Goal: Task Accomplishment & Management: Manage account settings

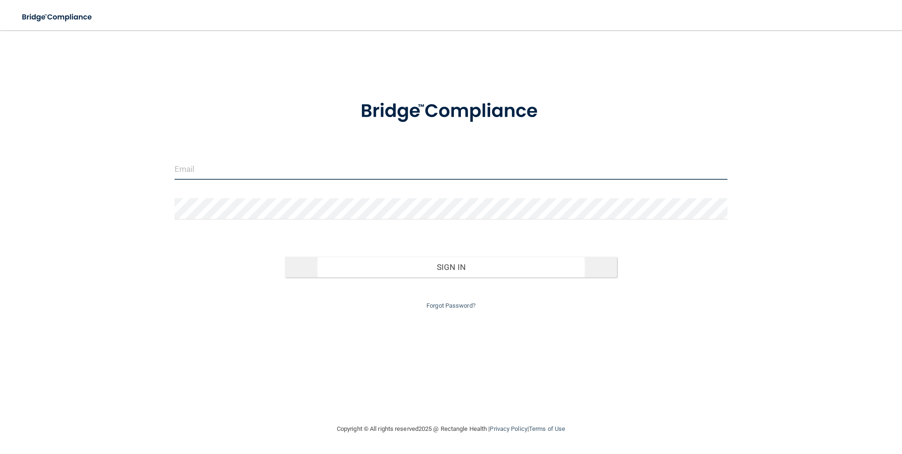
type input "[EMAIL_ADDRESS][DOMAIN_NAME]"
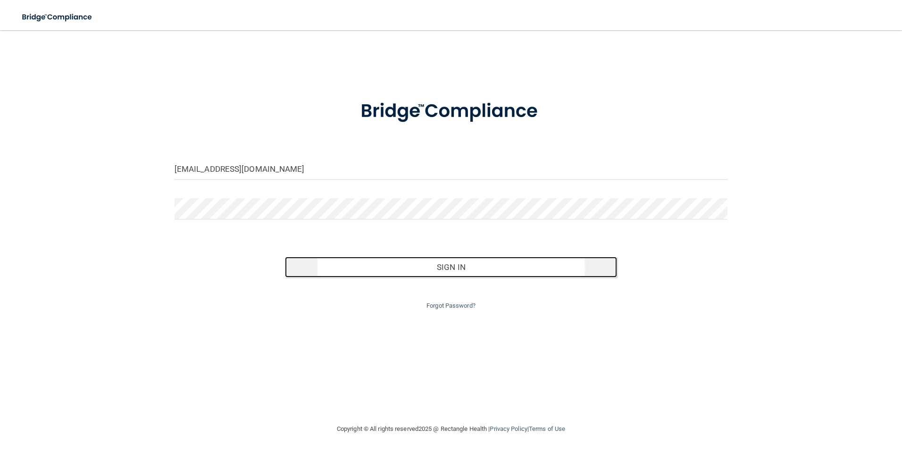
click at [456, 267] on button "Sign In" at bounding box center [451, 267] width 332 height 21
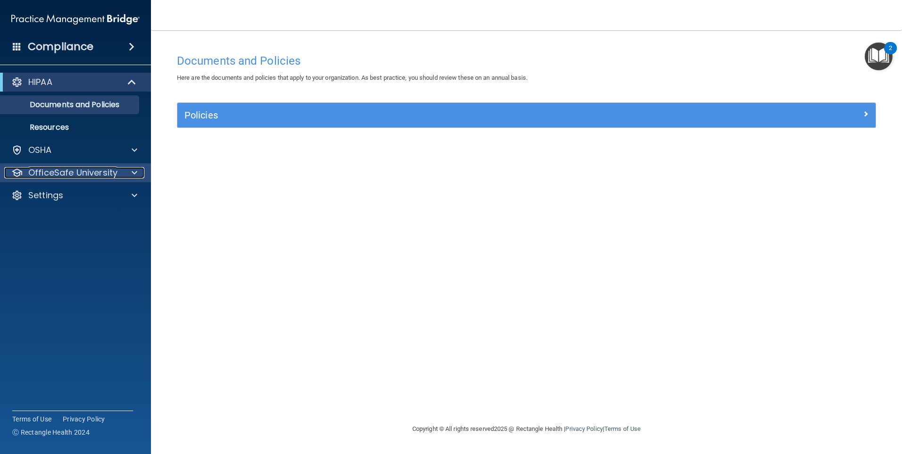
click at [138, 173] on div at bounding box center [133, 172] width 24 height 11
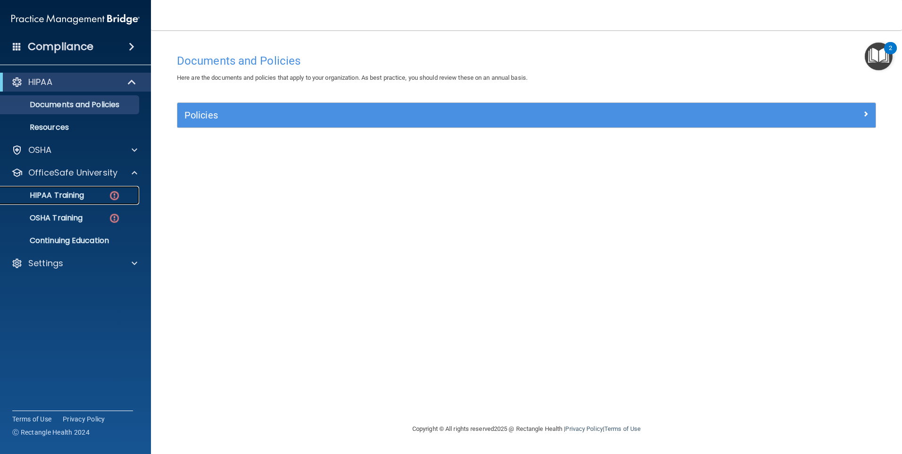
click at [78, 197] on p "HIPAA Training" at bounding box center [45, 195] width 78 height 9
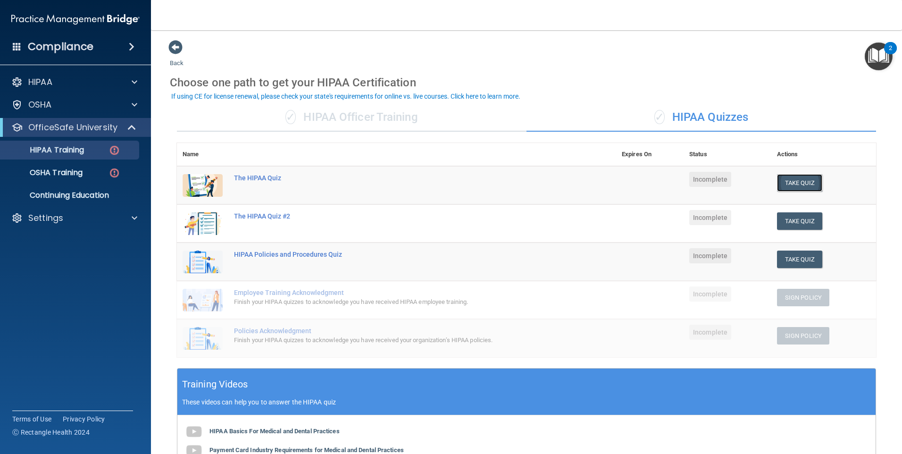
click at [788, 181] on button "Take Quiz" at bounding box center [799, 182] width 45 height 17
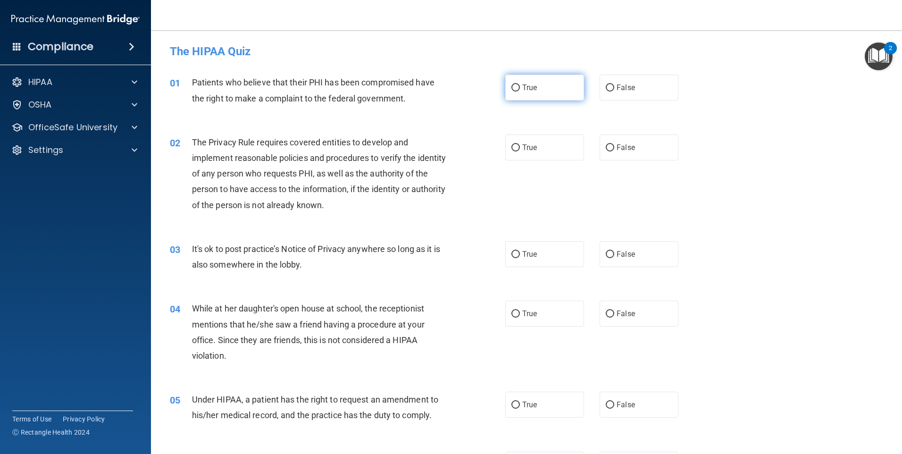
drag, startPoint x: 512, startPoint y: 87, endPoint x: 515, endPoint y: 91, distance: 5.0
click at [512, 88] on input "True" at bounding box center [515, 87] width 8 height 7
radio input "true"
click at [608, 254] on input "False" at bounding box center [609, 254] width 8 height 7
radio input "true"
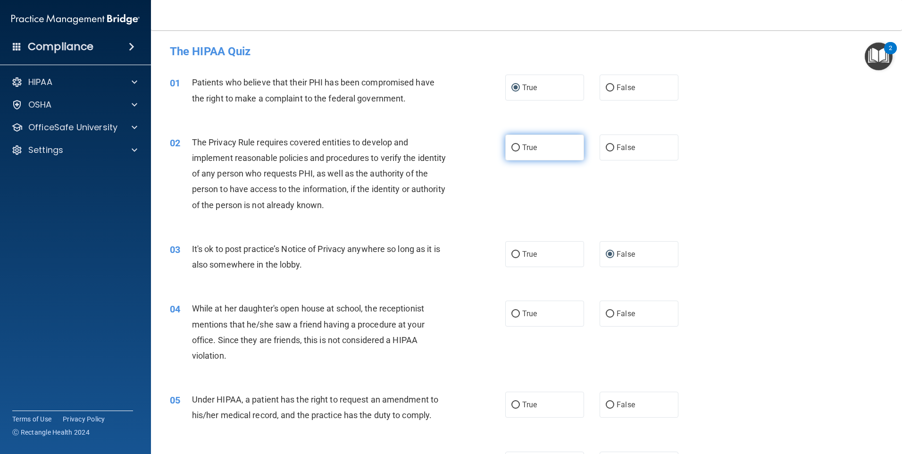
click at [514, 145] on input "True" at bounding box center [515, 147] width 8 height 7
radio input "true"
click at [606, 314] on input "False" at bounding box center [609, 313] width 8 height 7
radio input "true"
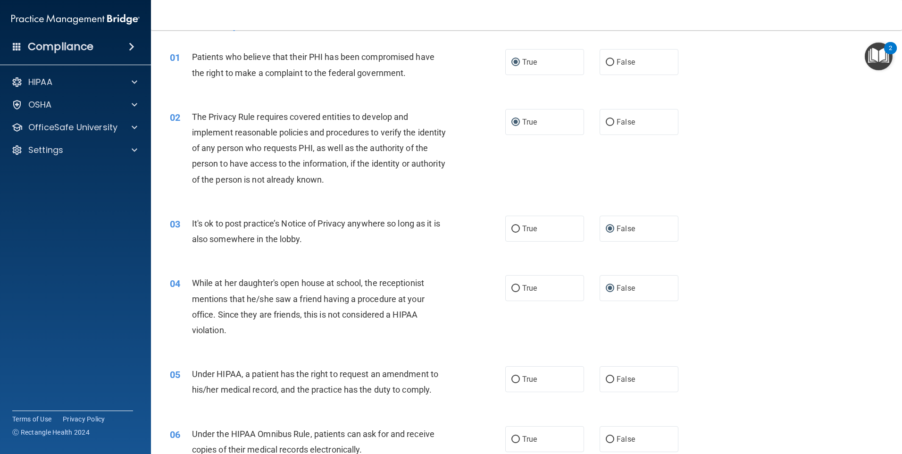
scroll to position [47, 0]
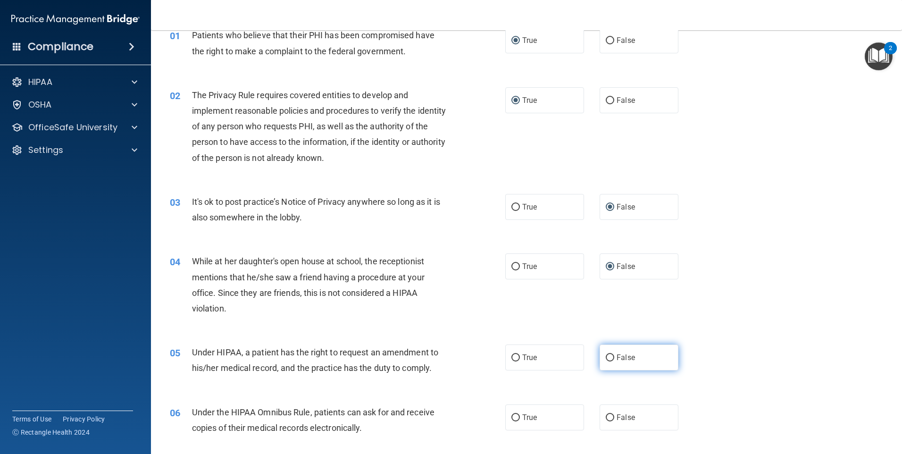
click at [605, 356] on input "False" at bounding box center [609, 357] width 8 height 7
radio input "true"
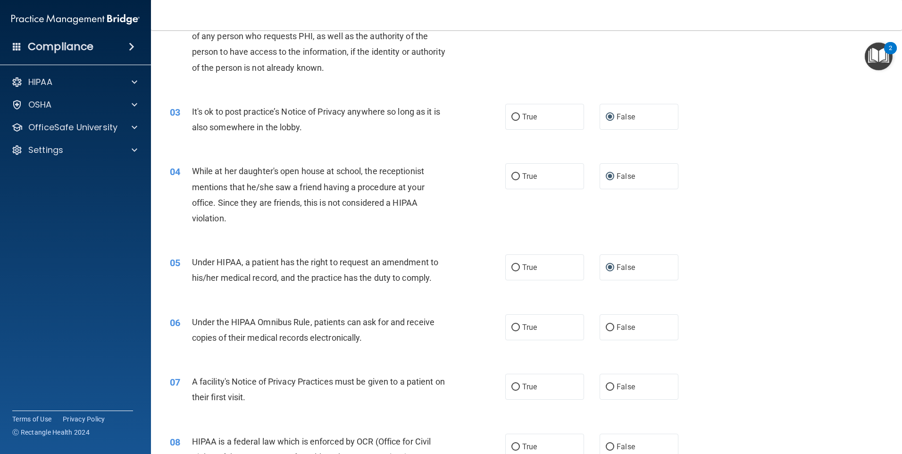
scroll to position [141, 0]
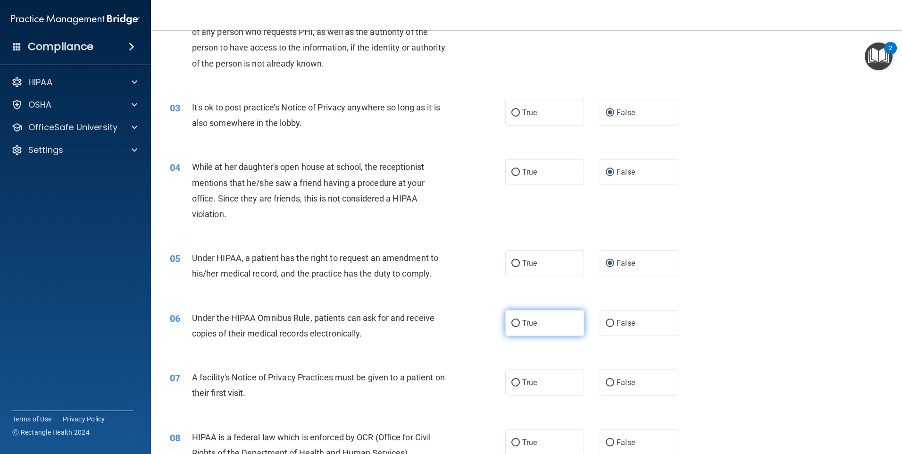
click at [512, 323] on input "True" at bounding box center [515, 323] width 8 height 7
radio input "true"
click at [512, 382] on input "True" at bounding box center [515, 382] width 8 height 7
radio input "true"
click at [511, 439] on input "True" at bounding box center [515, 442] width 8 height 7
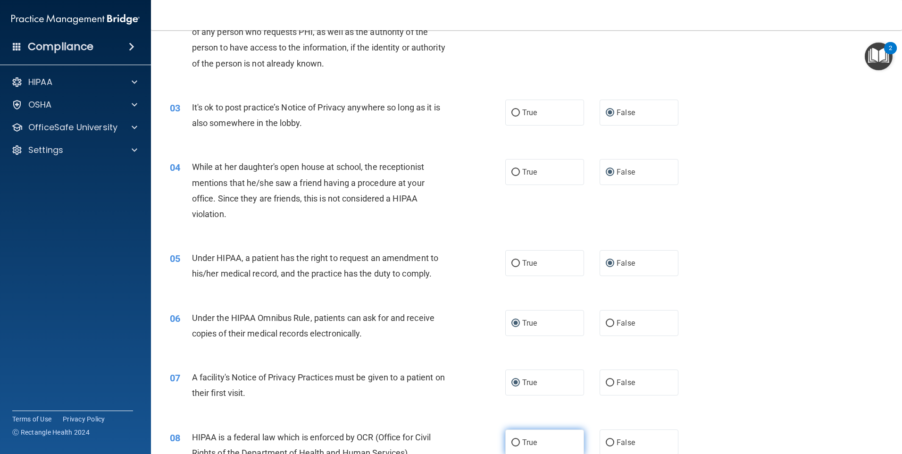
radio input "true"
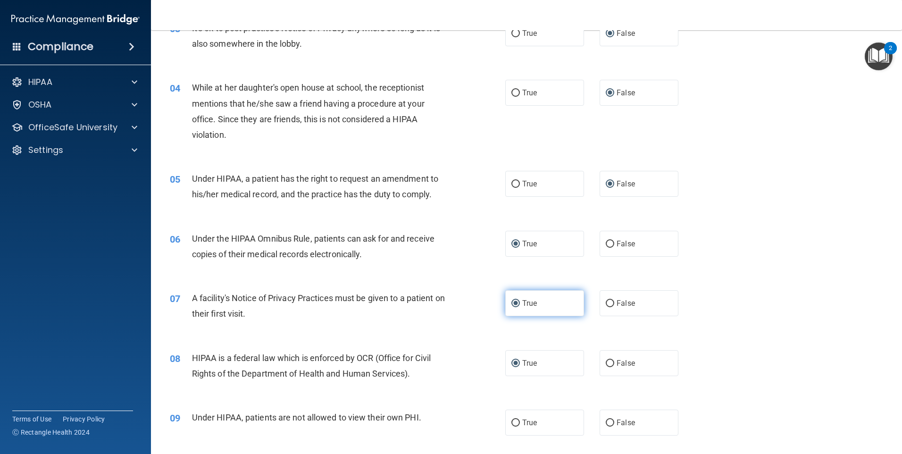
scroll to position [236, 0]
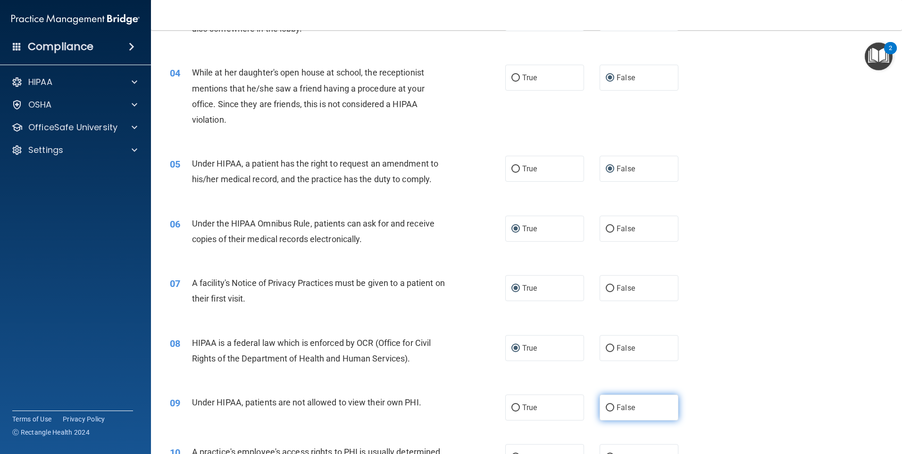
click at [605, 406] on input "False" at bounding box center [609, 407] width 8 height 7
radio input "true"
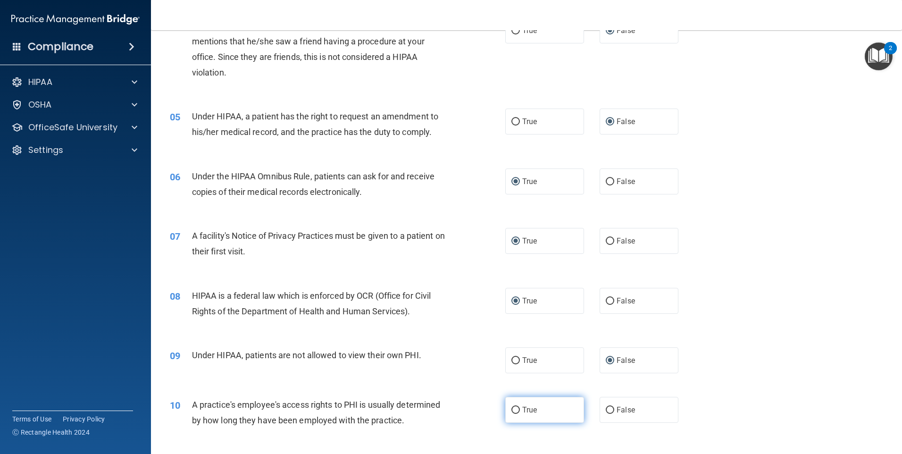
scroll to position [377, 0]
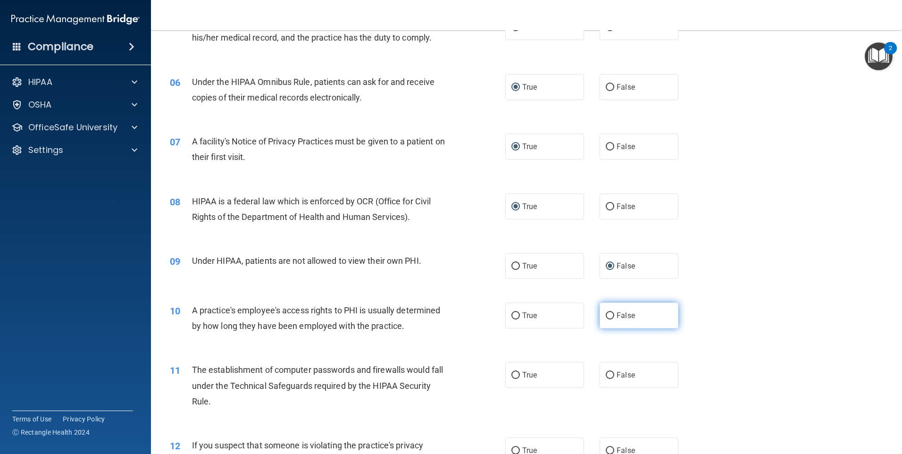
click at [606, 315] on input "False" at bounding box center [609, 315] width 8 height 7
radio input "true"
click at [512, 375] on input "True" at bounding box center [515, 375] width 8 height 7
radio input "true"
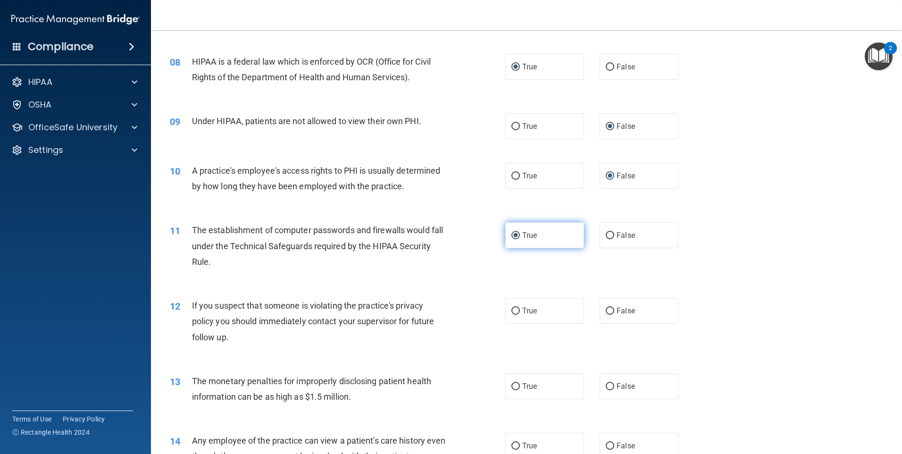
scroll to position [519, 0]
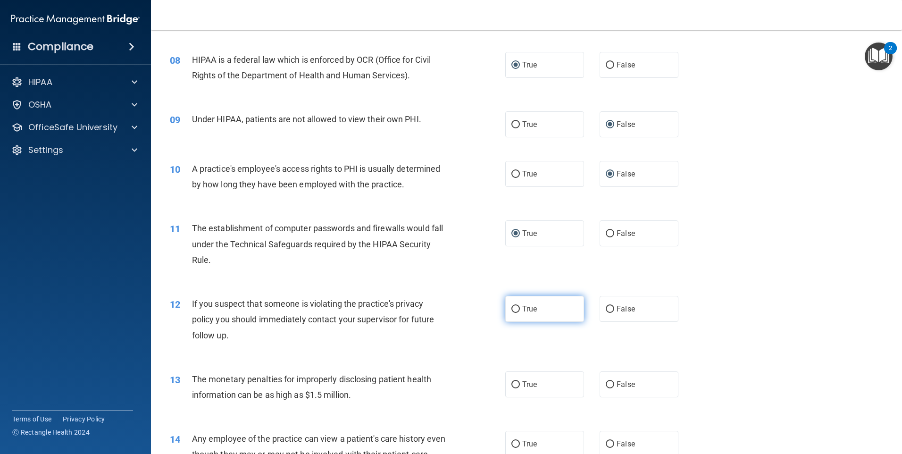
click at [514, 309] on input "True" at bounding box center [515, 309] width 8 height 7
radio input "true"
click at [514, 383] on input "True" at bounding box center [515, 384] width 8 height 7
radio input "true"
click at [608, 441] on input "False" at bounding box center [609, 443] width 8 height 7
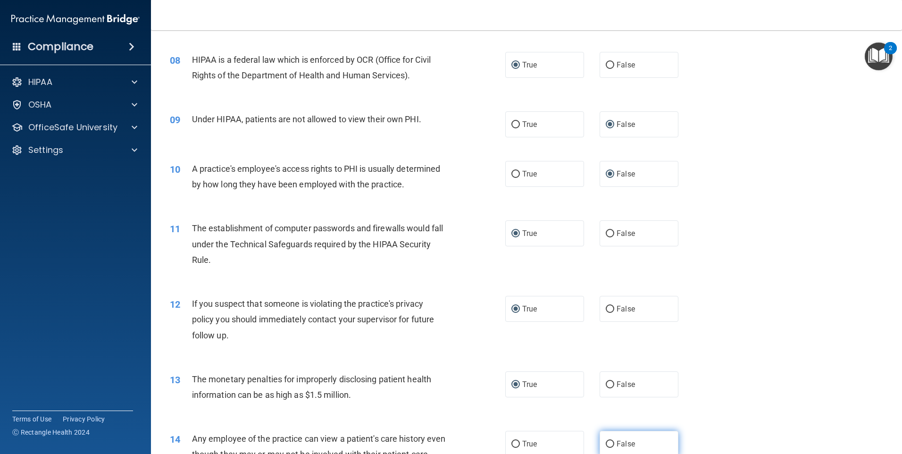
radio input "true"
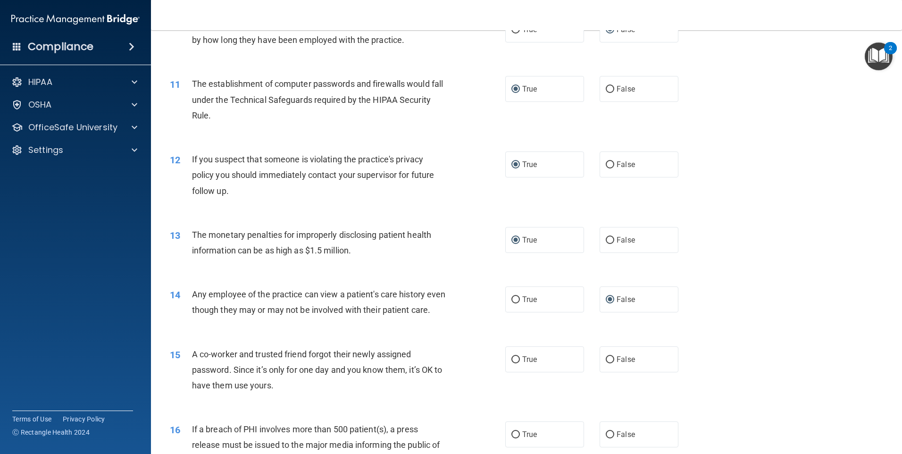
scroll to position [707, 0]
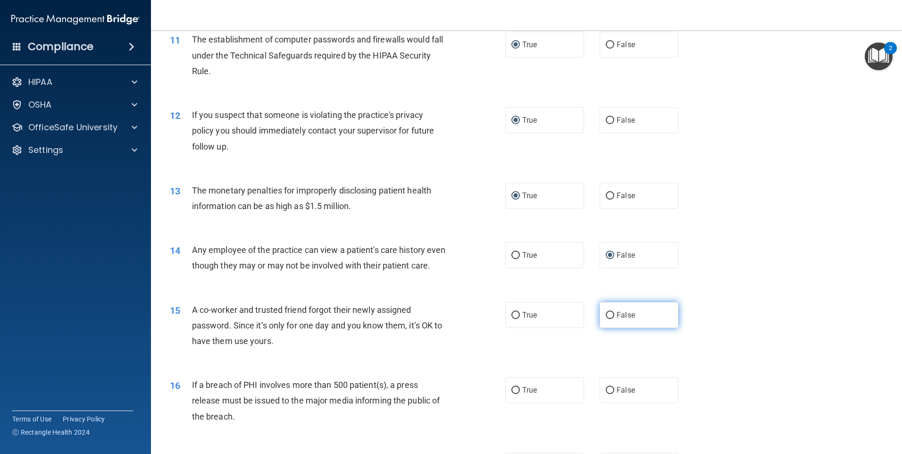
click at [605, 319] on input "False" at bounding box center [609, 315] width 8 height 7
radio input "true"
click at [514, 394] on input "True" at bounding box center [515, 390] width 8 height 7
radio input "true"
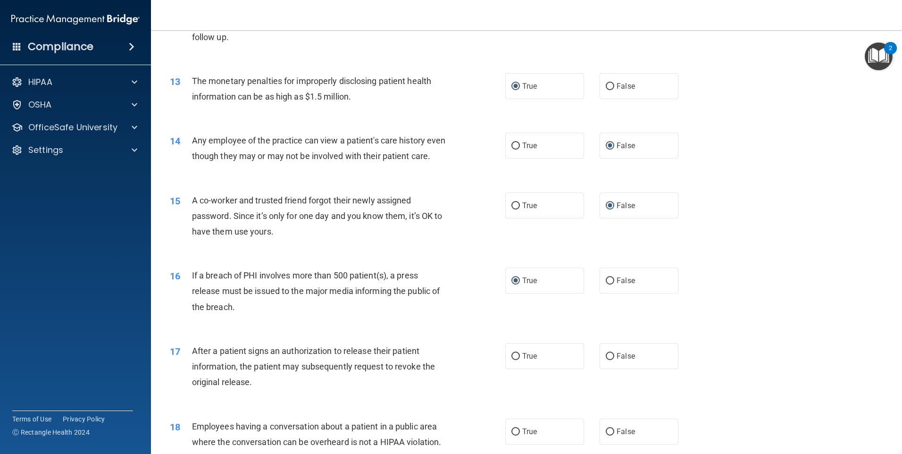
scroll to position [849, 0]
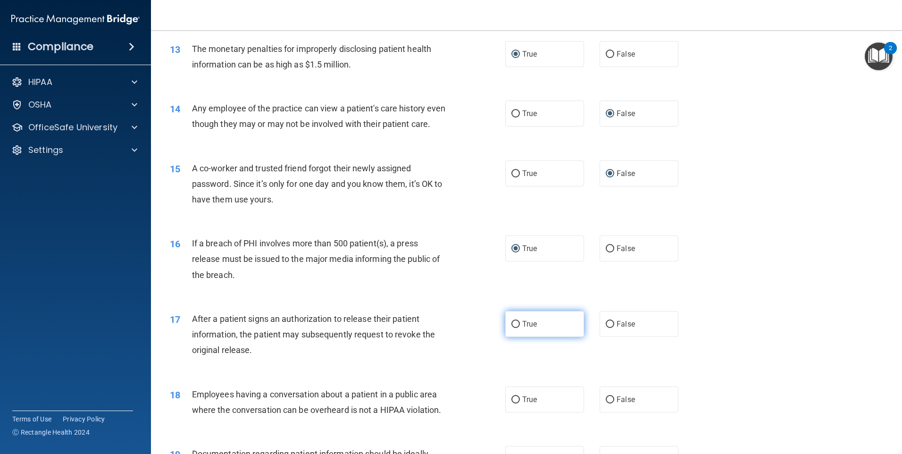
click at [513, 328] on input "True" at bounding box center [515, 324] width 8 height 7
radio input "true"
click at [606, 403] on input "False" at bounding box center [609, 399] width 8 height 7
radio input "true"
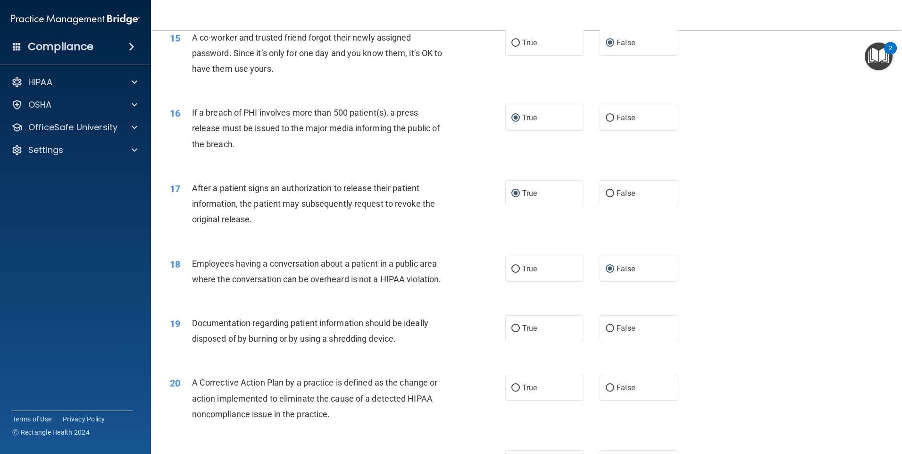
scroll to position [990, 0]
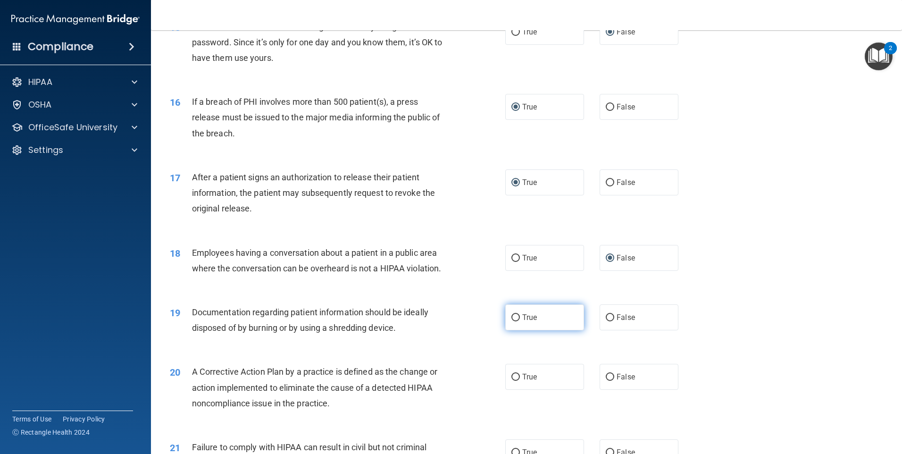
click at [513, 321] on input "True" at bounding box center [515, 317] width 8 height 7
radio input "true"
click at [514, 381] on input "True" at bounding box center [515, 376] width 8 height 7
radio input "true"
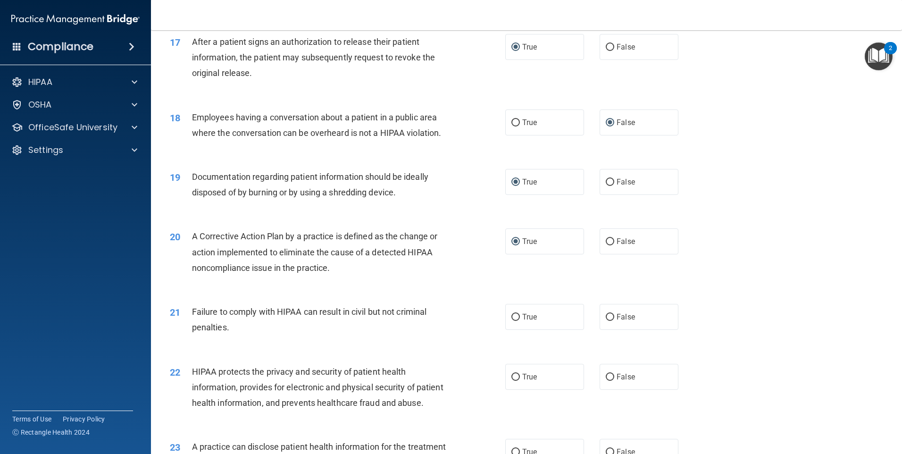
scroll to position [1132, 0]
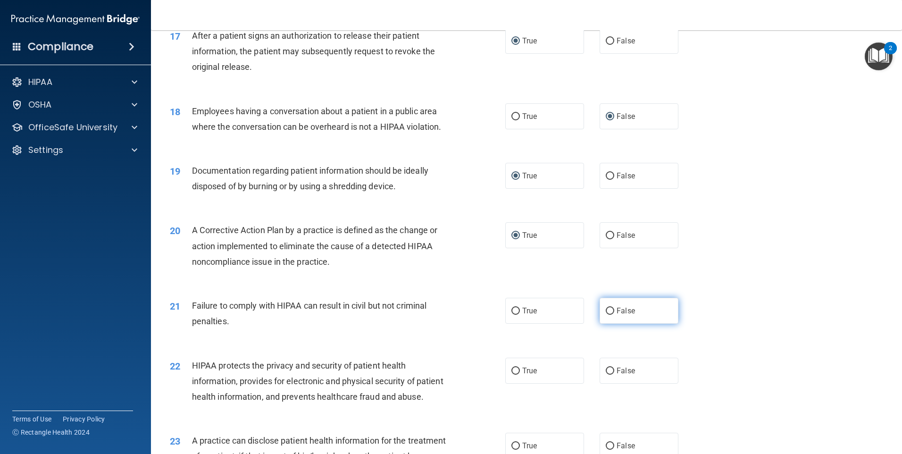
click at [605, 315] on input "False" at bounding box center [609, 310] width 8 height 7
radio input "true"
click at [511, 374] on input "True" at bounding box center [515, 370] width 8 height 7
radio input "true"
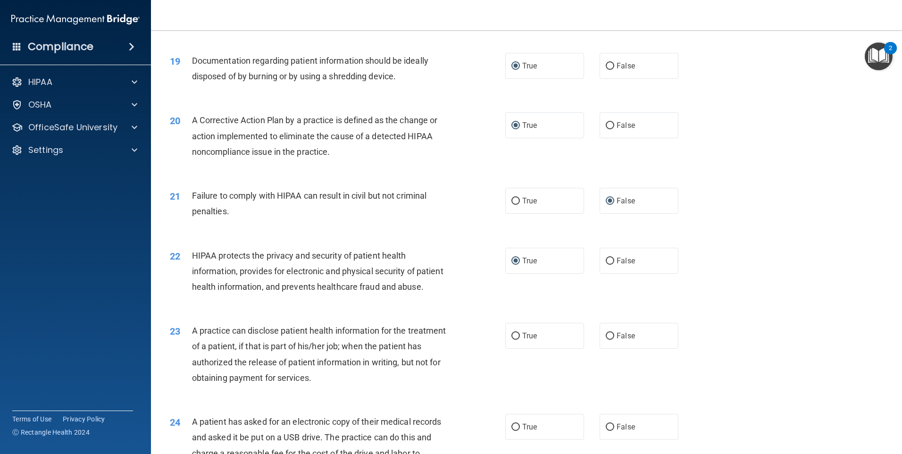
scroll to position [1273, 0]
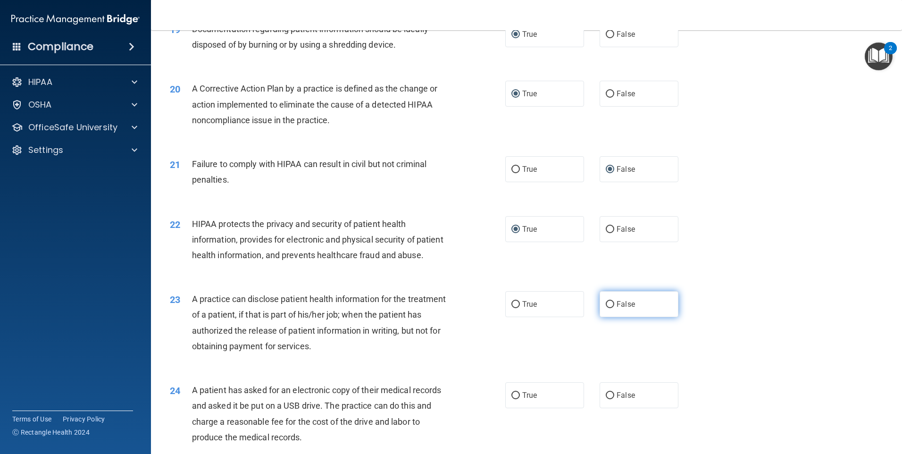
click at [605, 308] on input "False" at bounding box center [609, 304] width 8 height 7
radio input "true"
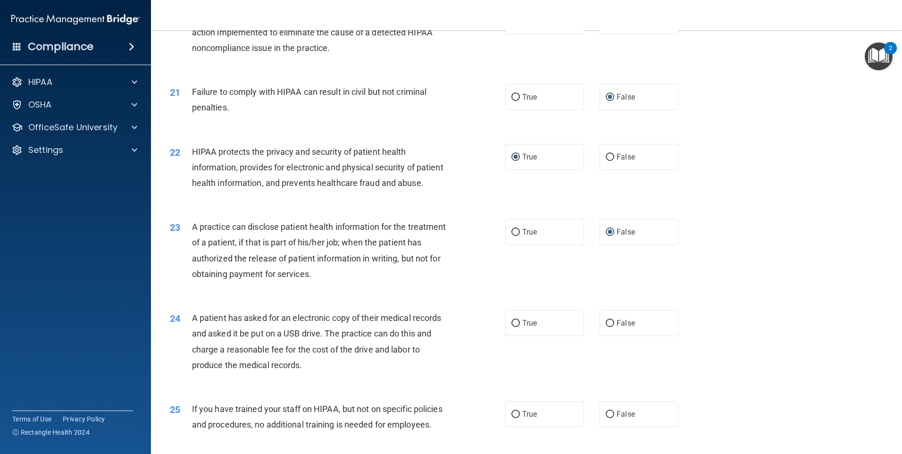
scroll to position [1367, 0]
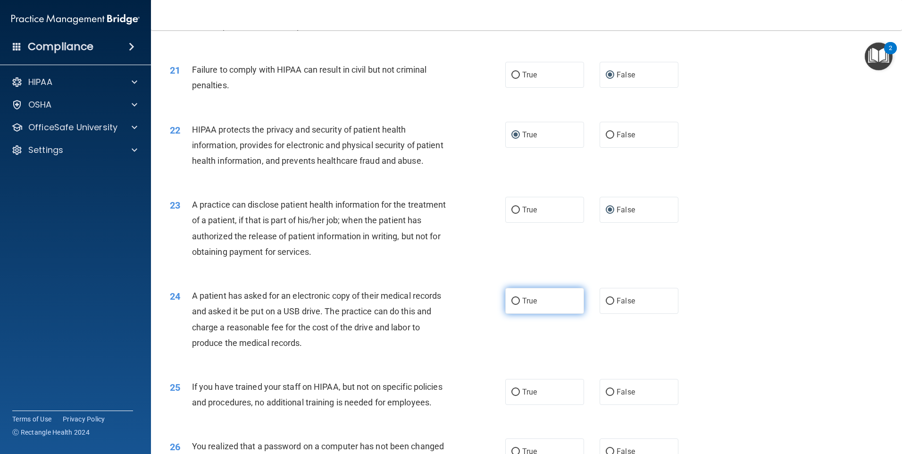
click at [511, 305] on input "True" at bounding box center [515, 301] width 8 height 7
radio input "true"
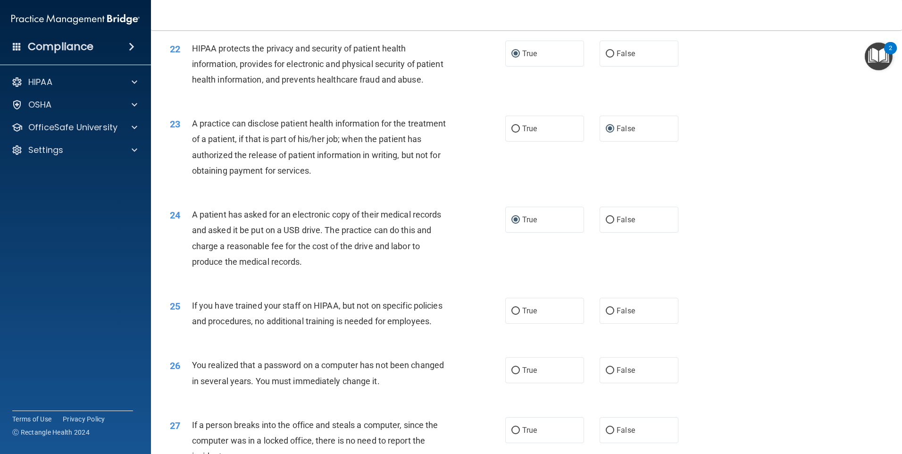
scroll to position [1509, 0]
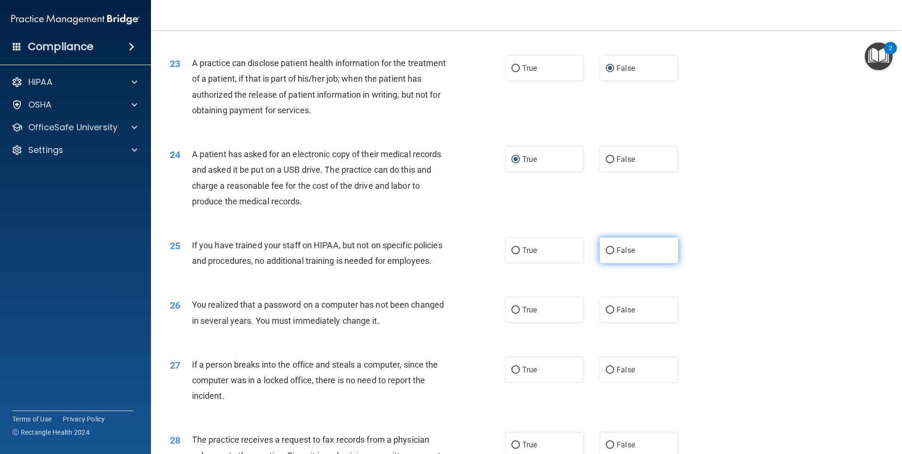
click at [605, 254] on input "False" at bounding box center [609, 250] width 8 height 7
radio input "true"
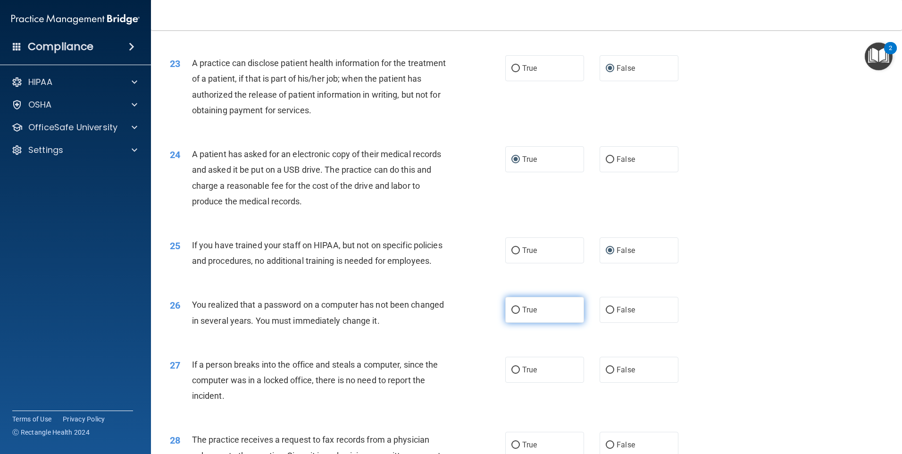
click at [514, 314] on input "True" at bounding box center [515, 309] width 8 height 7
radio input "true"
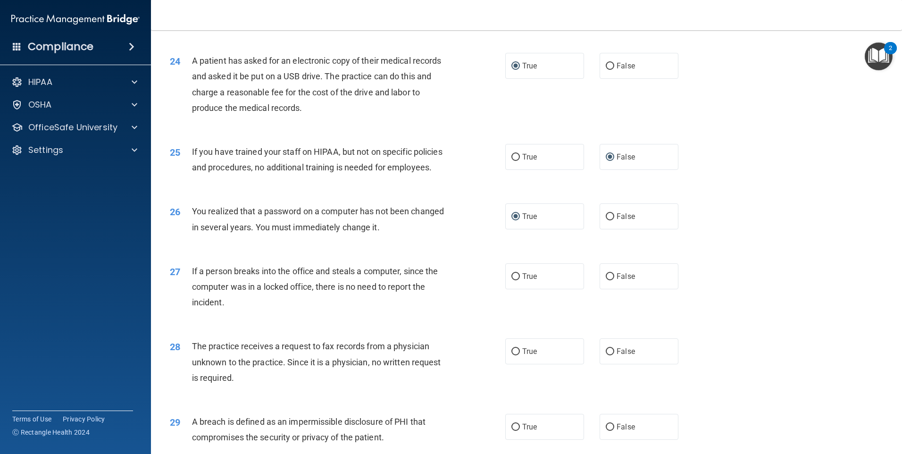
scroll to position [1603, 0]
click at [607, 279] on input "False" at bounding box center [609, 275] width 8 height 7
radio input "true"
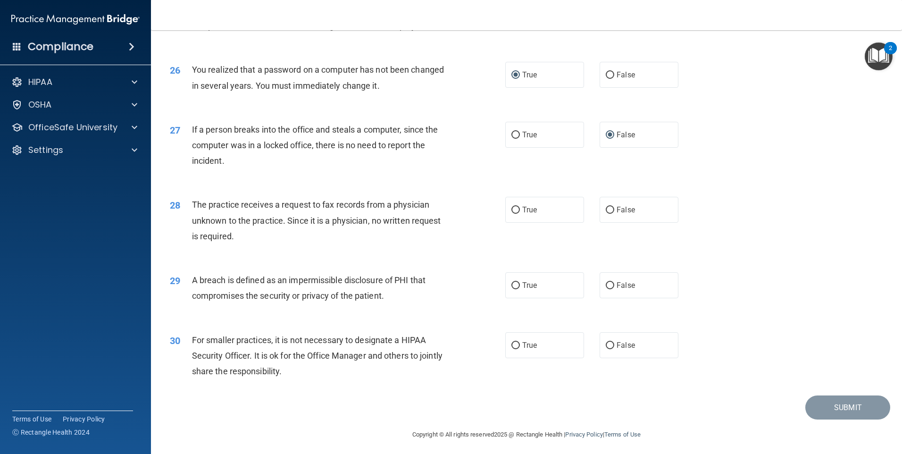
scroll to position [1745, 0]
click at [606, 213] on input "False" at bounding box center [609, 209] width 8 height 7
radio input "true"
click at [512, 288] on input "True" at bounding box center [515, 284] width 8 height 7
radio input "true"
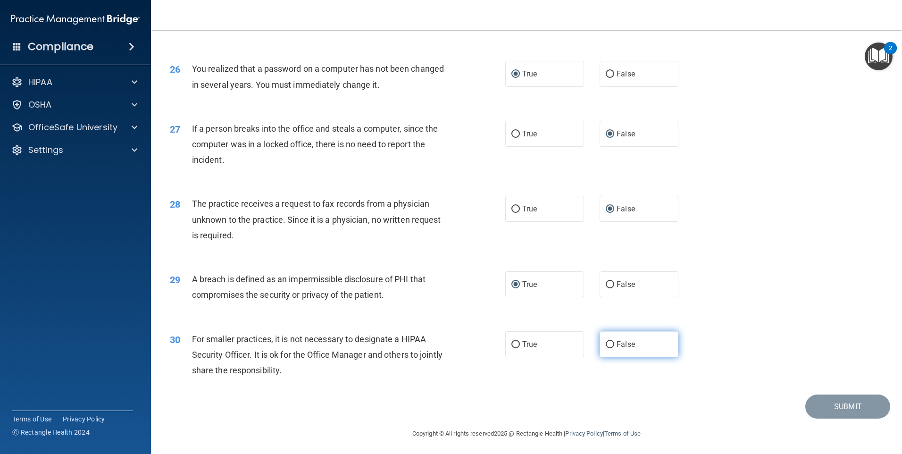
click at [608, 348] on input "False" at bounding box center [609, 344] width 8 height 7
radio input "true"
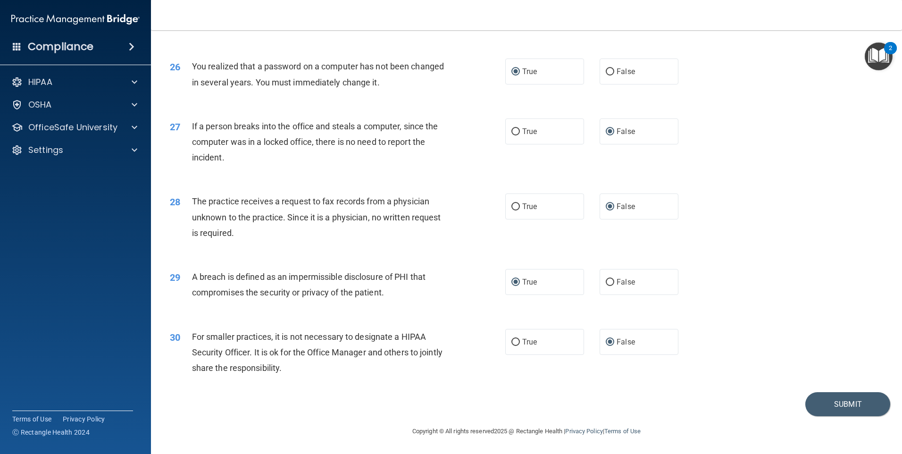
scroll to position [1794, 0]
click at [828, 400] on button "Submit" at bounding box center [847, 404] width 85 height 24
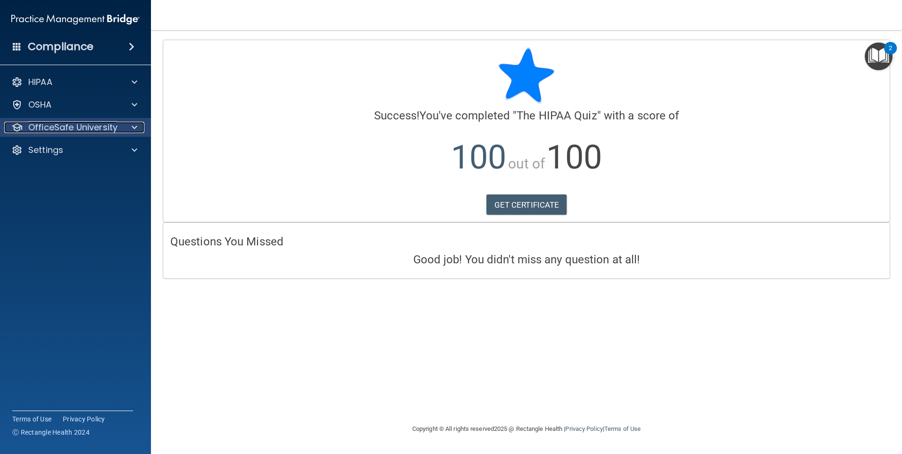
click at [137, 127] on div at bounding box center [133, 127] width 24 height 11
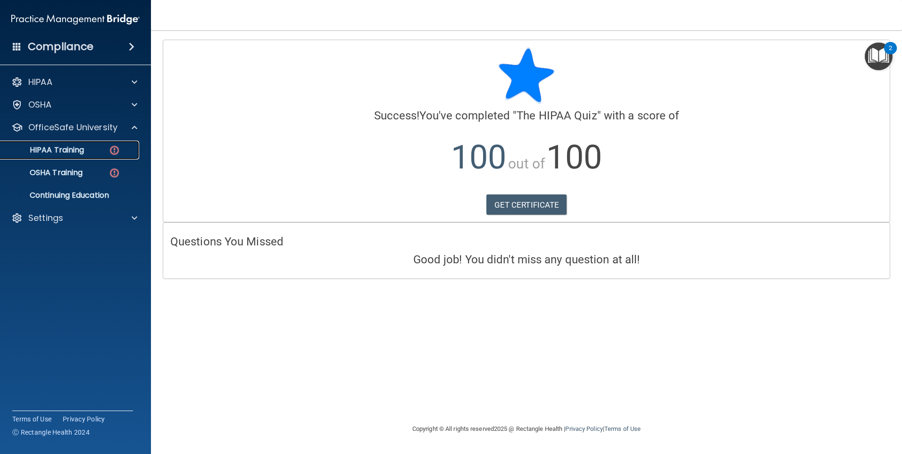
click at [116, 147] on img at bounding box center [114, 150] width 12 height 12
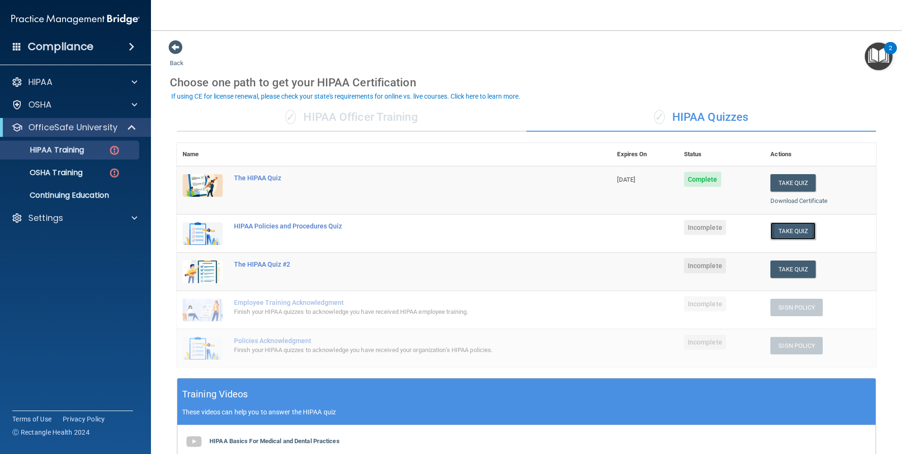
click at [781, 228] on button "Take Quiz" at bounding box center [792, 230] width 45 height 17
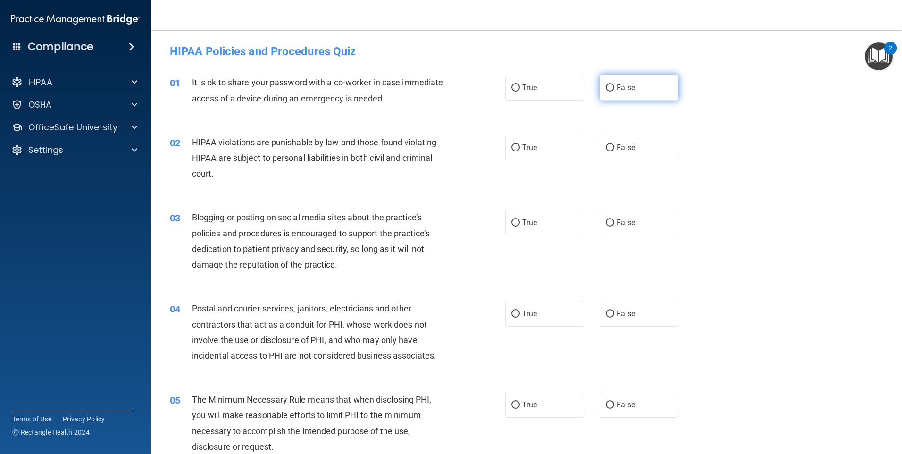
click at [605, 86] on input "False" at bounding box center [609, 87] width 8 height 7
radio input "true"
click at [512, 149] on input "True" at bounding box center [515, 147] width 8 height 7
radio input "true"
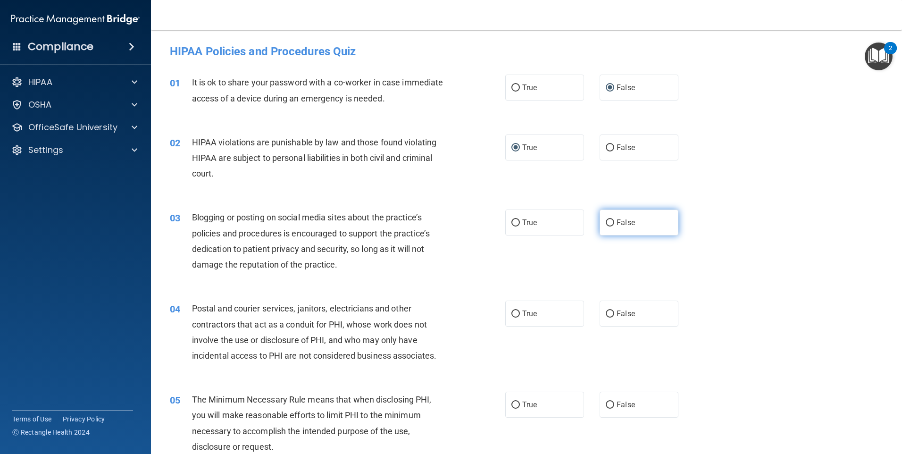
click at [606, 221] on input "False" at bounding box center [609, 222] width 8 height 7
radio input "true"
click at [511, 313] on input "True" at bounding box center [515, 313] width 8 height 7
radio input "true"
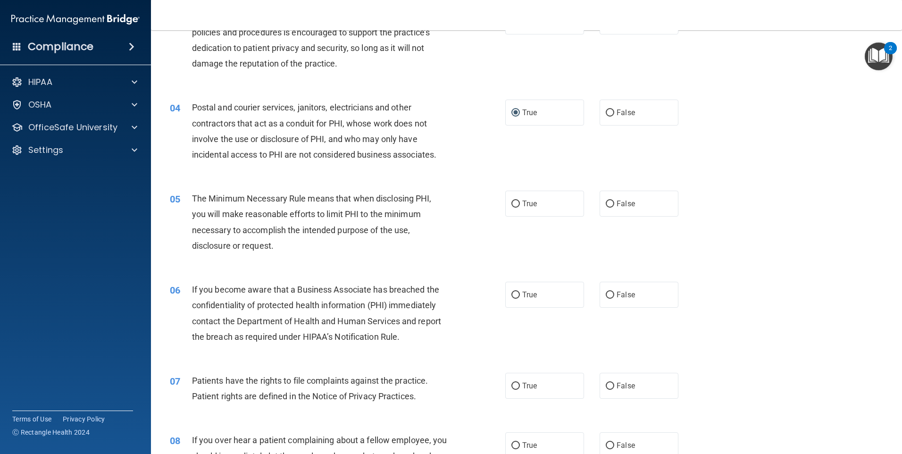
scroll to position [236, 0]
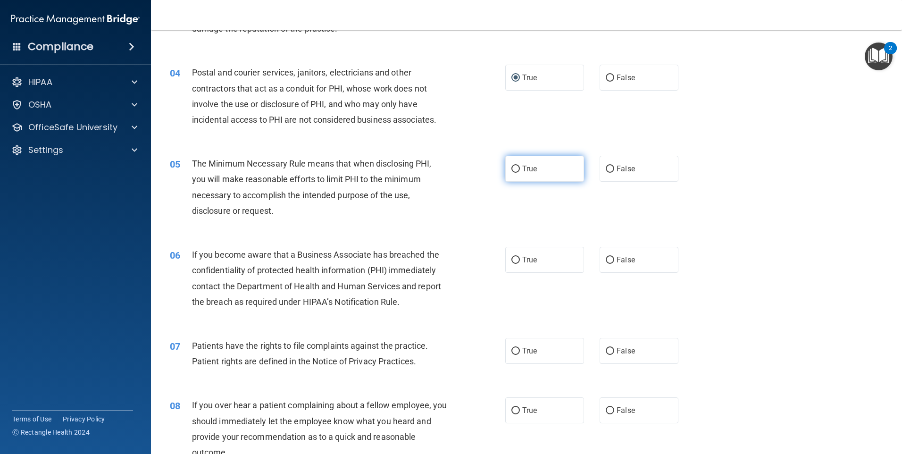
click at [513, 167] on input "True" at bounding box center [515, 169] width 8 height 7
radio input "true"
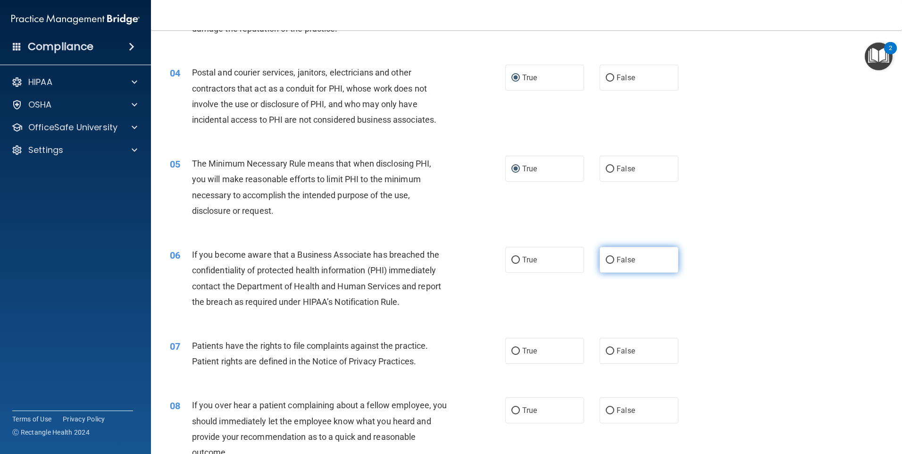
click at [607, 260] on input "False" at bounding box center [609, 260] width 8 height 7
radio input "true"
click at [512, 351] on input "True" at bounding box center [515, 351] width 8 height 7
radio input "true"
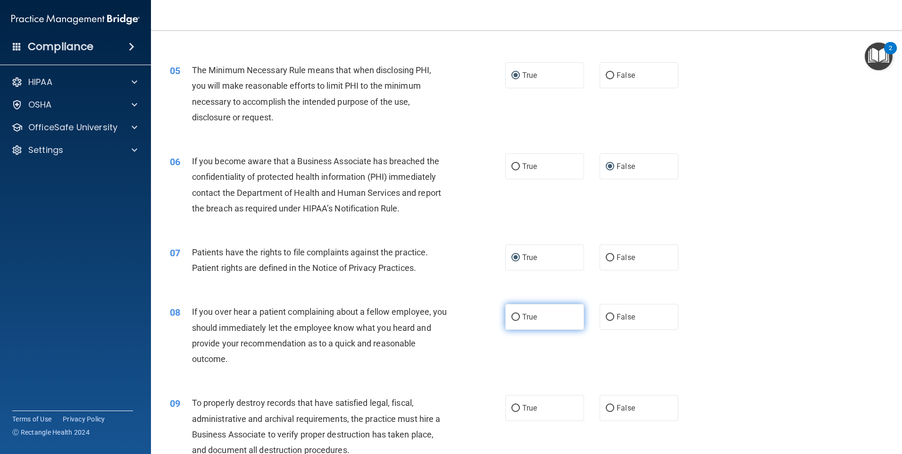
scroll to position [330, 0]
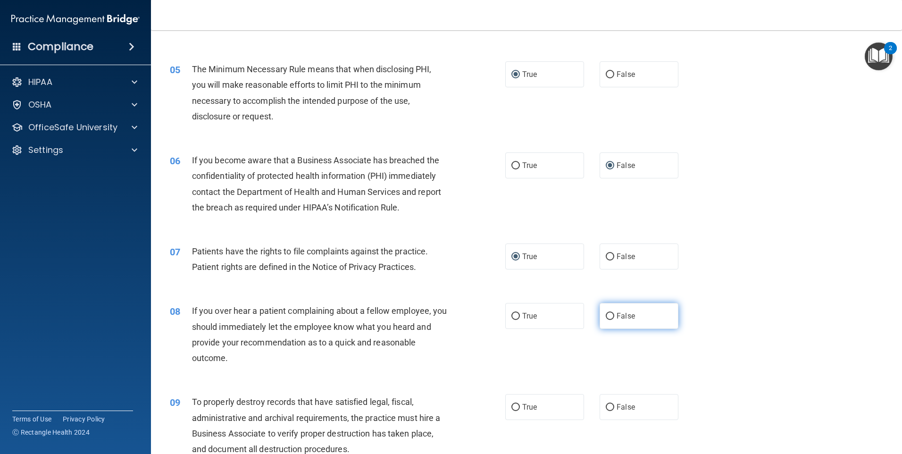
click at [606, 313] on input "False" at bounding box center [609, 316] width 8 height 7
radio input "true"
click at [605, 406] on input "False" at bounding box center [609, 407] width 8 height 7
radio input "true"
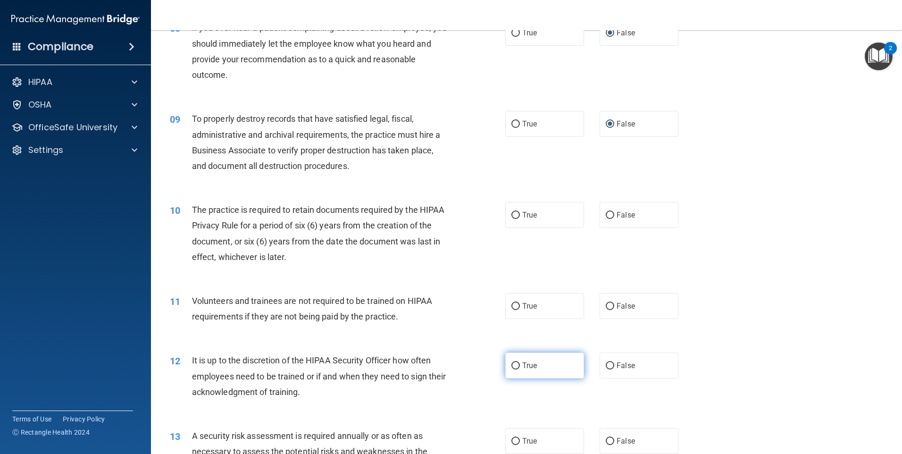
scroll to position [660, 0]
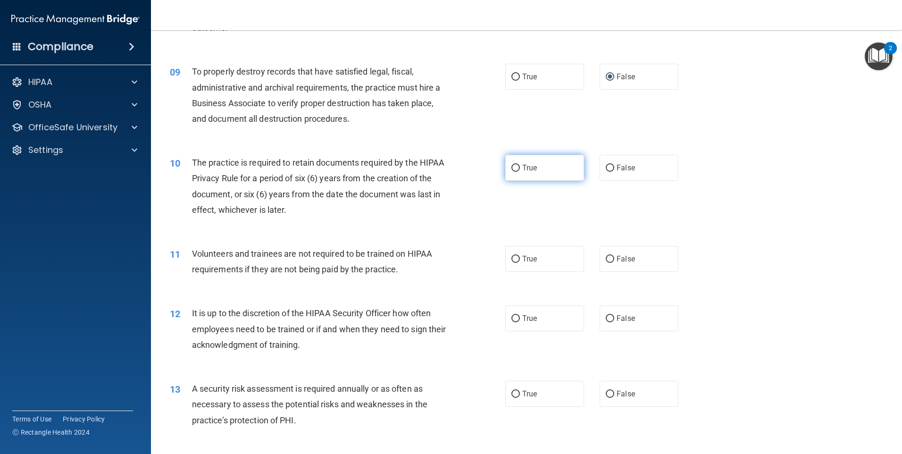
click at [513, 166] on input "True" at bounding box center [515, 168] width 8 height 7
radio input "true"
click at [605, 256] on input "False" at bounding box center [609, 259] width 8 height 7
radio input "true"
click at [607, 317] on input "False" at bounding box center [609, 318] width 8 height 7
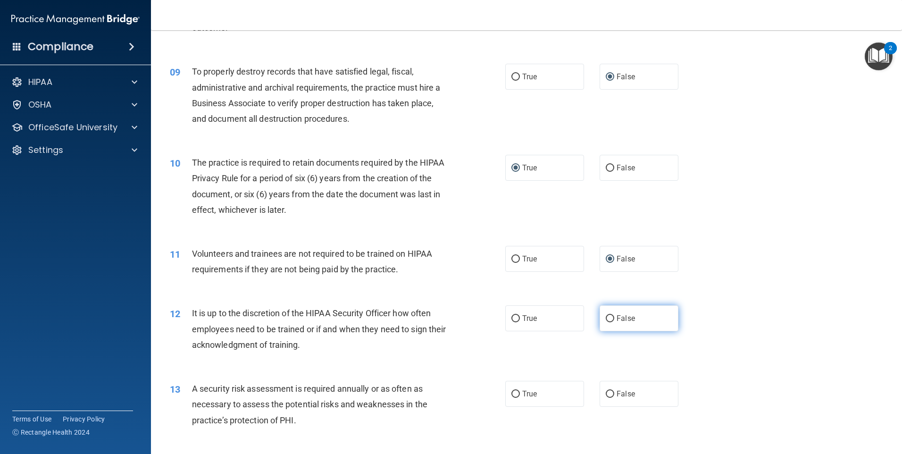
radio input "true"
click at [513, 393] on input "True" at bounding box center [515, 393] width 8 height 7
radio input "true"
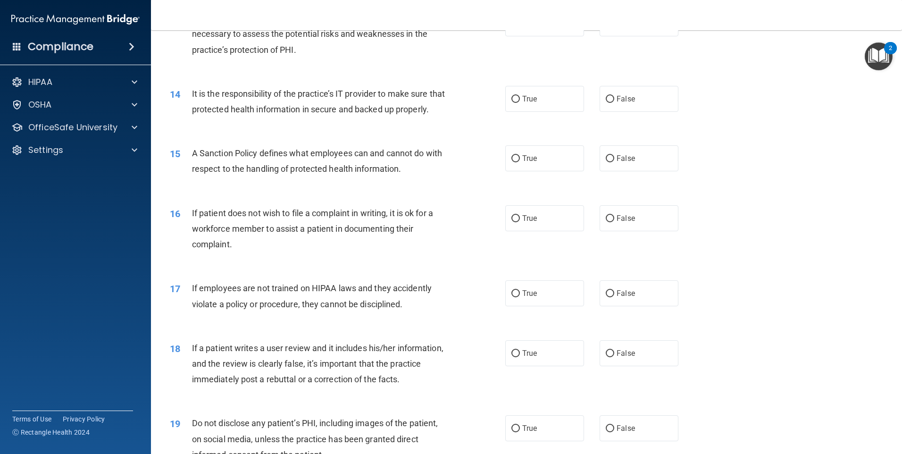
scroll to position [1037, 0]
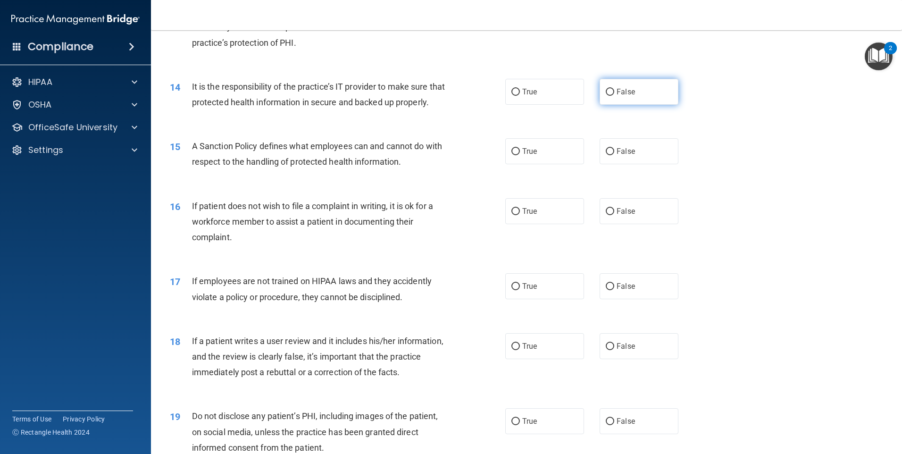
click at [605, 91] on input "False" at bounding box center [609, 92] width 8 height 7
radio input "true"
click at [605, 155] on input "False" at bounding box center [609, 151] width 8 height 7
radio input "true"
drag, startPoint x: 511, startPoint y: 224, endPoint x: 515, endPoint y: 230, distance: 7.1
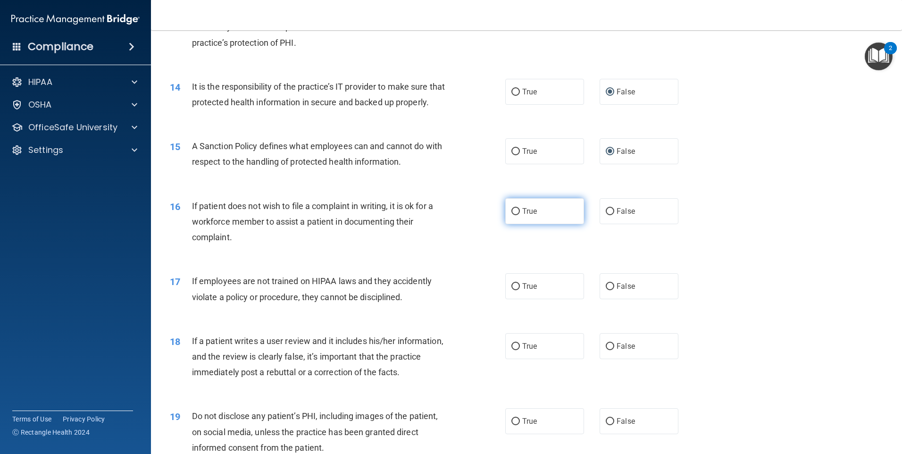
click at [511, 215] on input "True" at bounding box center [515, 211] width 8 height 7
radio input "true"
click at [605, 290] on input "False" at bounding box center [609, 286] width 8 height 7
radio input "true"
click at [605, 350] on input "False" at bounding box center [609, 346] width 8 height 7
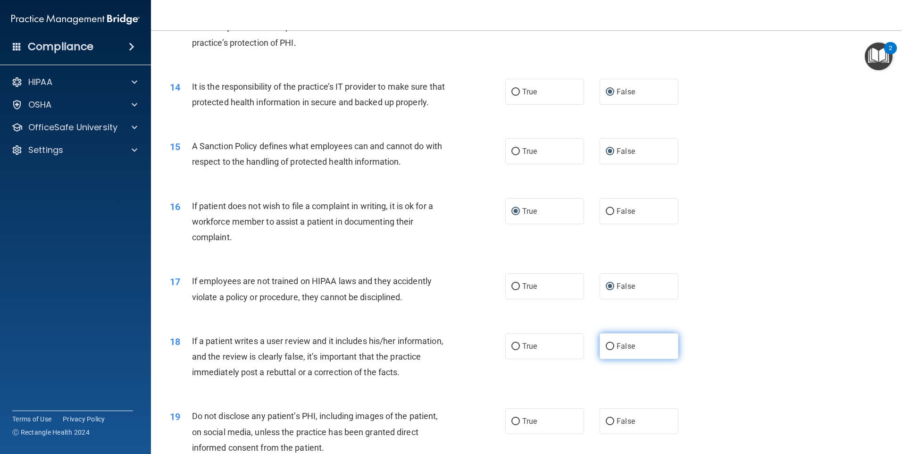
radio input "true"
click at [514, 425] on input "True" at bounding box center [515, 421] width 8 height 7
radio input "true"
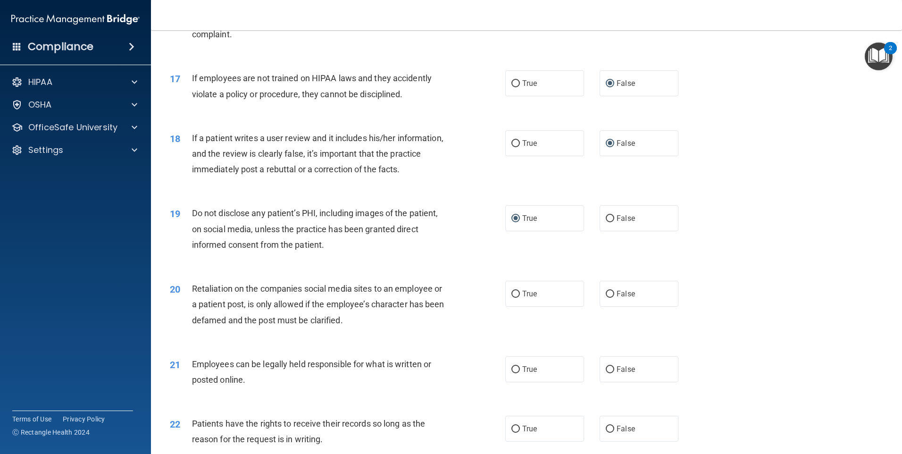
scroll to position [1320, 0]
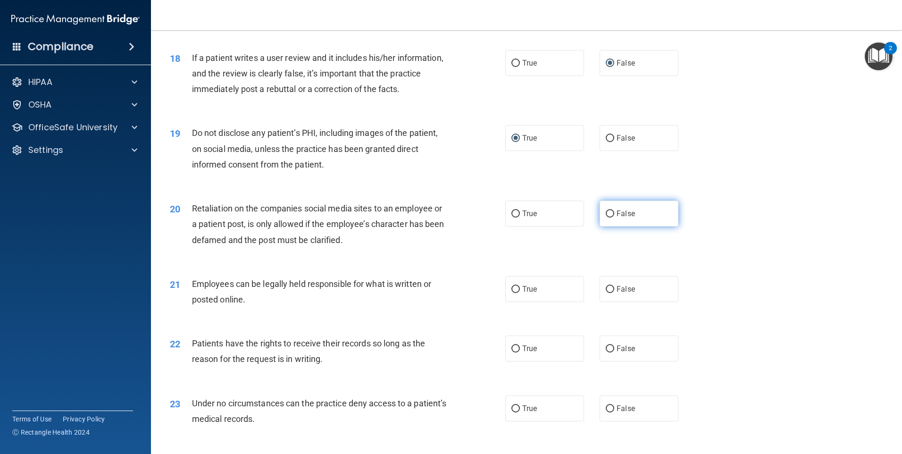
click at [606, 217] on input "False" at bounding box center [609, 213] width 8 height 7
radio input "true"
click at [511, 293] on input "True" at bounding box center [515, 289] width 8 height 7
radio input "true"
click at [605, 352] on input "False" at bounding box center [609, 348] width 8 height 7
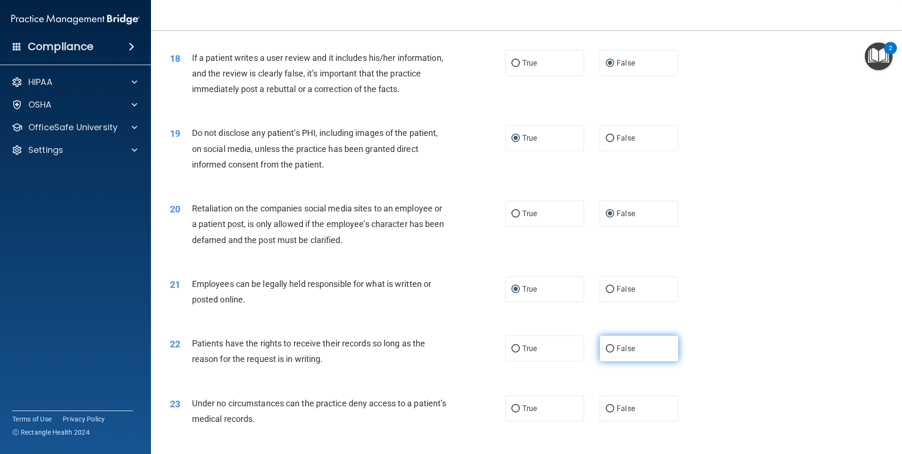
radio input "true"
click at [605, 412] on input "False" at bounding box center [609, 408] width 8 height 7
radio input "true"
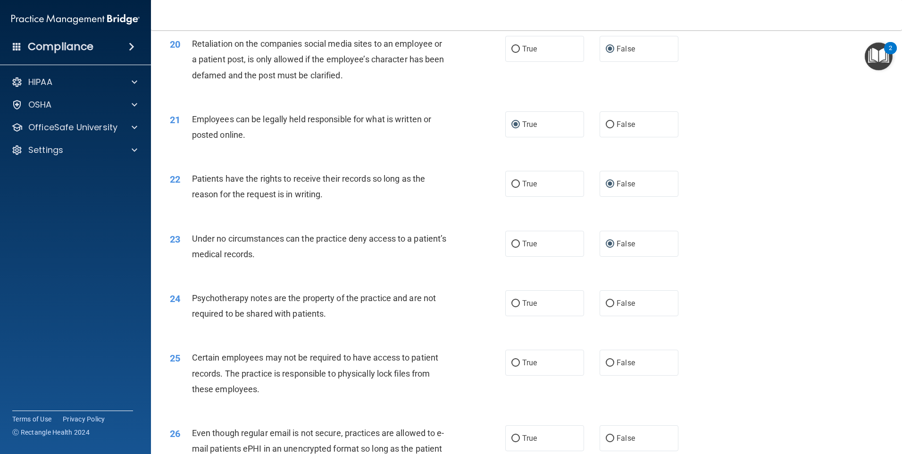
scroll to position [1556, 0]
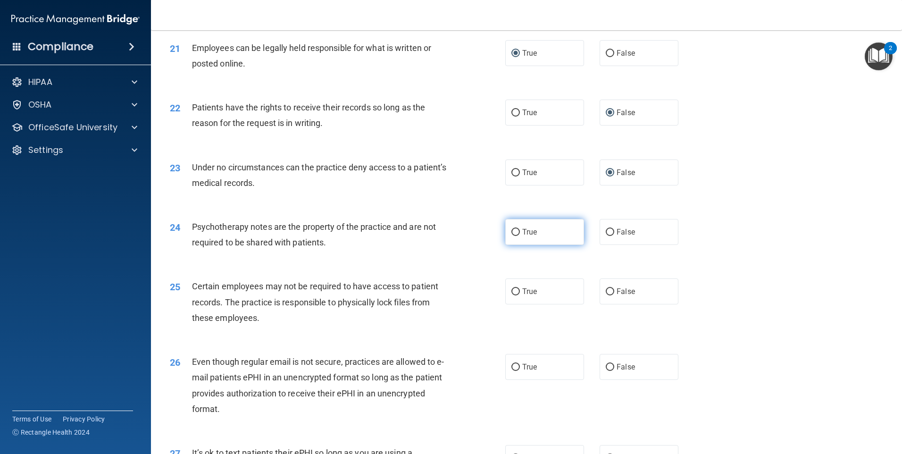
click at [511, 236] on input "True" at bounding box center [515, 232] width 8 height 7
radio input "true"
click at [513, 295] on input "True" at bounding box center [515, 291] width 8 height 7
radio input "true"
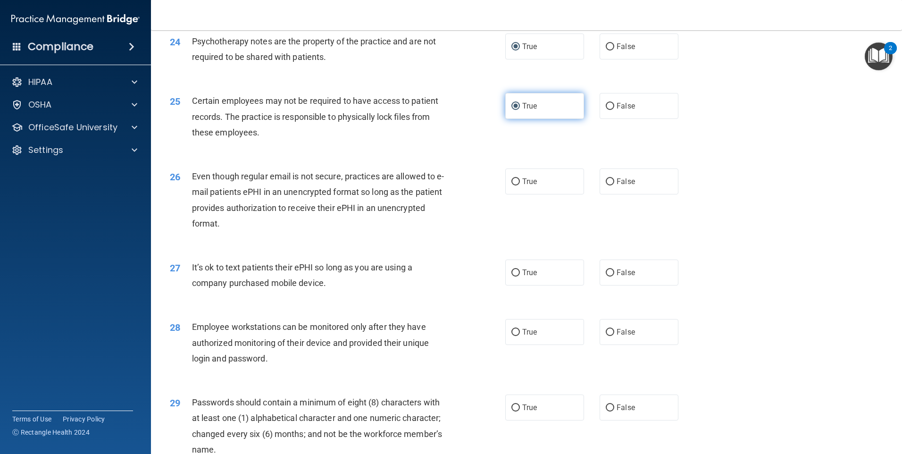
scroll to position [1745, 0]
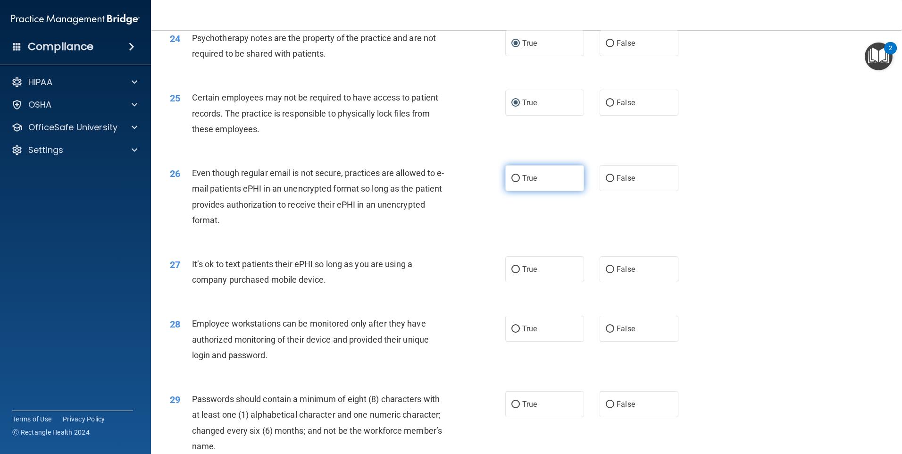
click at [512, 182] on input "True" at bounding box center [515, 178] width 8 height 7
radio input "true"
click at [605, 332] on input "False" at bounding box center [609, 328] width 8 height 7
radio input "true"
click at [606, 408] on input "False" at bounding box center [609, 404] width 8 height 7
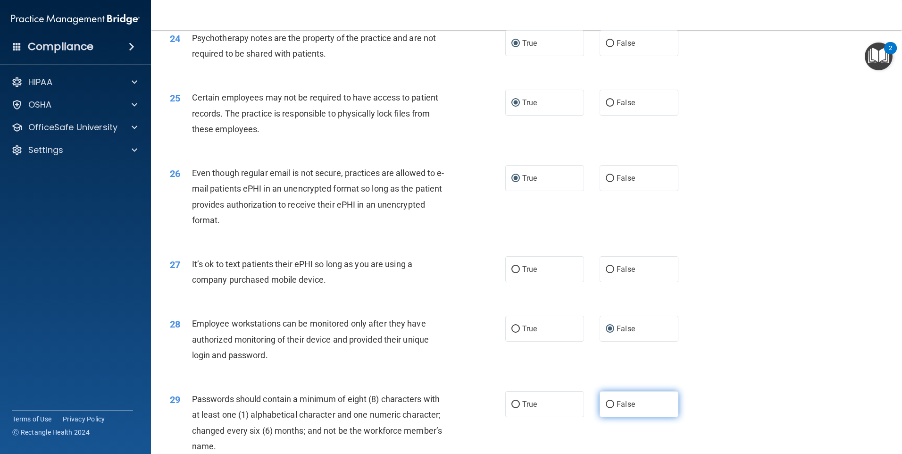
radio input "true"
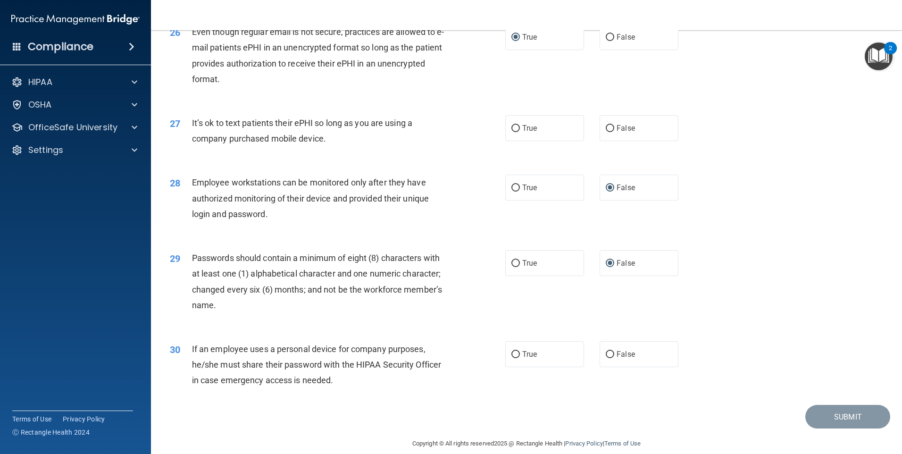
scroll to position [1913, 0]
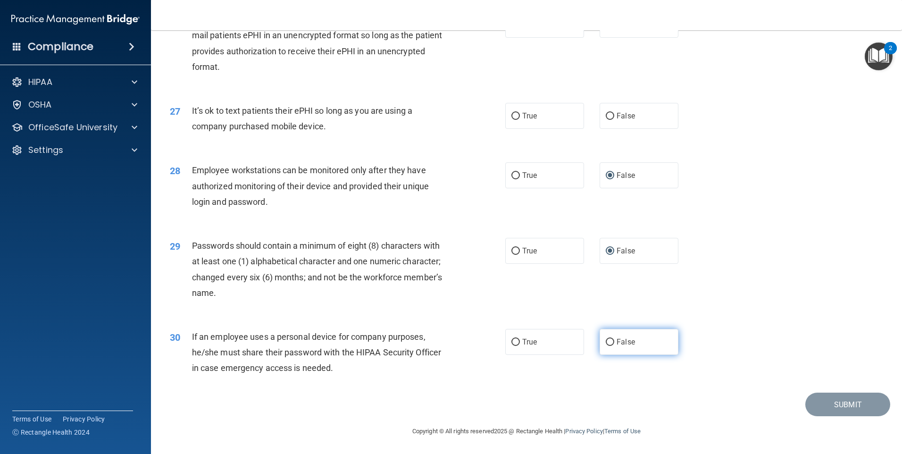
click at [606, 341] on input "False" at bounding box center [609, 342] width 8 height 7
radio input "true"
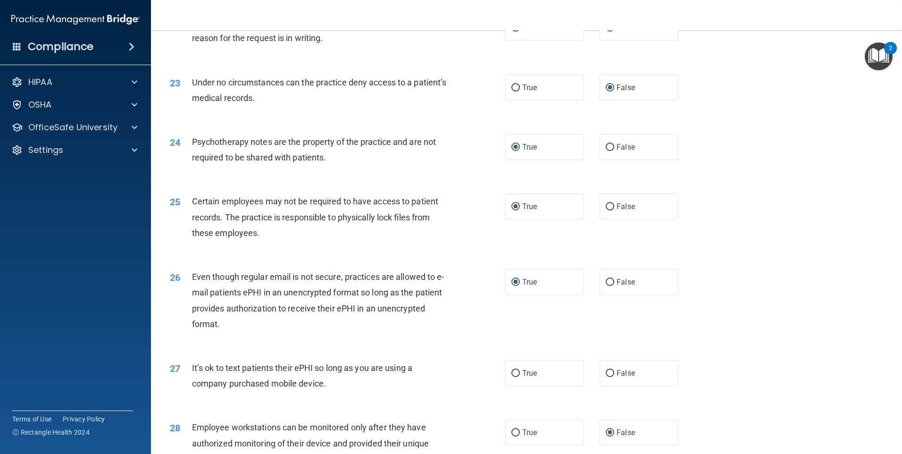
scroll to position [1650, 0]
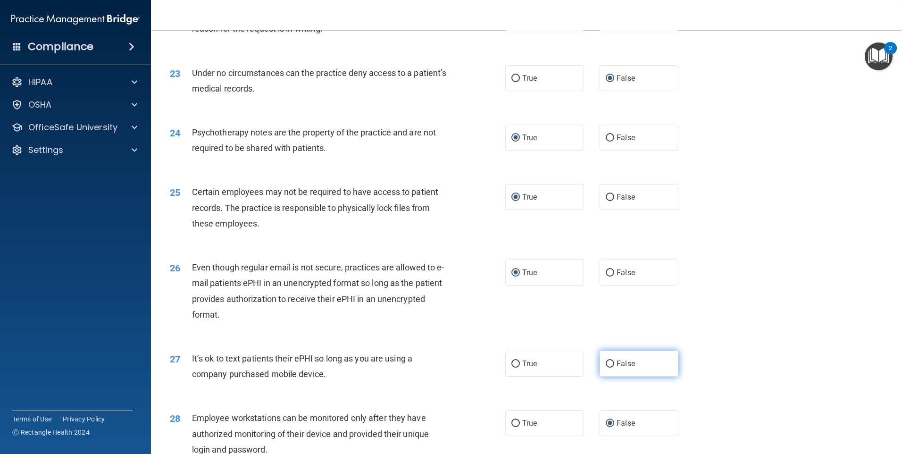
click at [605, 367] on input "False" at bounding box center [609, 363] width 8 height 7
radio input "true"
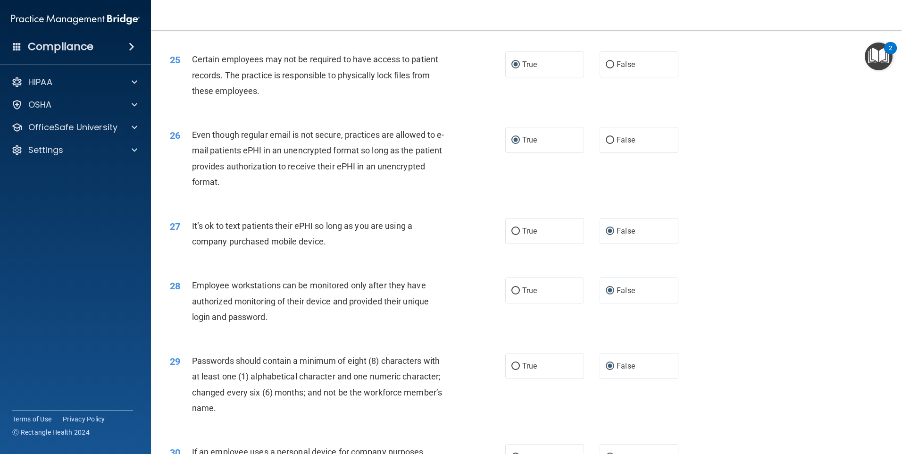
scroll to position [1839, 0]
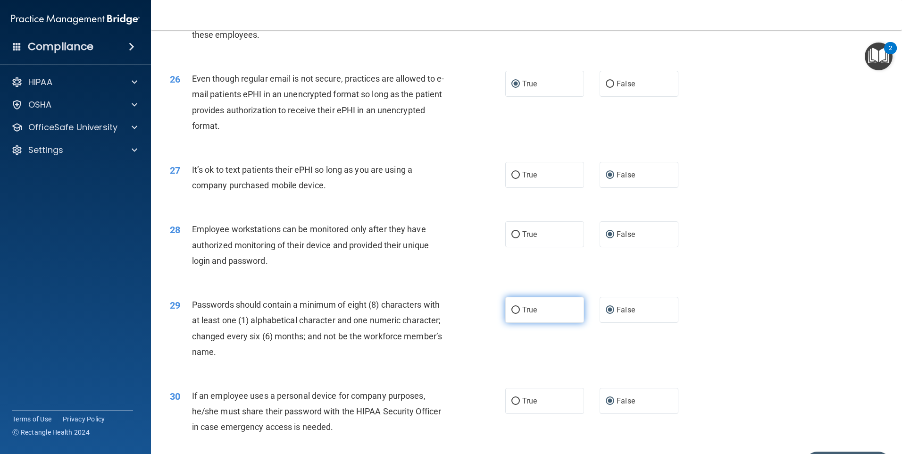
click at [511, 314] on input "True" at bounding box center [515, 309] width 8 height 7
radio input "true"
radio input "false"
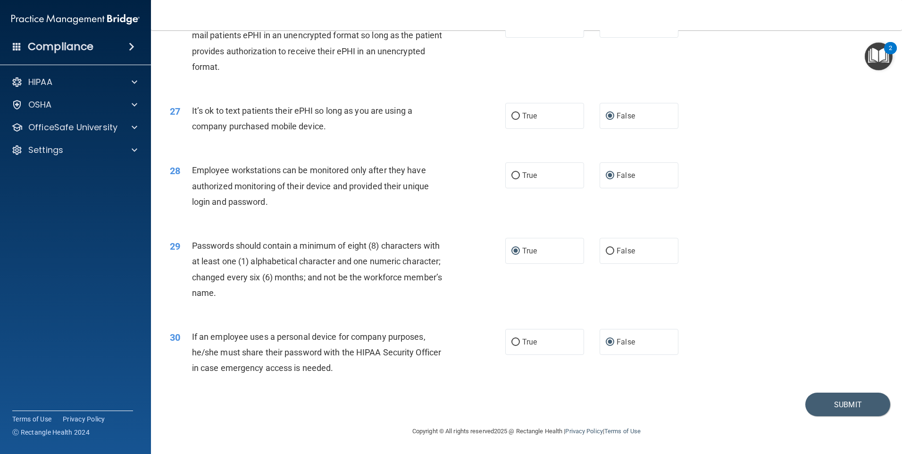
scroll to position [1913, 0]
click at [837, 404] on button "Submit" at bounding box center [847, 404] width 85 height 24
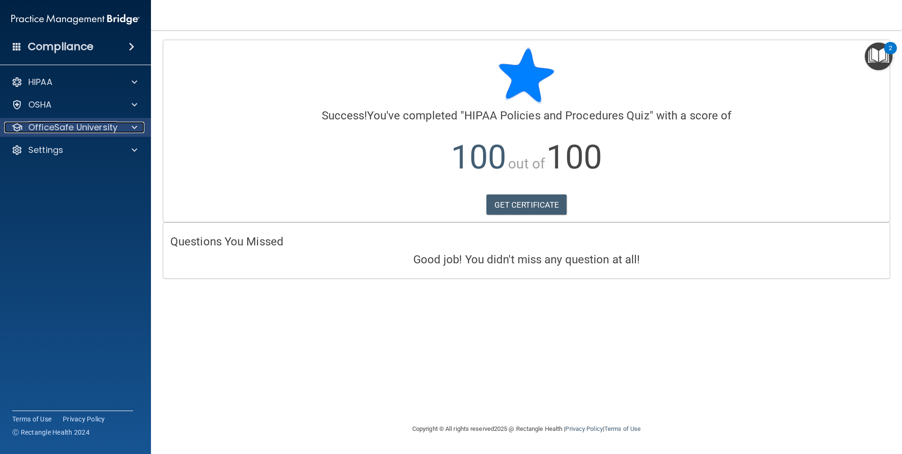
click at [134, 126] on span at bounding box center [135, 127] width 6 height 11
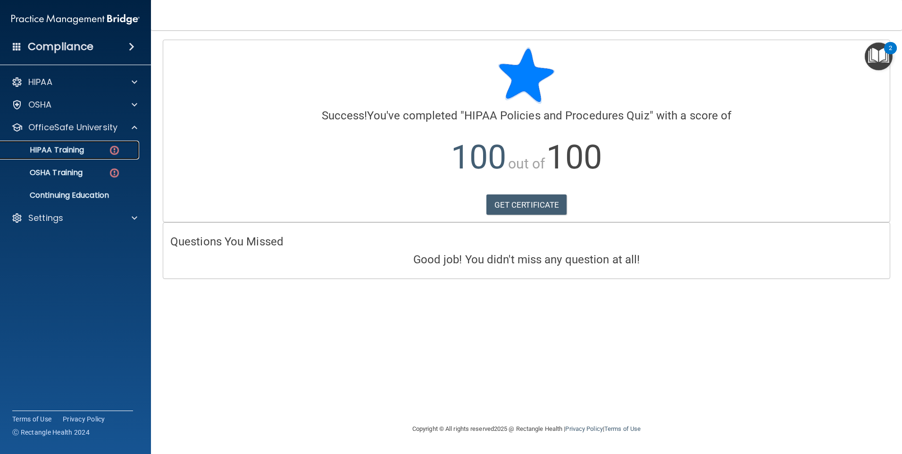
click at [111, 148] on img at bounding box center [114, 150] width 12 height 12
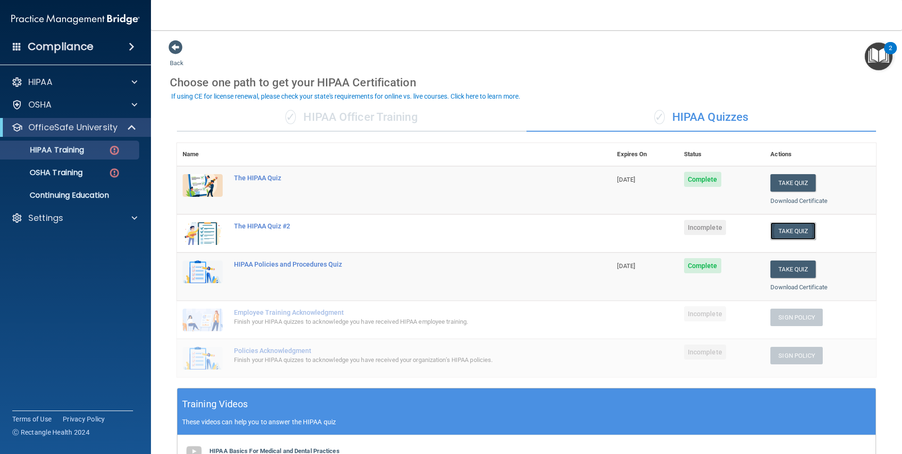
click at [789, 229] on button "Take Quiz" at bounding box center [792, 230] width 45 height 17
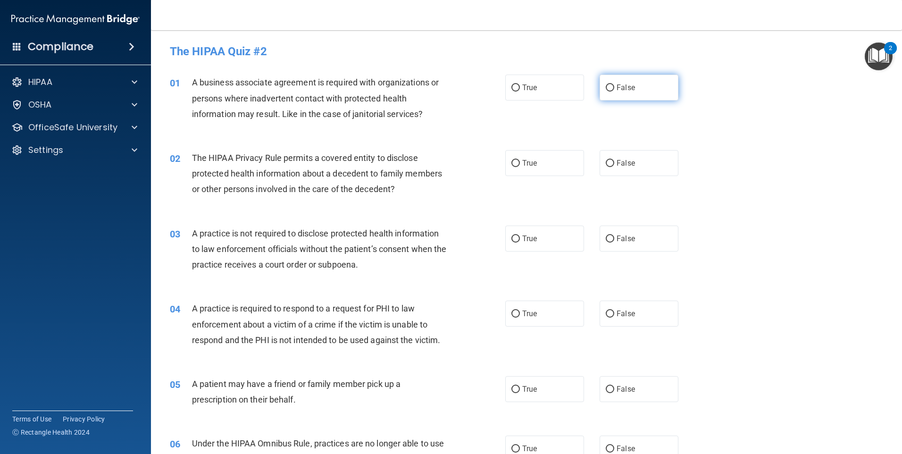
drag, startPoint x: 609, startPoint y: 88, endPoint x: 600, endPoint y: 132, distance: 45.2
click at [609, 89] on input "False" at bounding box center [609, 87] width 8 height 7
radio input "true"
click at [512, 160] on input "True" at bounding box center [515, 163] width 8 height 7
radio input "true"
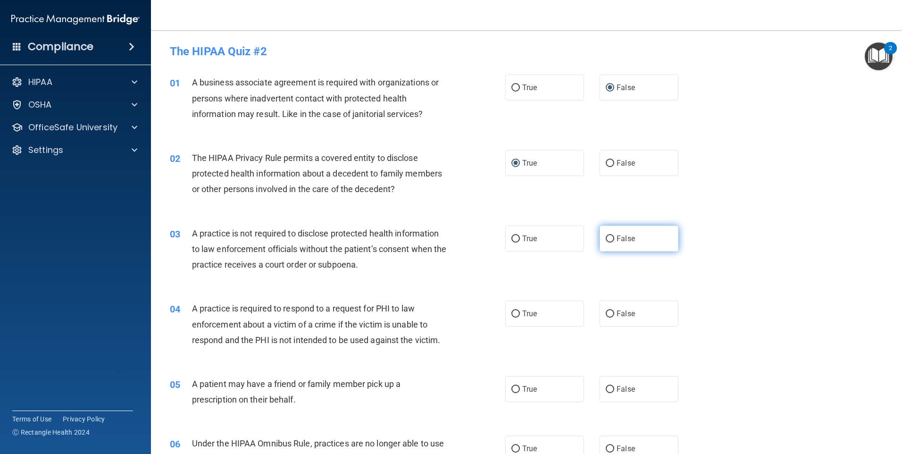
click at [607, 237] on input "False" at bounding box center [609, 238] width 8 height 7
radio input "true"
drag, startPoint x: 512, startPoint y: 310, endPoint x: 514, endPoint y: 316, distance: 6.4
click at [513, 310] on input "True" at bounding box center [515, 313] width 8 height 7
radio input "true"
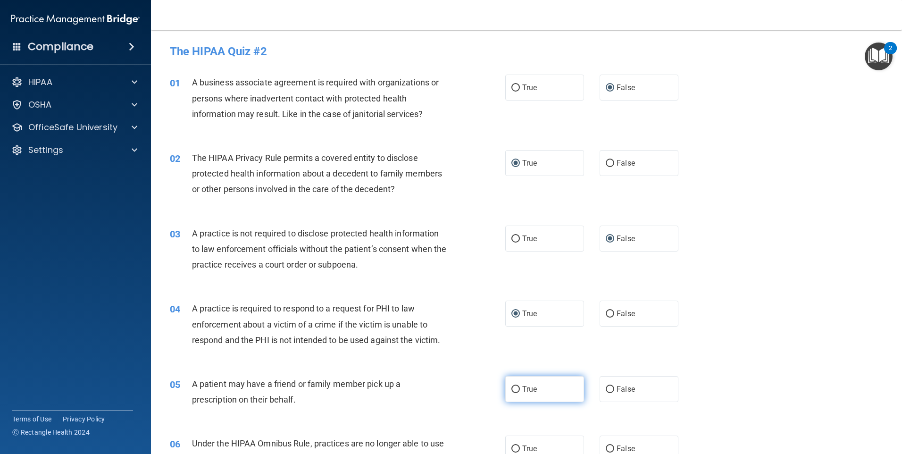
click at [514, 388] on input "True" at bounding box center [515, 389] width 8 height 7
radio input "true"
click at [605, 389] on input "False" at bounding box center [609, 389] width 8 height 7
radio input "true"
radio input "false"
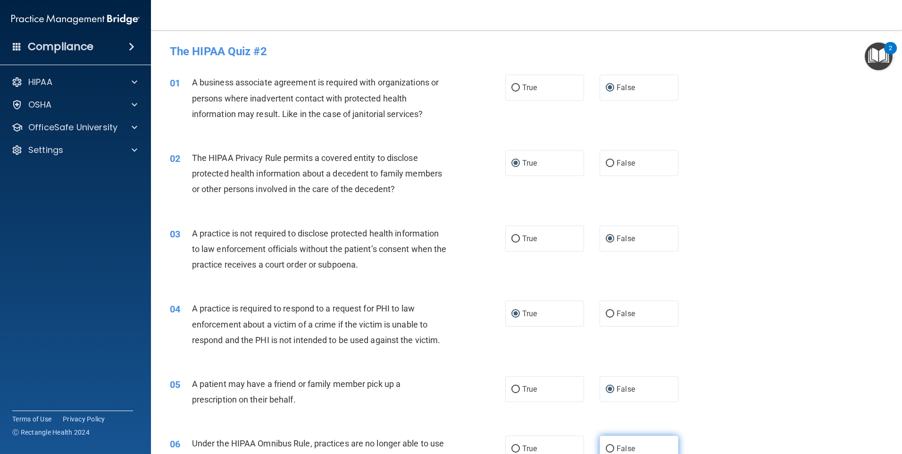
click at [606, 446] on input "False" at bounding box center [609, 448] width 8 height 7
radio input "true"
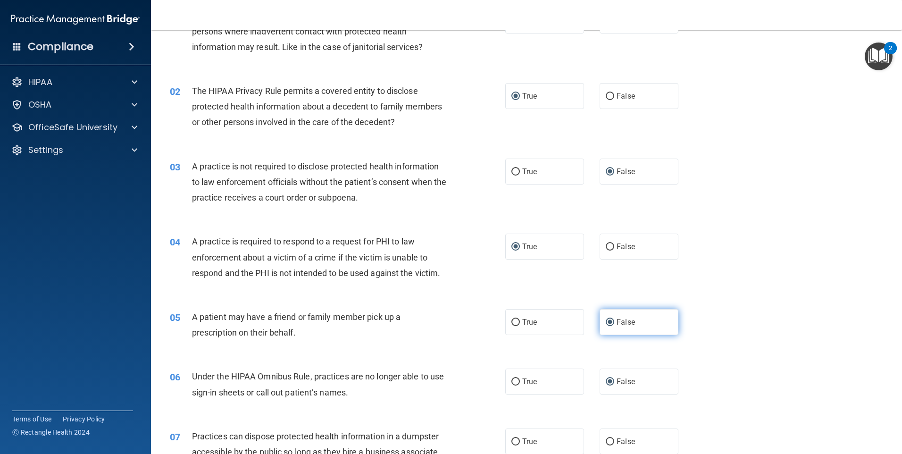
scroll to position [236, 0]
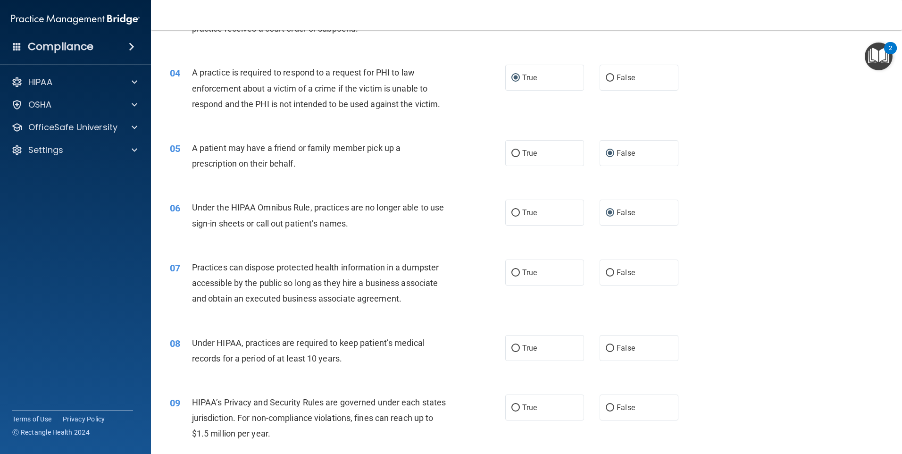
drag, startPoint x: 604, startPoint y: 271, endPoint x: 608, endPoint y: 301, distance: 30.9
click at [605, 273] on input "False" at bounding box center [609, 272] width 8 height 7
radio input "true"
click at [607, 347] on input "False" at bounding box center [609, 348] width 8 height 7
radio input "true"
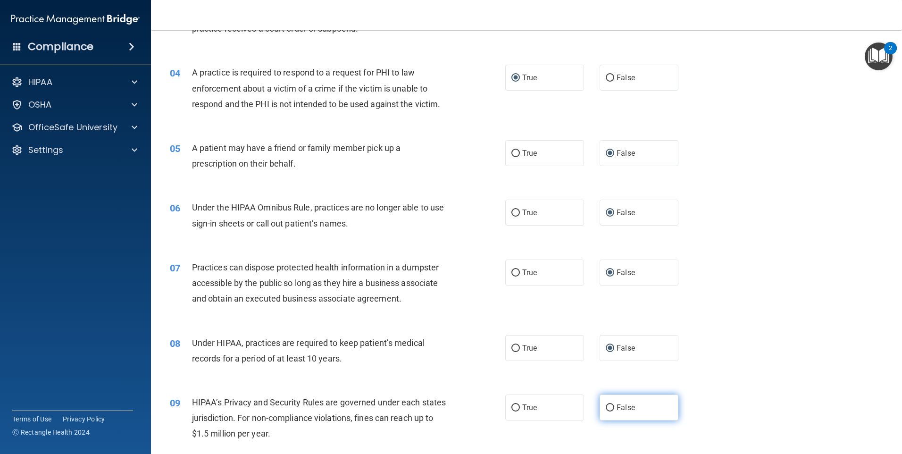
click at [606, 404] on input "False" at bounding box center [609, 407] width 8 height 7
radio input "true"
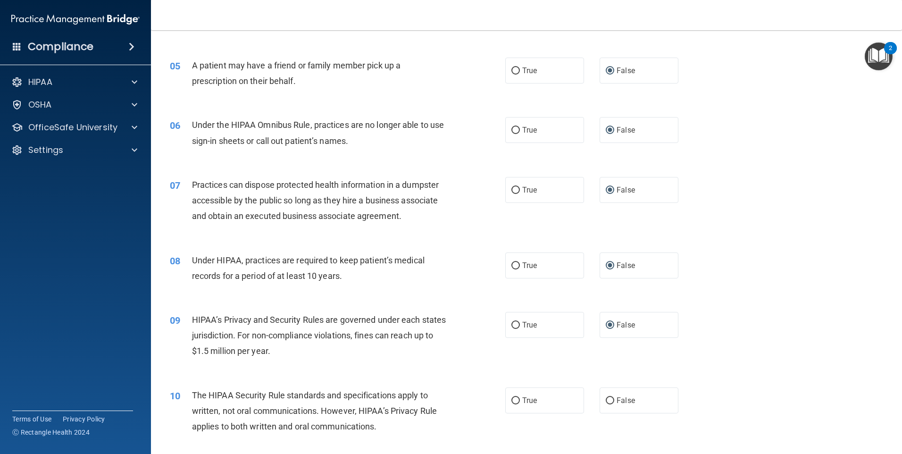
scroll to position [472, 0]
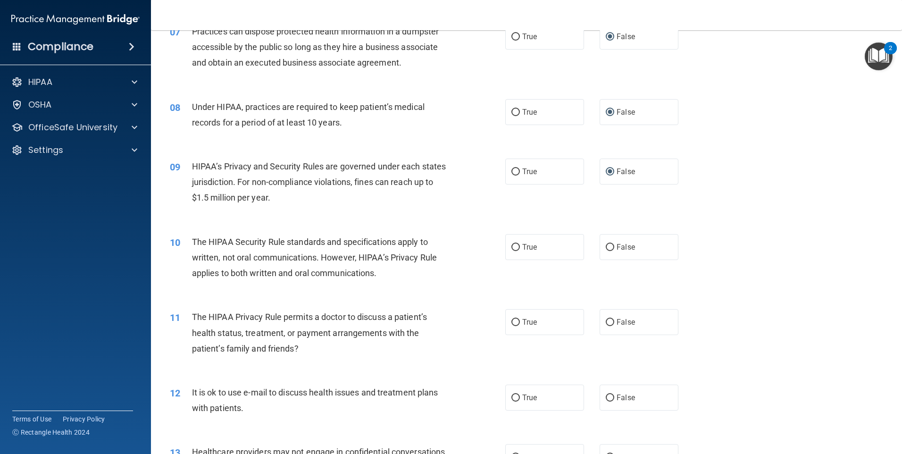
click at [513, 251] on label "True" at bounding box center [544, 247] width 79 height 26
click at [513, 251] on input "True" at bounding box center [515, 247] width 8 height 7
radio input "true"
click at [513, 325] on input "True" at bounding box center [515, 322] width 8 height 7
radio input "true"
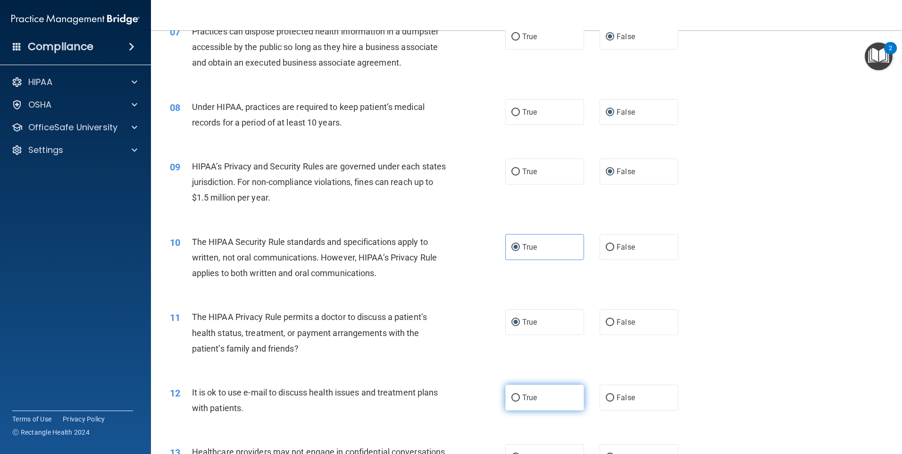
click at [514, 398] on input "True" at bounding box center [515, 397] width 8 height 7
radio input "true"
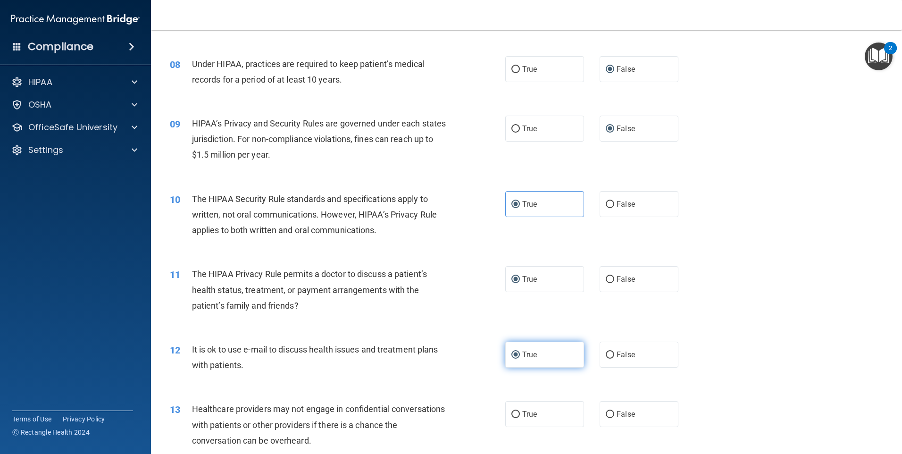
scroll to position [660, 0]
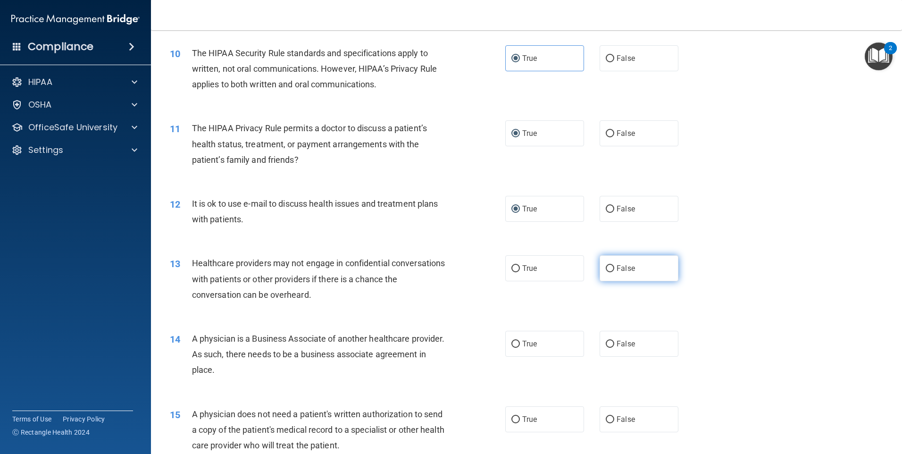
drag, startPoint x: 602, startPoint y: 265, endPoint x: 605, endPoint y: 271, distance: 7.4
click at [605, 271] on label "False" at bounding box center [638, 268] width 79 height 26
click at [605, 267] on input "False" at bounding box center [609, 268] width 8 height 7
radio input "true"
click at [607, 342] on input "False" at bounding box center [609, 343] width 8 height 7
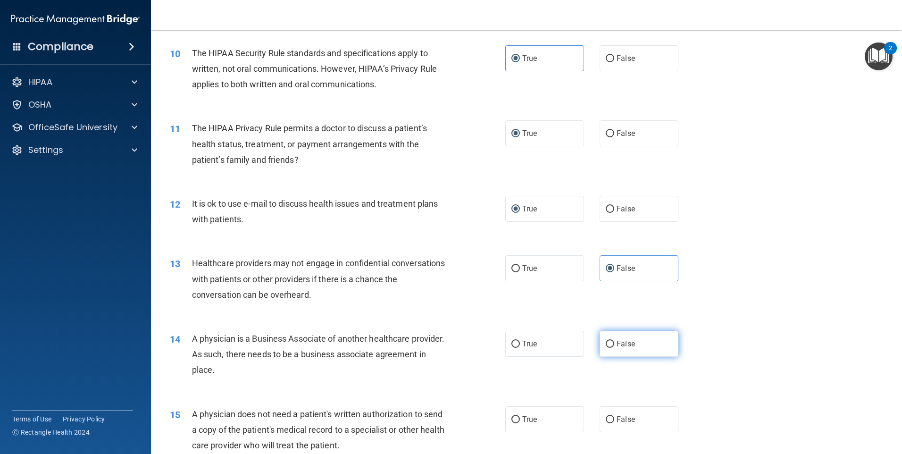
radio input "true"
click at [516, 418] on label "True" at bounding box center [544, 419] width 79 height 26
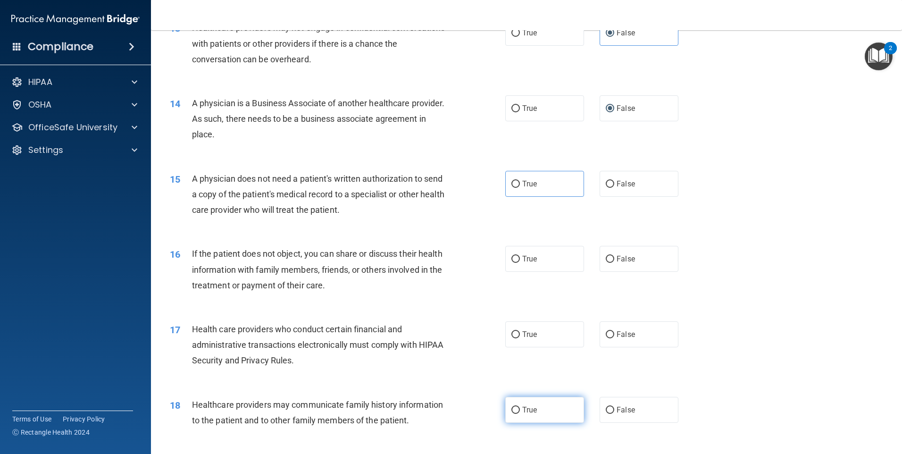
scroll to position [896, 0]
drag, startPoint x: 511, startPoint y: 182, endPoint x: 513, endPoint y: 195, distance: 12.9
click at [511, 183] on input "True" at bounding box center [515, 183] width 8 height 7
radio input "true"
click at [513, 259] on input "True" at bounding box center [515, 258] width 8 height 7
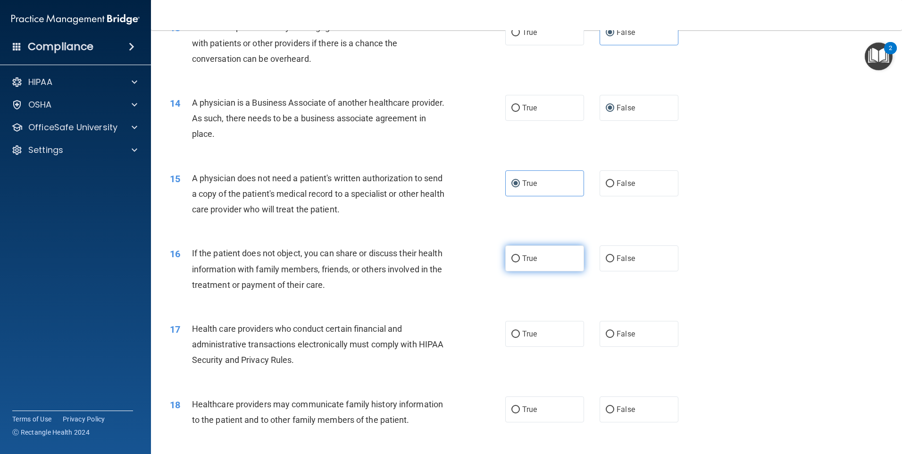
radio input "true"
click at [514, 332] on input "True" at bounding box center [515, 334] width 8 height 7
radio input "true"
click at [605, 408] on input "False" at bounding box center [609, 409] width 8 height 7
radio input "true"
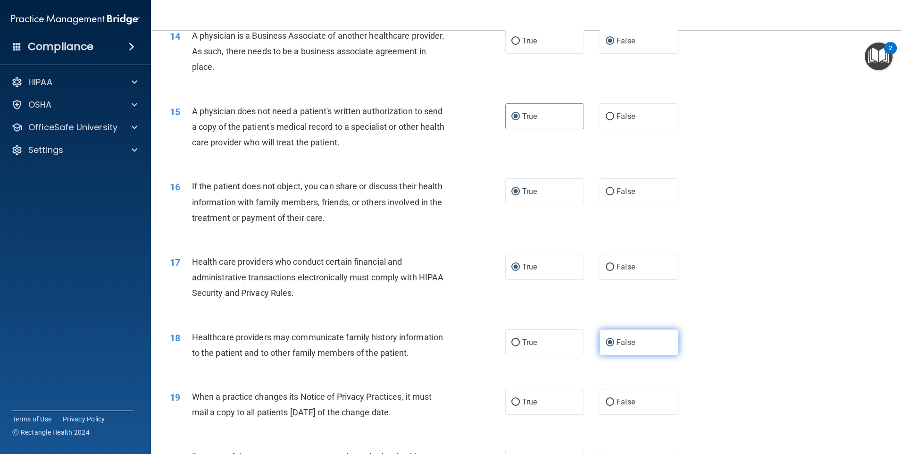
scroll to position [1085, 0]
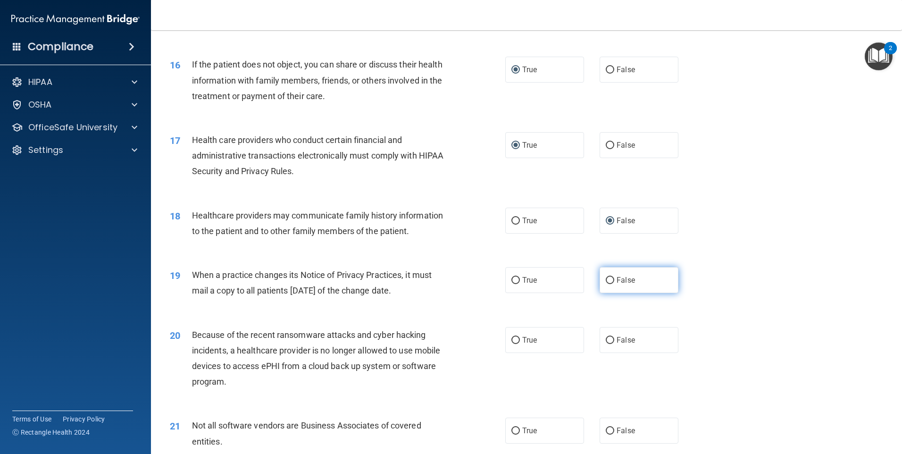
click at [605, 279] on input "False" at bounding box center [609, 280] width 8 height 7
radio input "true"
click at [605, 340] on input "False" at bounding box center [609, 340] width 8 height 7
radio input "true"
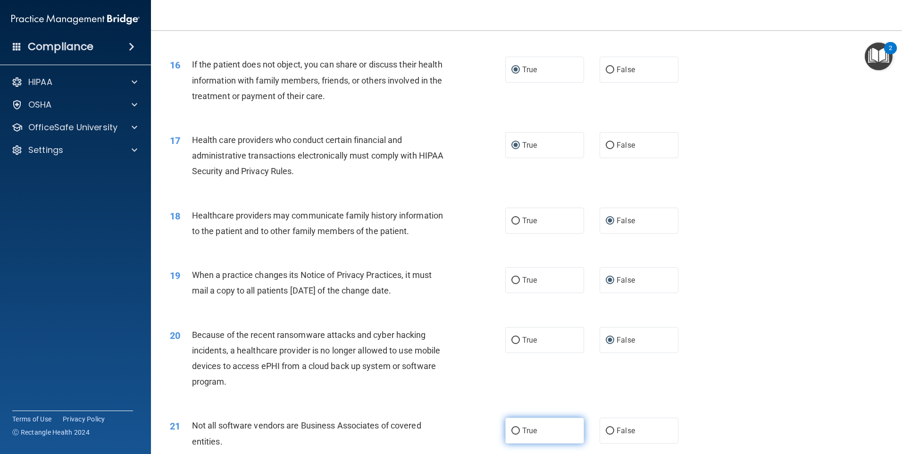
click at [513, 428] on input "True" at bounding box center [515, 430] width 8 height 7
radio input "true"
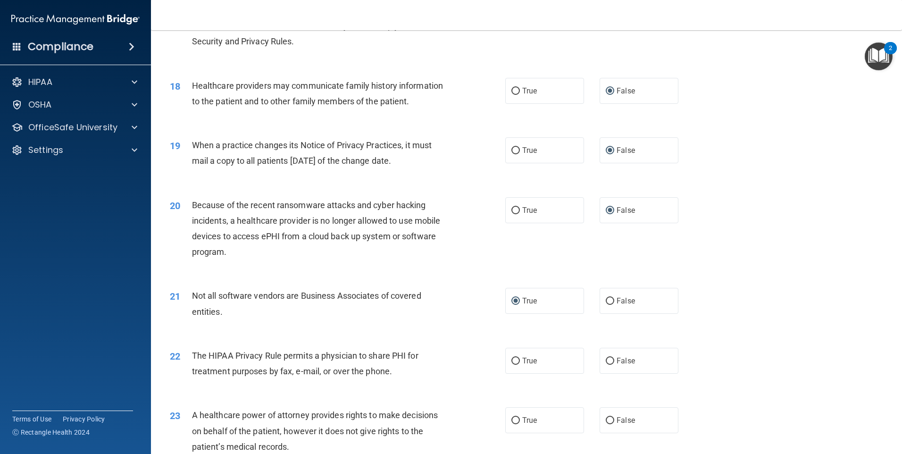
scroll to position [1273, 0]
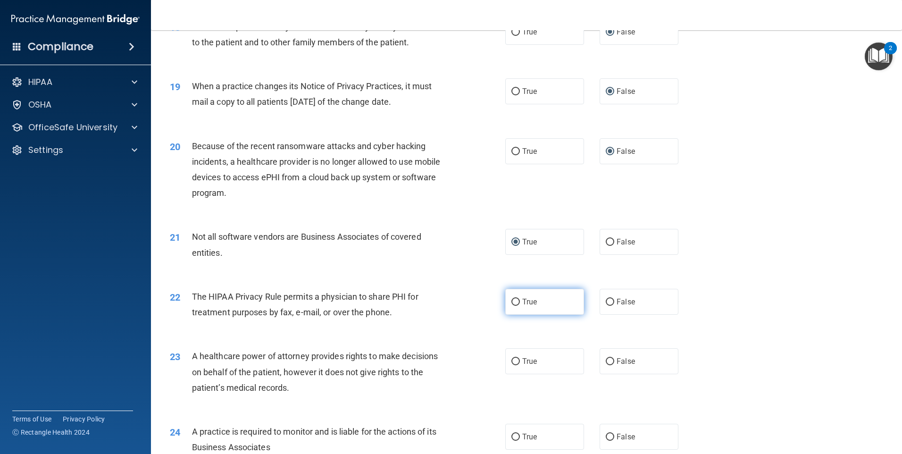
click at [512, 301] on input "True" at bounding box center [515, 301] width 8 height 7
radio input "true"
drag, startPoint x: 606, startPoint y: 358, endPoint x: 605, endPoint y: 379, distance: 20.8
click at [606, 361] on input "False" at bounding box center [609, 361] width 8 height 7
radio input "true"
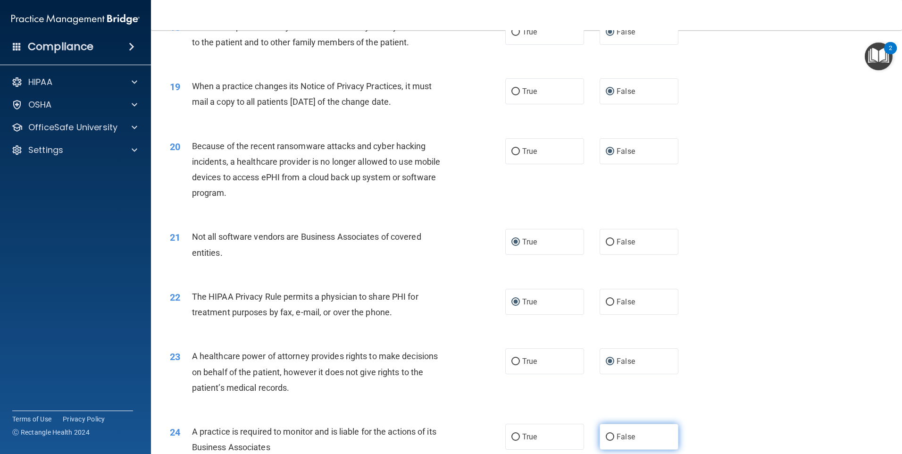
click at [605, 434] on input "False" at bounding box center [609, 436] width 8 height 7
radio input "true"
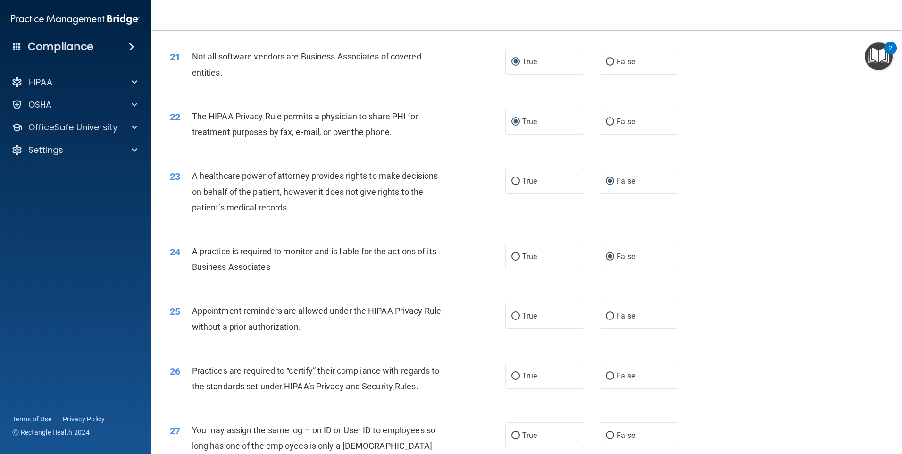
scroll to position [1462, 0]
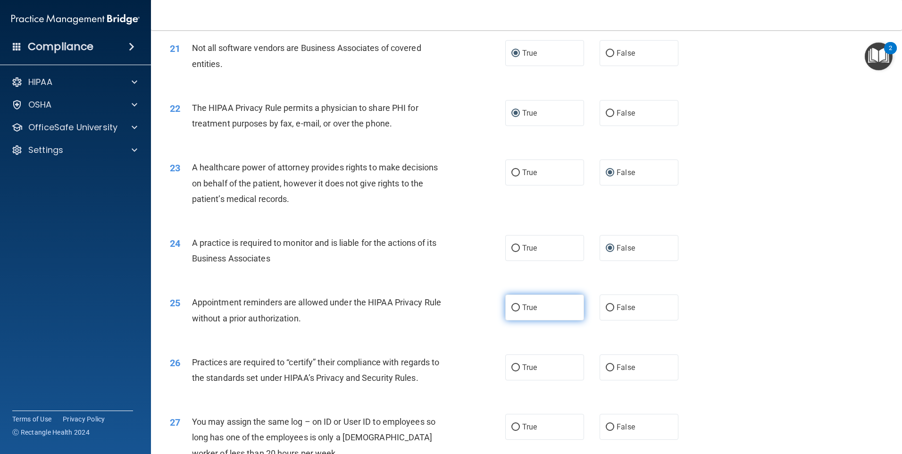
click at [511, 306] on input "True" at bounding box center [515, 307] width 8 height 7
radio input "true"
click at [606, 367] on input "False" at bounding box center [609, 367] width 8 height 7
radio input "true"
click at [606, 423] on input "False" at bounding box center [609, 426] width 8 height 7
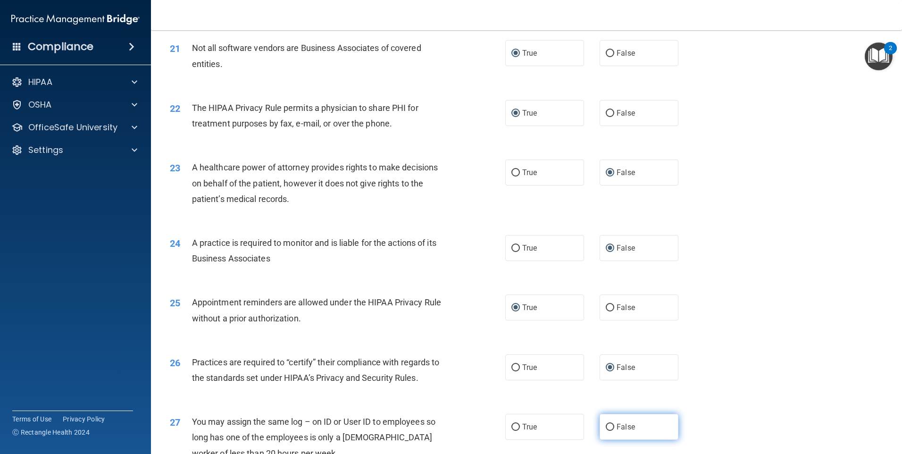
radio input "true"
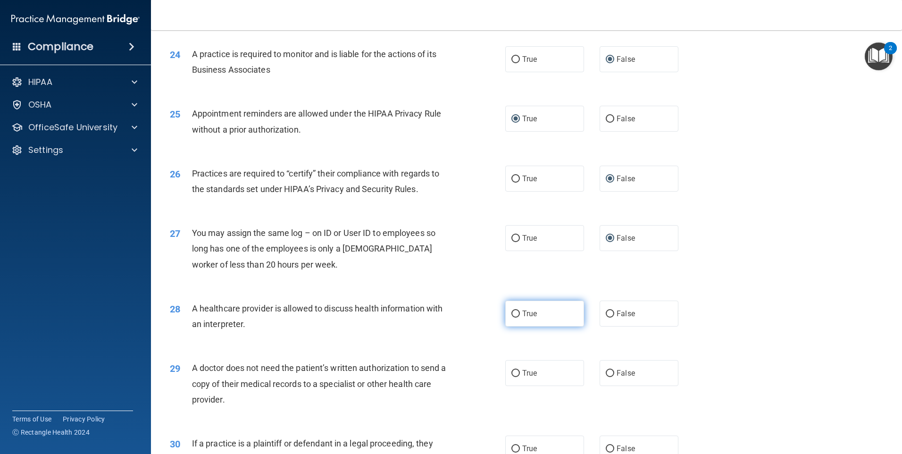
drag, startPoint x: 512, startPoint y: 311, endPoint x: 506, endPoint y: 325, distance: 15.2
click at [512, 311] on input "True" at bounding box center [515, 313] width 8 height 7
radio input "true"
click at [512, 373] on input "True" at bounding box center [515, 373] width 8 height 7
radio input "true"
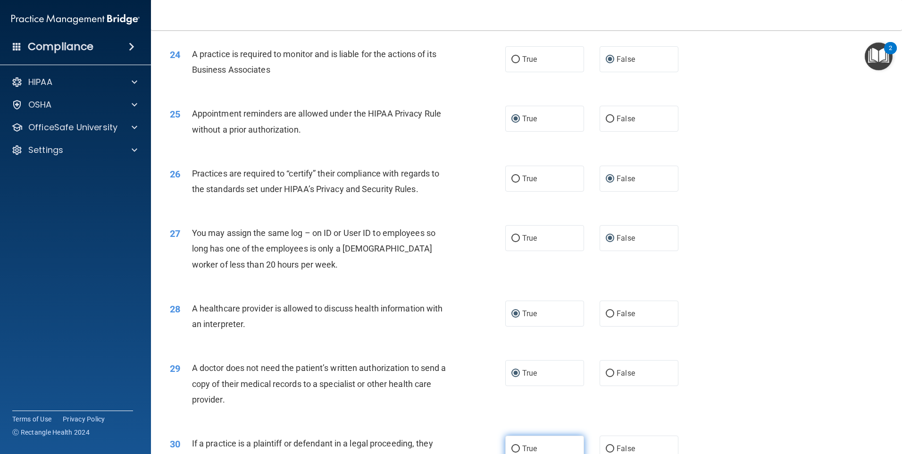
click at [512, 446] on input "True" at bounding box center [515, 448] width 8 height 7
radio input "true"
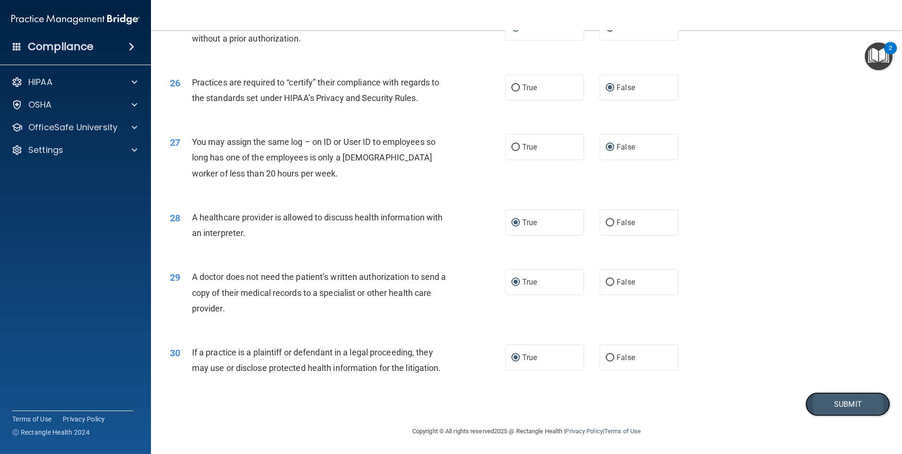
click at [828, 401] on button "Submit" at bounding box center [847, 404] width 85 height 24
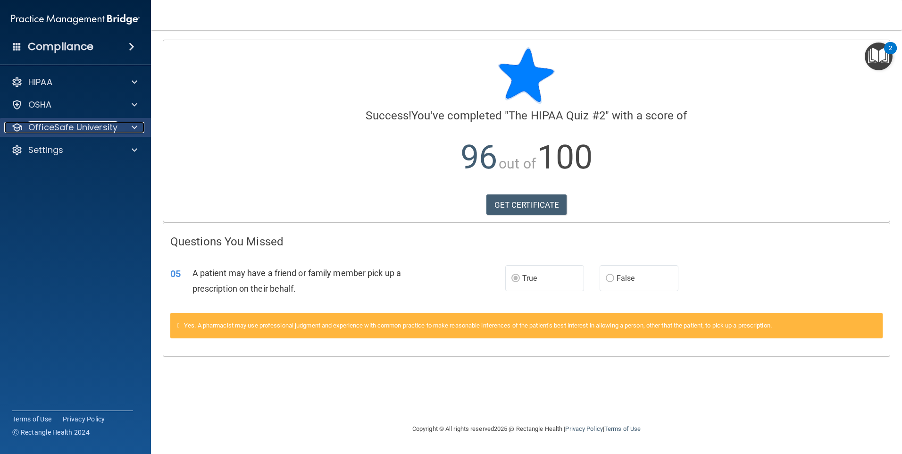
click at [132, 126] on span at bounding box center [135, 127] width 6 height 11
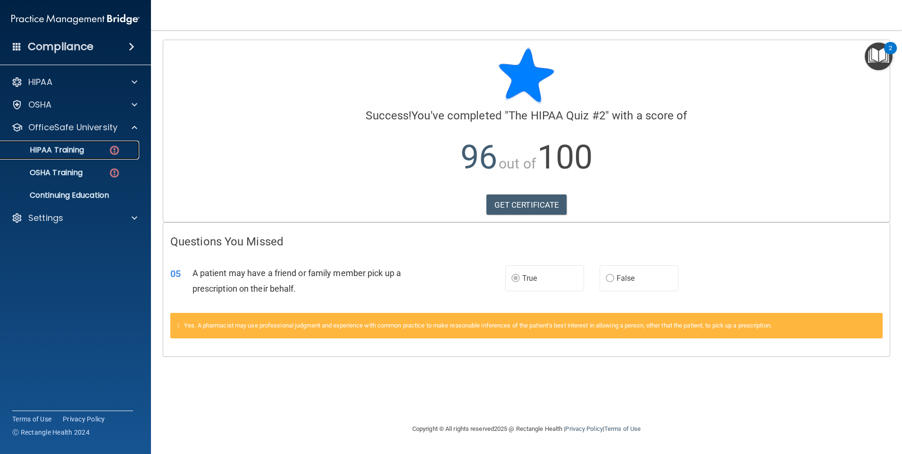
click at [105, 147] on div "HIPAA Training" at bounding box center [70, 149] width 129 height 9
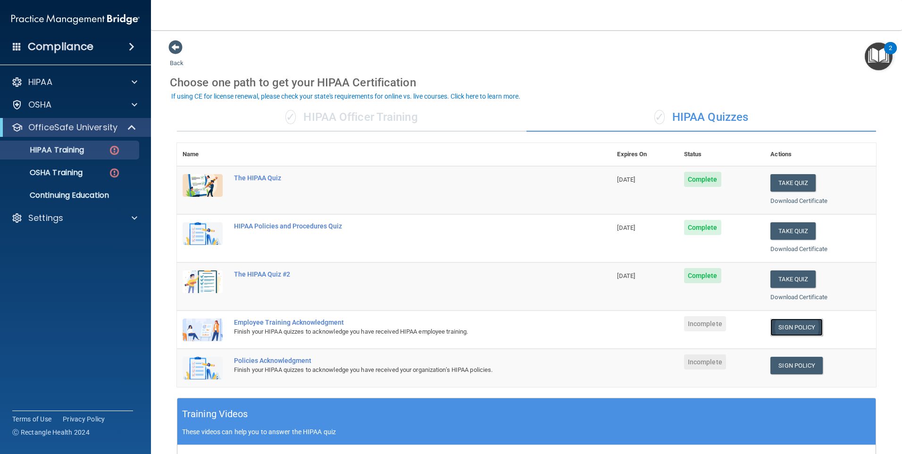
click at [784, 324] on link "Sign Policy" at bounding box center [796, 326] width 52 height 17
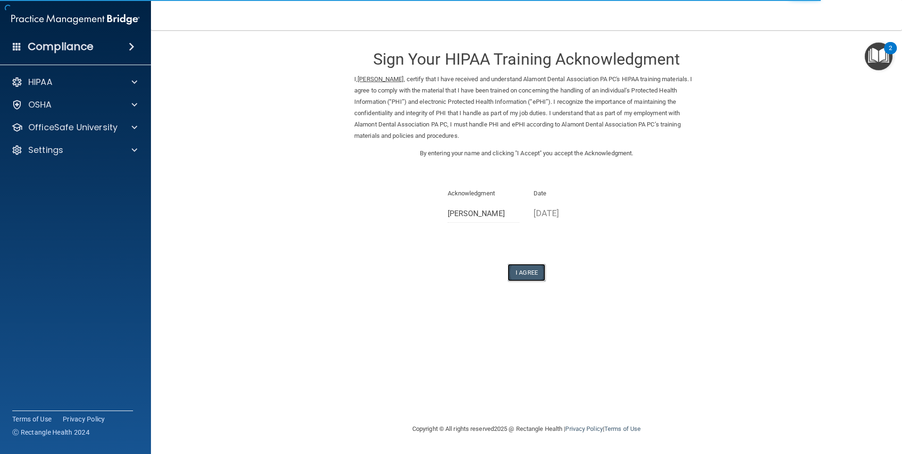
click at [528, 271] on button "I Agree" at bounding box center [526, 272] width 38 height 17
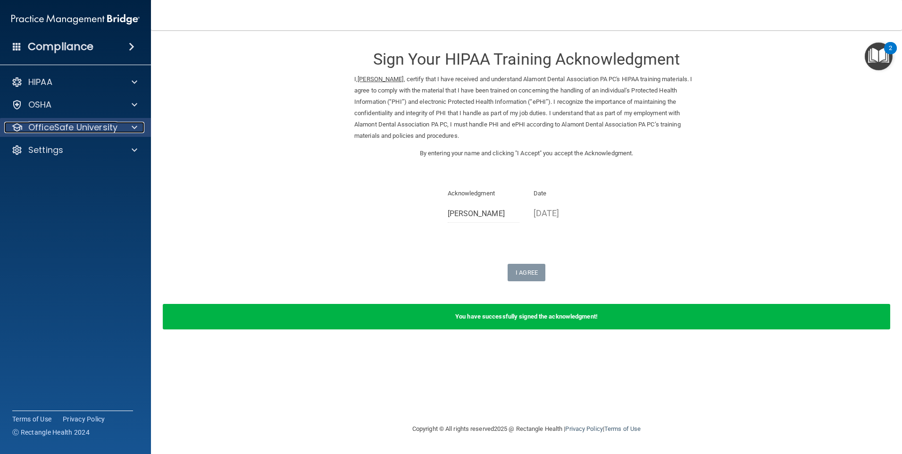
click at [88, 128] on p "OfficeSafe University" at bounding box center [72, 127] width 89 height 11
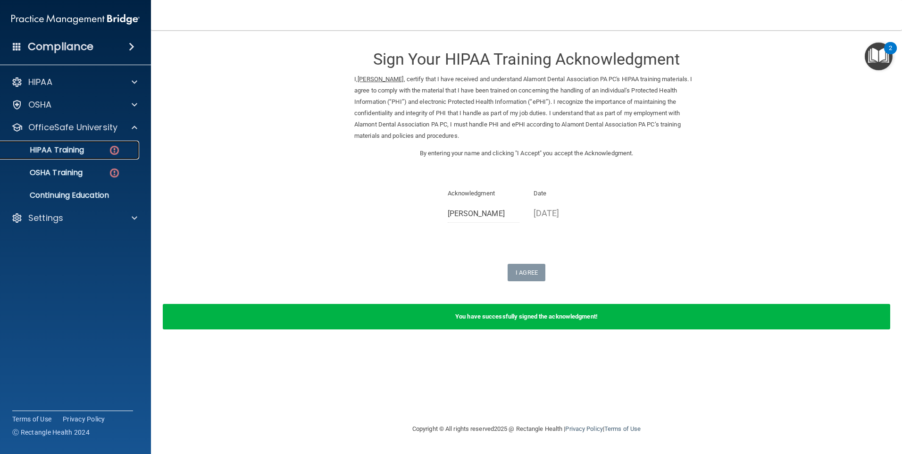
click at [113, 149] on img at bounding box center [114, 150] width 12 height 12
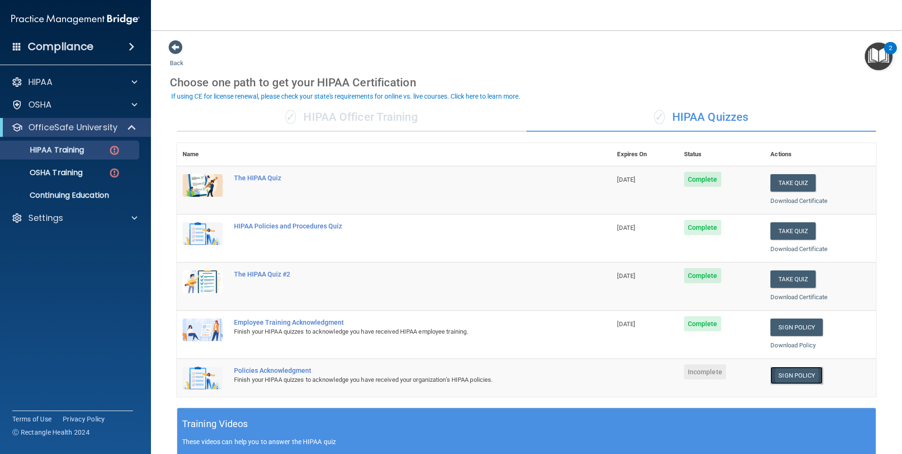
click at [793, 373] on link "Sign Policy" at bounding box center [796, 374] width 52 height 17
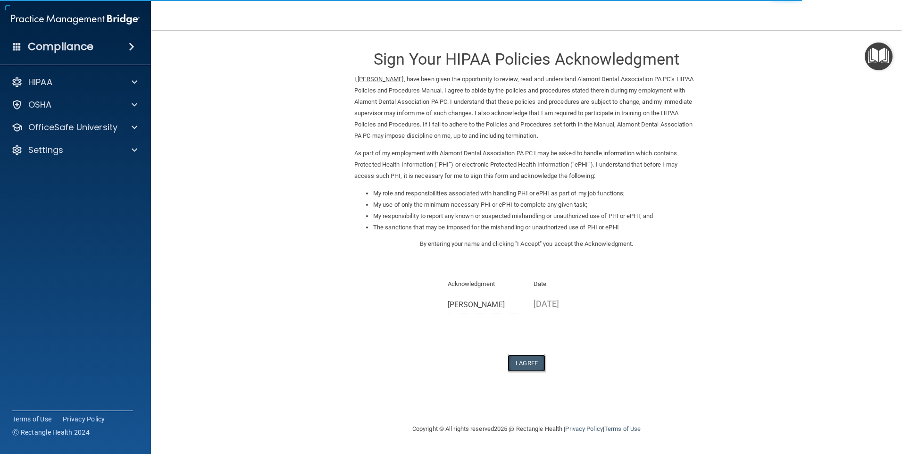
click at [530, 360] on button "I Agree" at bounding box center [526, 362] width 38 height 17
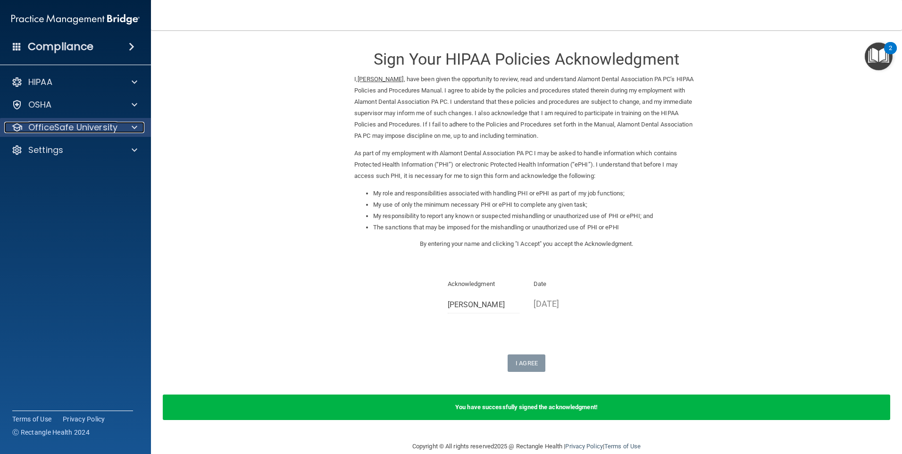
drag, startPoint x: 133, startPoint y: 126, endPoint x: 130, endPoint y: 130, distance: 5.1
click at [133, 126] on span at bounding box center [135, 127] width 6 height 11
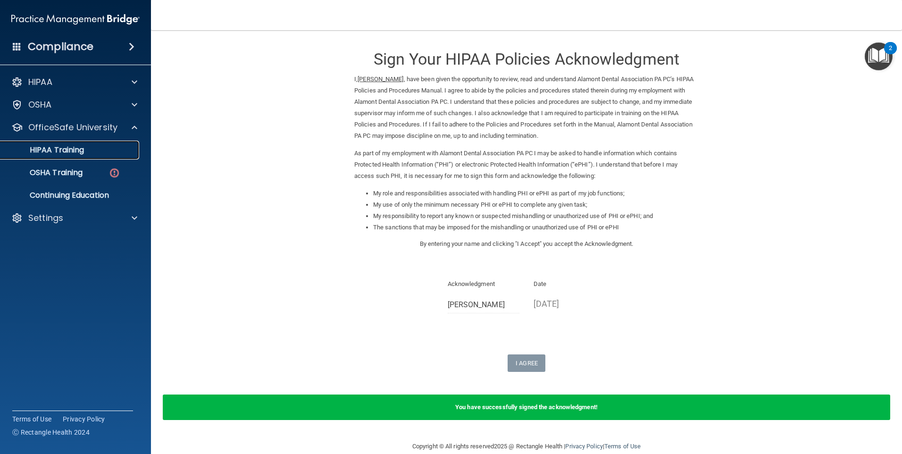
click at [55, 149] on p "HIPAA Training" at bounding box center [45, 149] width 78 height 9
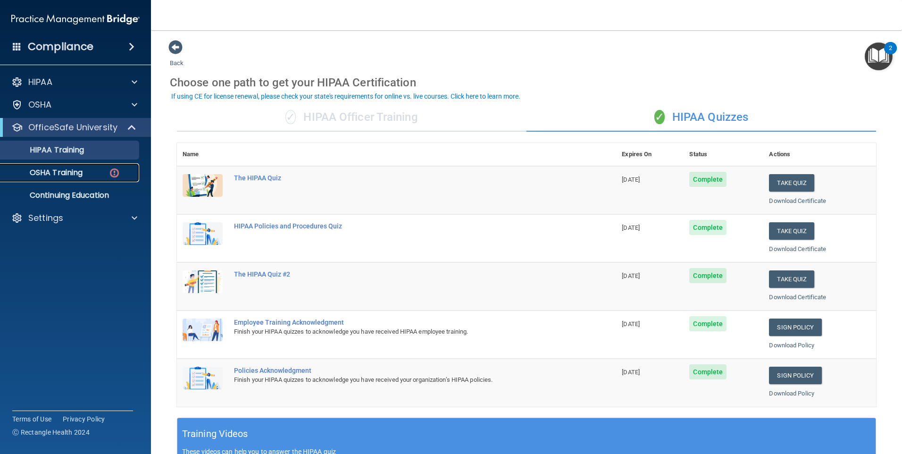
click at [60, 169] on p "OSHA Training" at bounding box center [44, 172] width 76 height 9
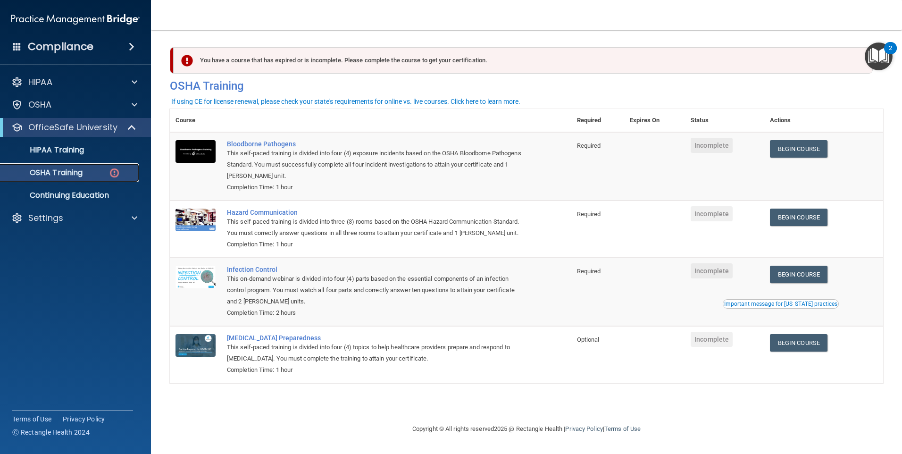
click at [104, 172] on div "OSHA Training" at bounding box center [70, 172] width 129 height 9
click at [813, 145] on link "Begin Course" at bounding box center [799, 148] width 58 height 17
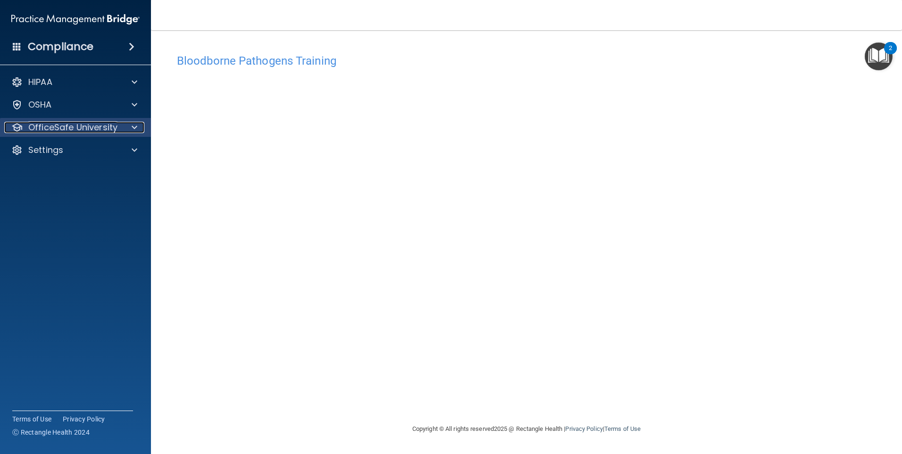
click at [130, 127] on div at bounding box center [133, 127] width 24 height 11
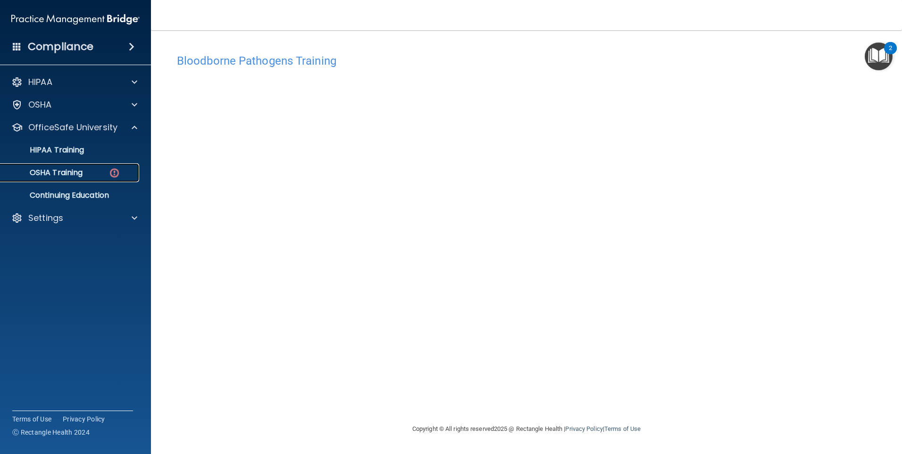
click at [121, 171] on div "OSHA Training" at bounding box center [70, 172] width 129 height 9
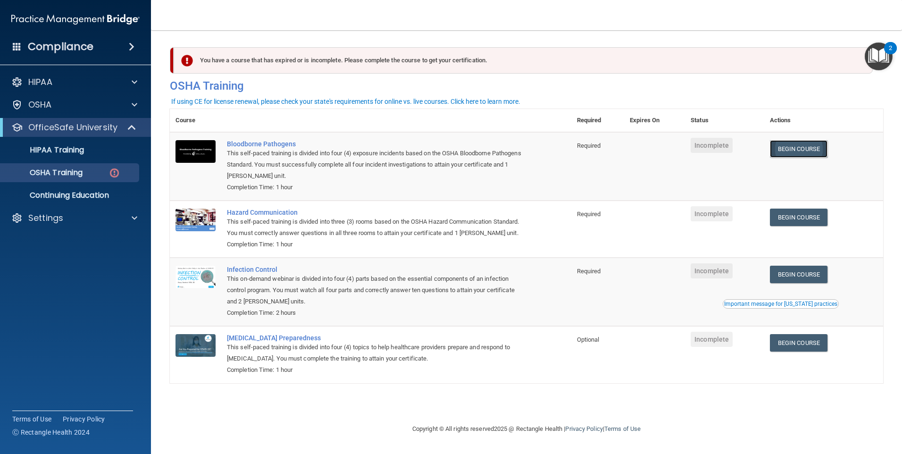
click at [808, 149] on link "Begin Course" at bounding box center [799, 148] width 58 height 17
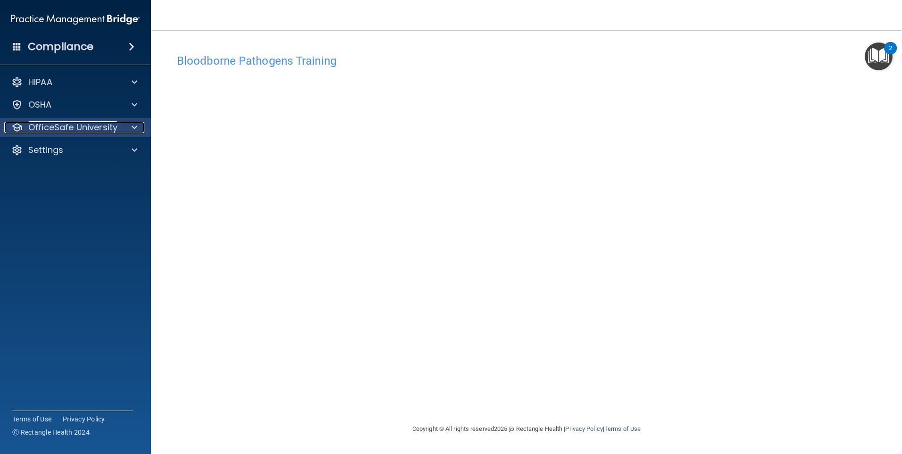
click at [133, 127] on span at bounding box center [135, 127] width 6 height 11
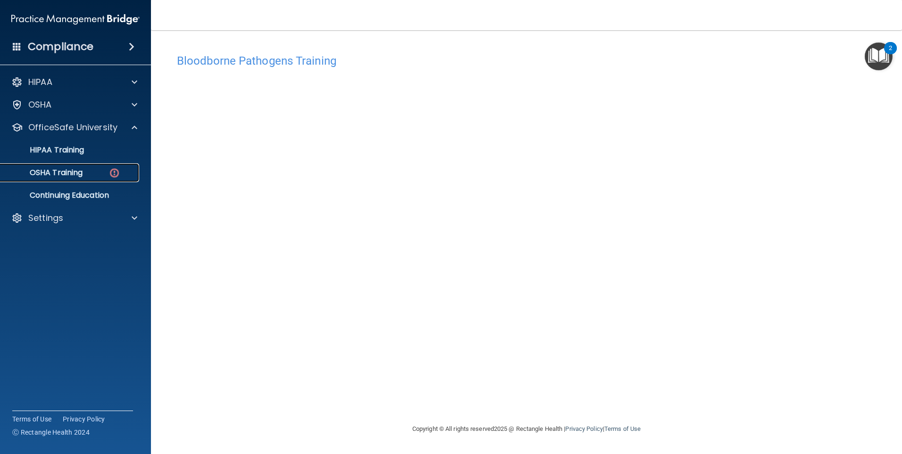
click at [83, 173] on p "OSHA Training" at bounding box center [44, 172] width 76 height 9
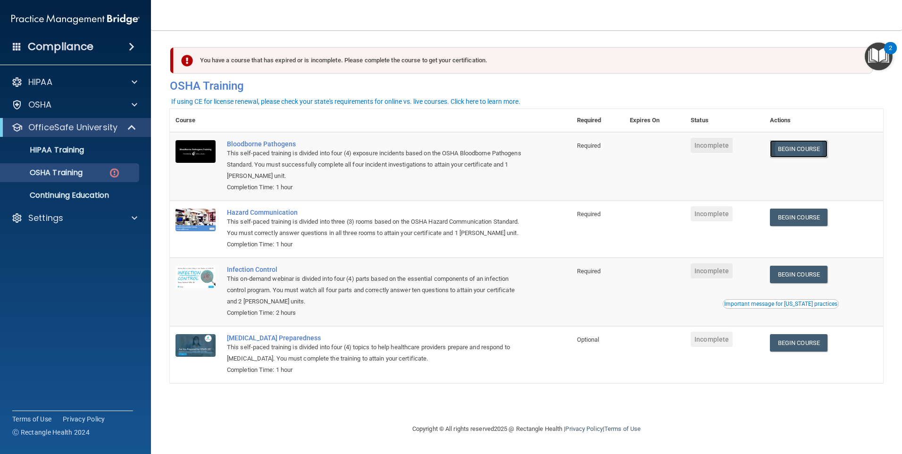
click at [798, 152] on link "Begin Course" at bounding box center [799, 148] width 58 height 17
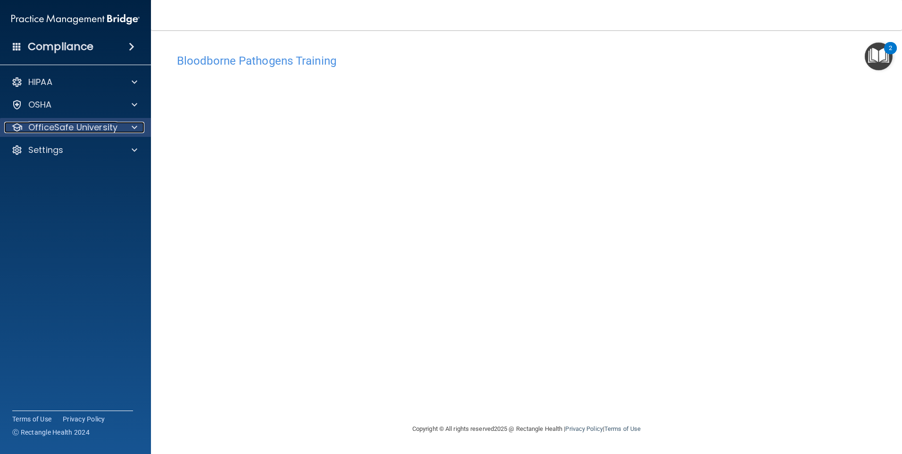
click at [134, 130] on span at bounding box center [135, 127] width 6 height 11
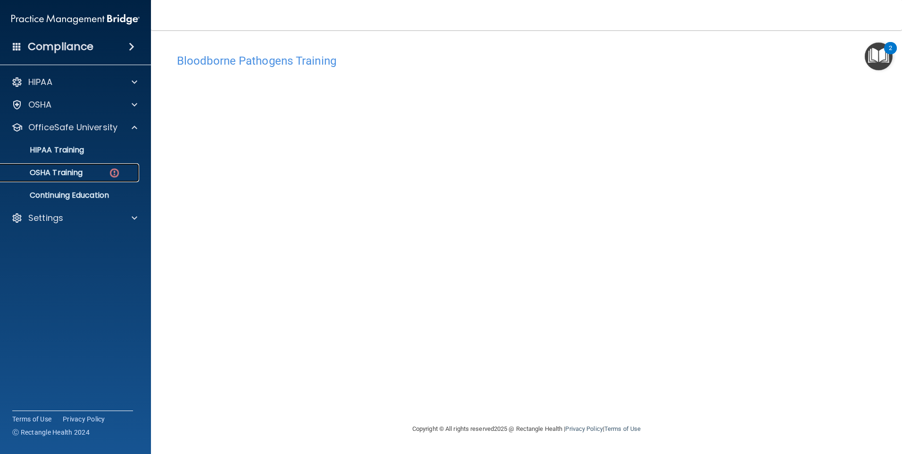
click at [111, 173] on img at bounding box center [114, 173] width 12 height 12
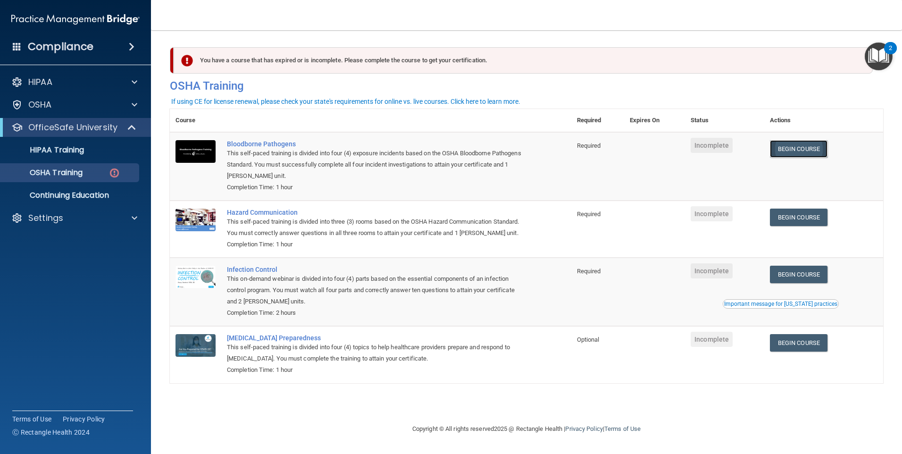
click at [811, 153] on link "Begin Course" at bounding box center [799, 148] width 58 height 17
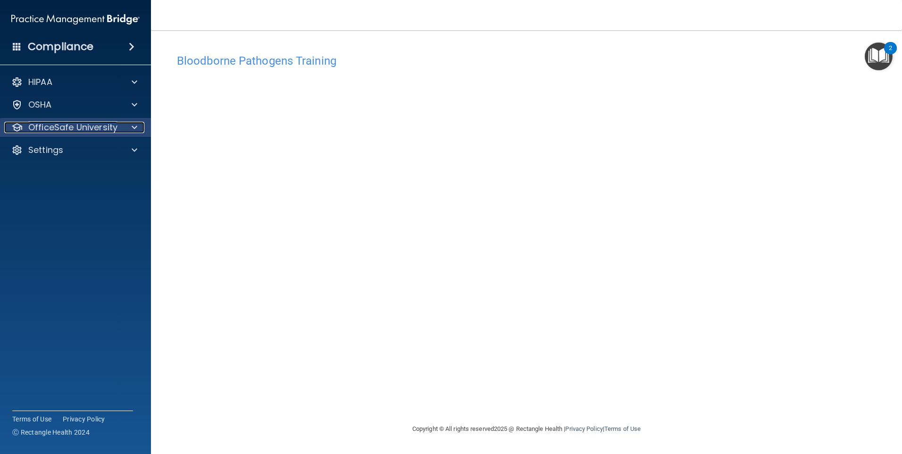
click at [135, 127] on span at bounding box center [135, 127] width 6 height 11
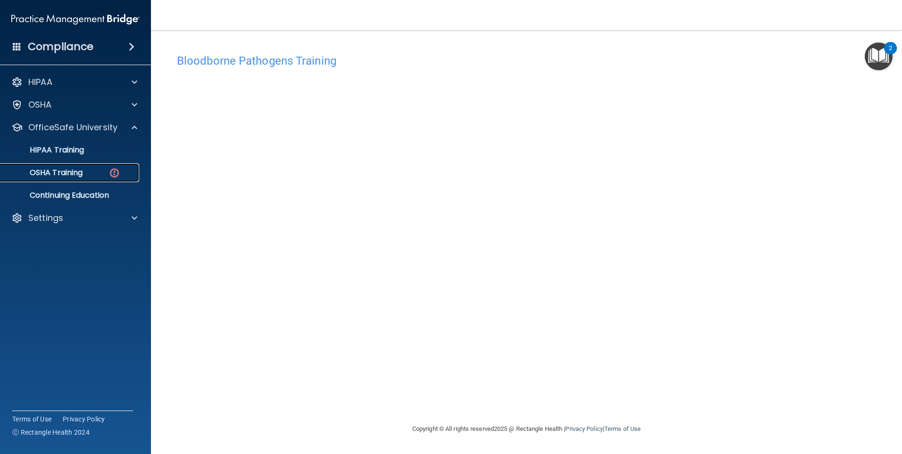
click at [114, 168] on img at bounding box center [114, 173] width 12 height 12
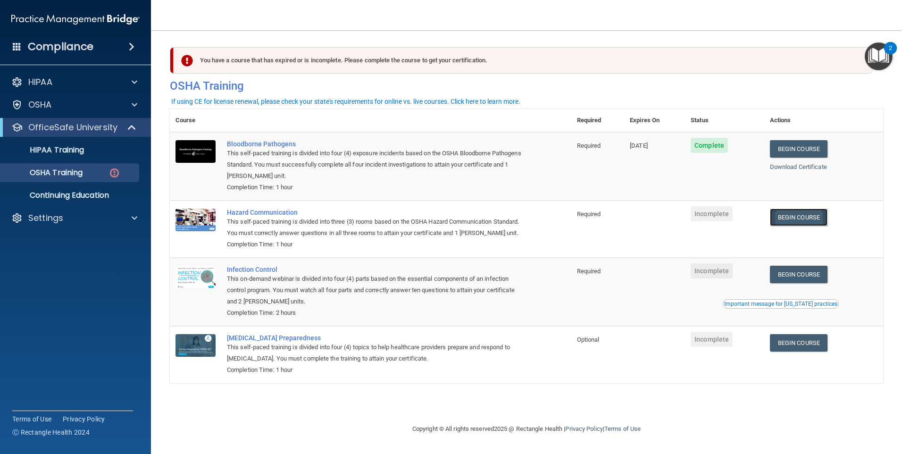
click at [810, 214] on link "Begin Course" at bounding box center [799, 216] width 58 height 17
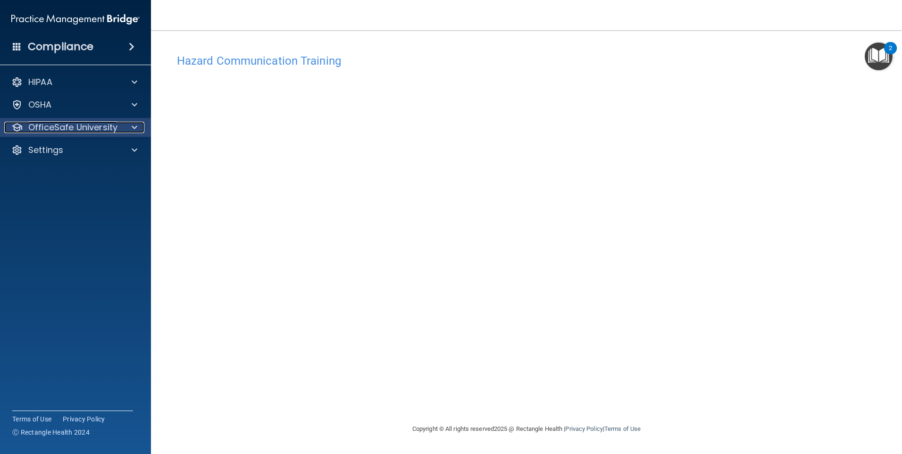
click at [136, 127] on span at bounding box center [135, 127] width 6 height 11
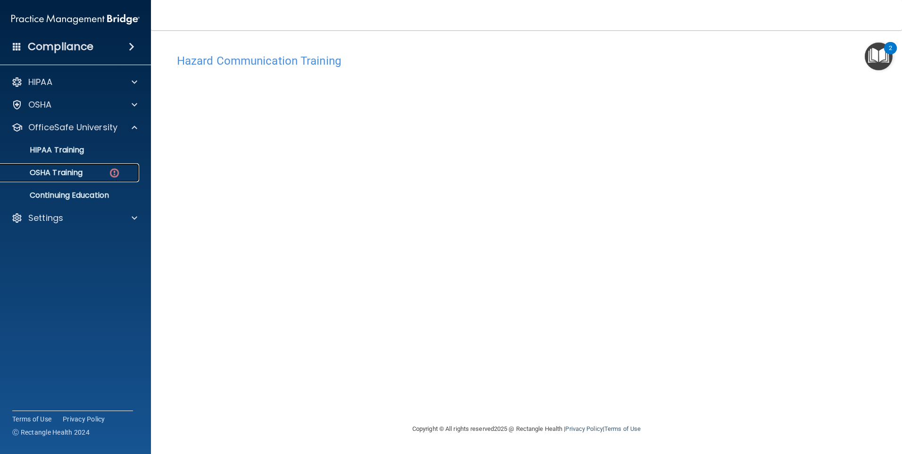
click at [112, 171] on img at bounding box center [114, 173] width 12 height 12
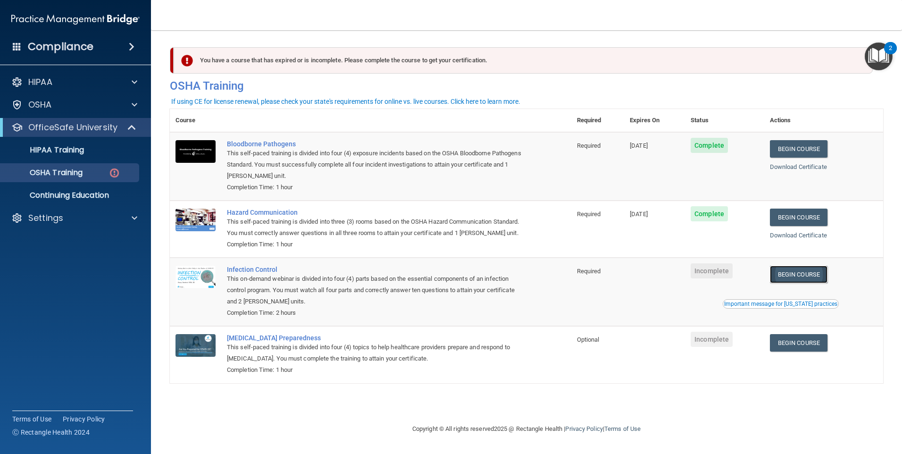
click at [805, 282] on link "Begin Course" at bounding box center [799, 273] width 58 height 17
click at [809, 283] on link "Begin Course" at bounding box center [799, 273] width 58 height 17
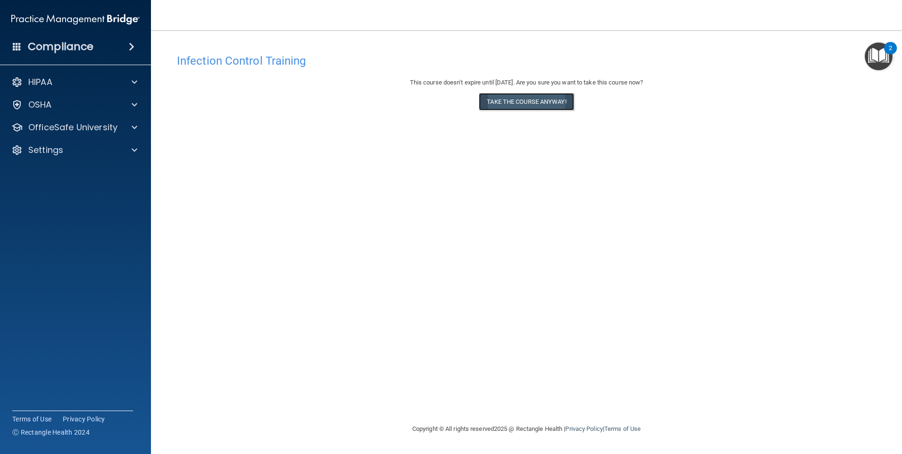
click at [530, 104] on button "Take the course anyway!" at bounding box center [526, 101] width 95 height 17
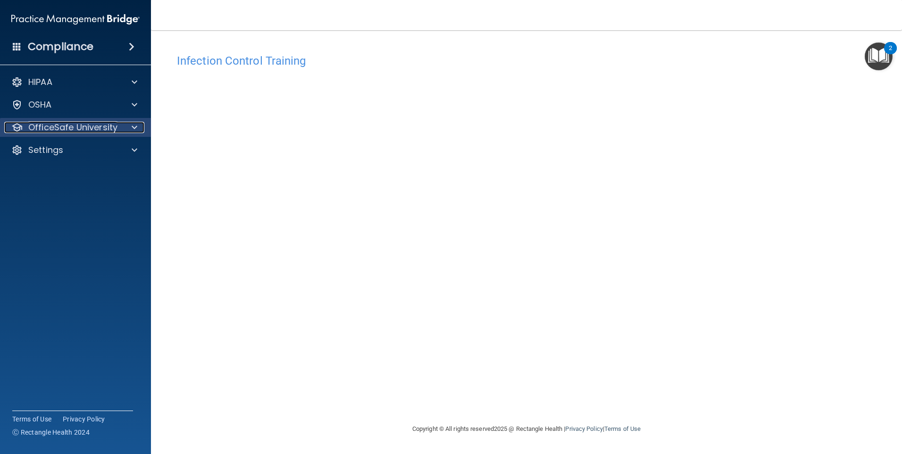
click at [134, 126] on span at bounding box center [135, 127] width 6 height 11
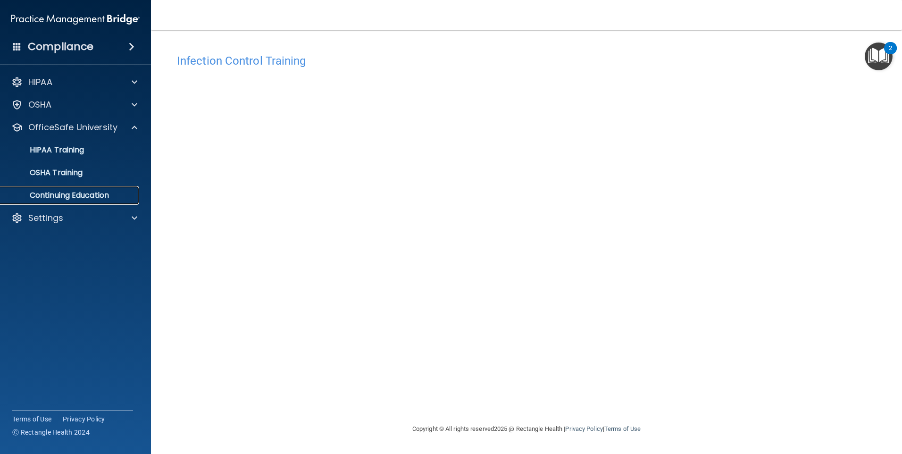
click at [98, 193] on p "Continuing Education" at bounding box center [70, 195] width 129 height 9
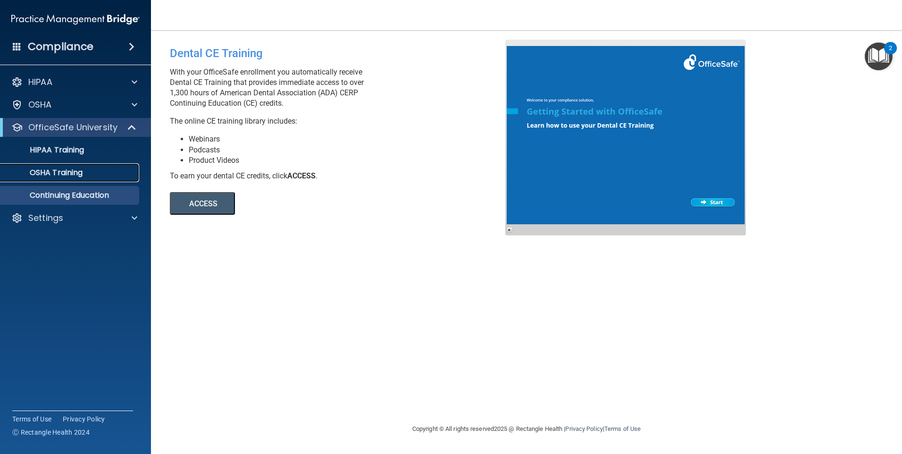
click at [98, 171] on div "OSHA Training" at bounding box center [70, 172] width 129 height 9
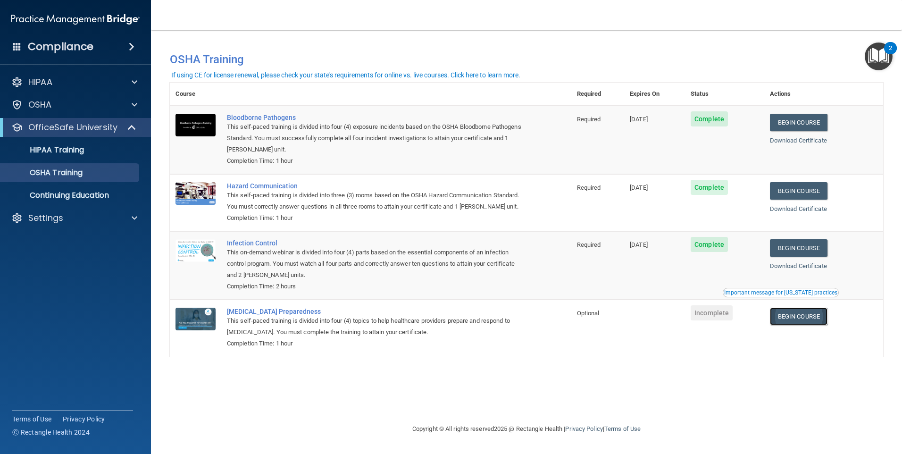
click at [815, 325] on link "Begin Course" at bounding box center [799, 315] width 58 height 17
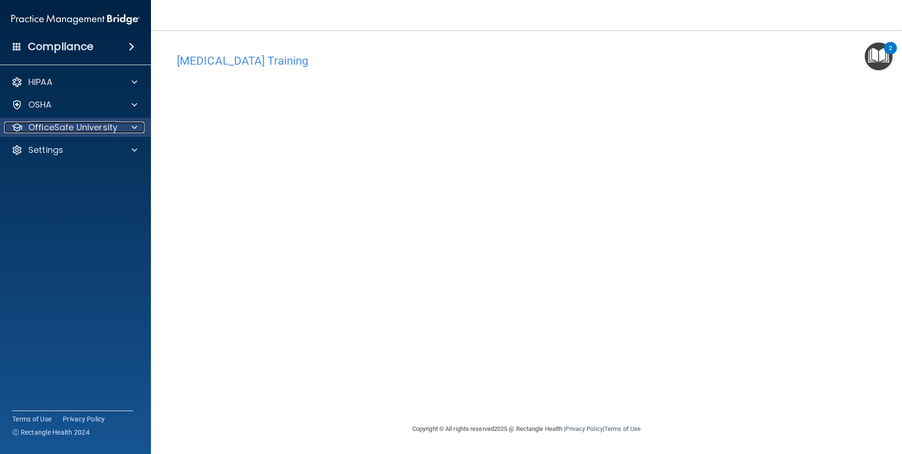
click at [139, 128] on div at bounding box center [133, 127] width 24 height 11
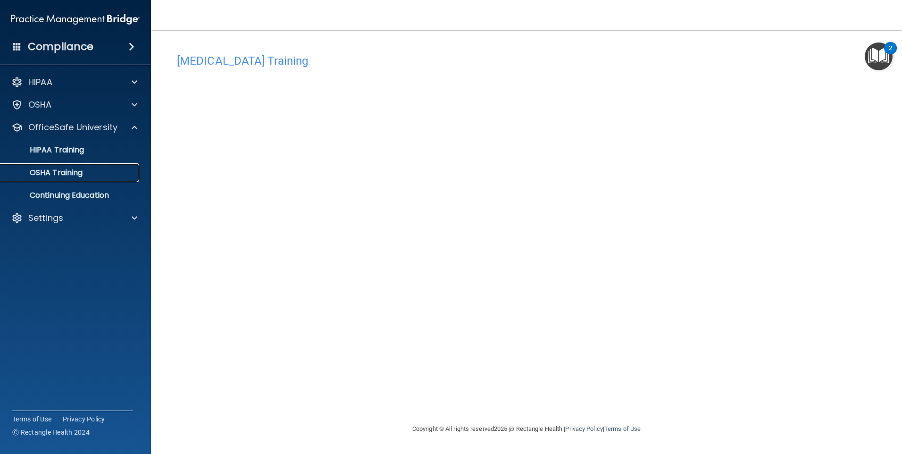
click at [73, 169] on p "OSHA Training" at bounding box center [44, 172] width 76 height 9
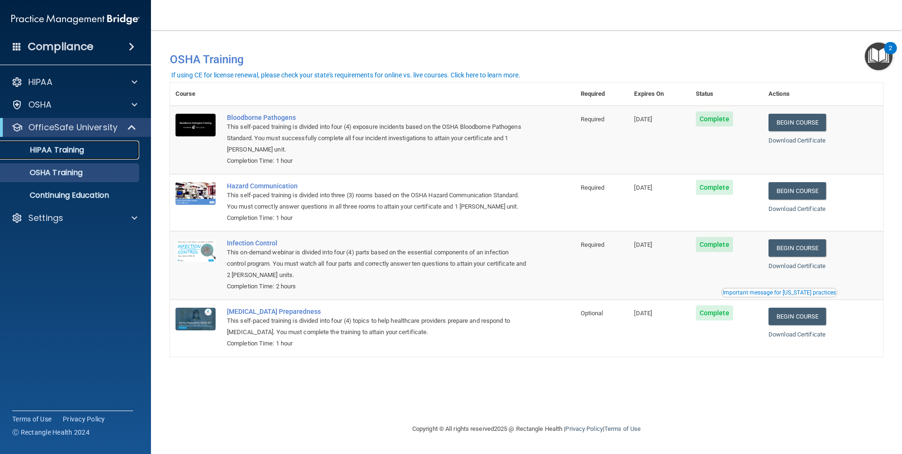
click at [89, 152] on div "HIPAA Training" at bounding box center [70, 149] width 129 height 9
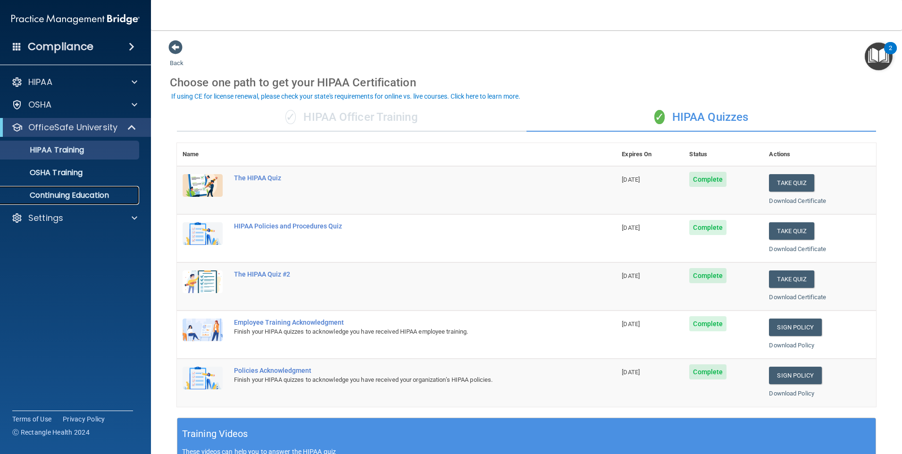
click at [79, 194] on p "Continuing Education" at bounding box center [70, 195] width 129 height 9
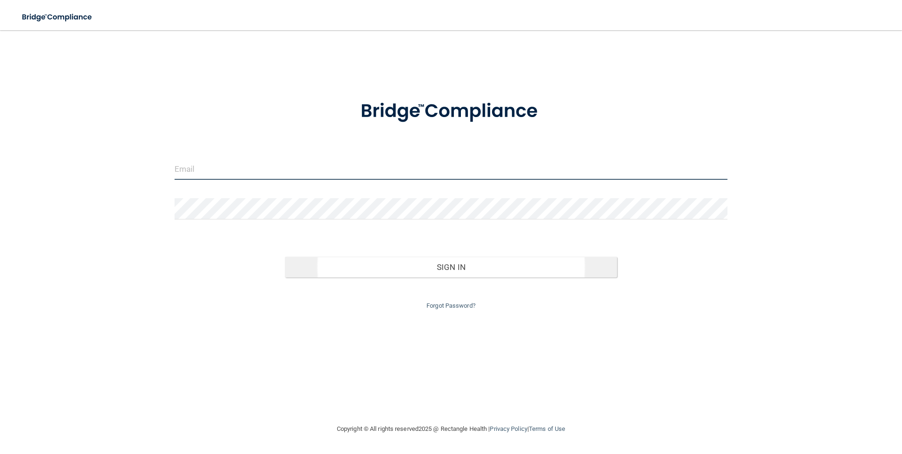
type input "[EMAIL_ADDRESS][DOMAIN_NAME]"
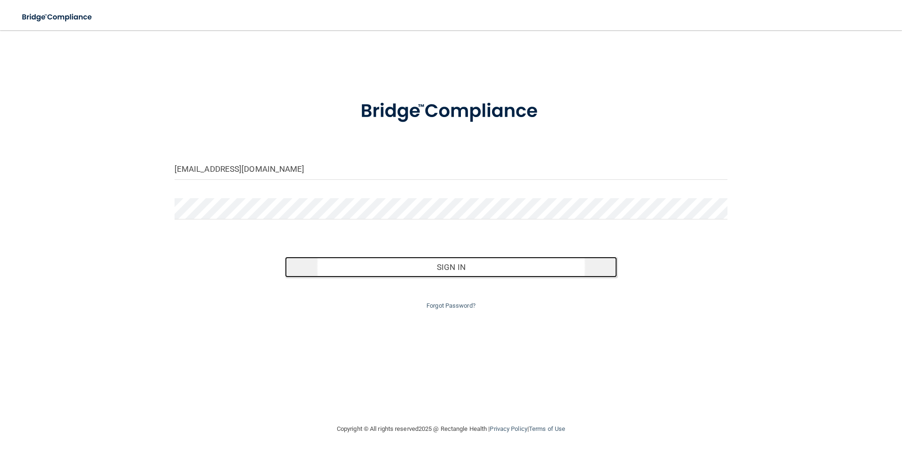
click at [467, 268] on button "Sign In" at bounding box center [451, 267] width 332 height 21
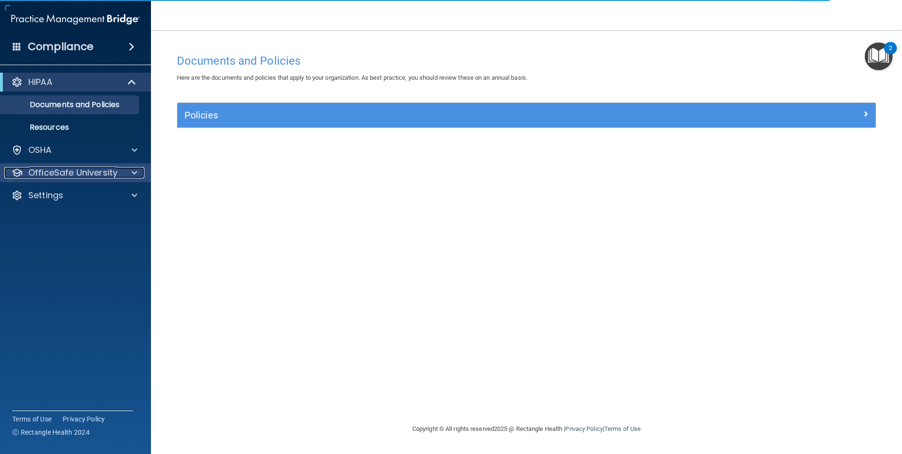
click at [133, 169] on span at bounding box center [135, 172] width 6 height 11
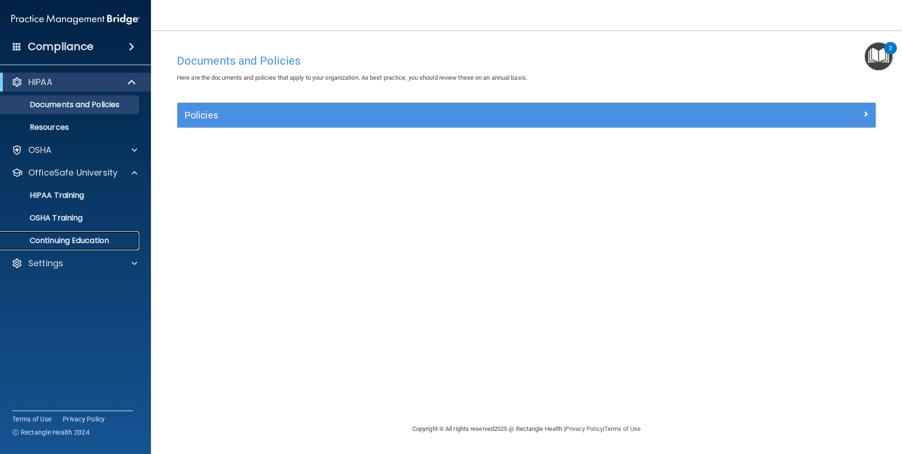
click at [57, 240] on p "Continuing Education" at bounding box center [70, 240] width 129 height 9
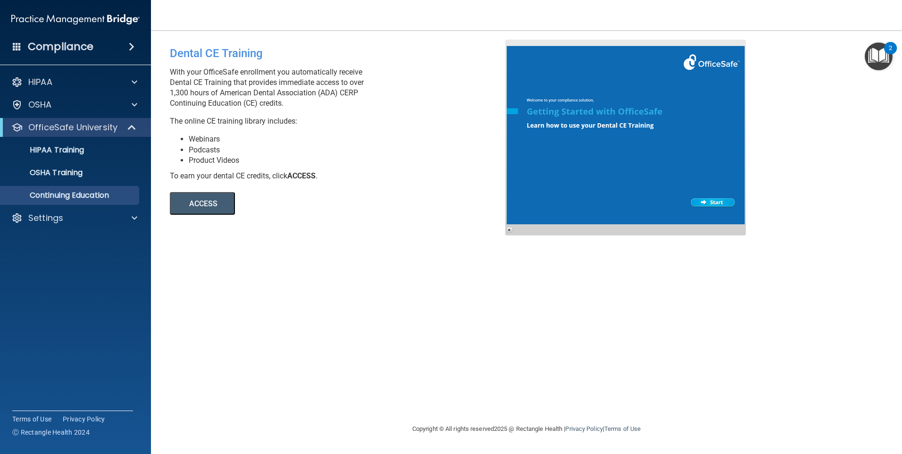
click at [131, 44] on span at bounding box center [132, 46] width 6 height 11
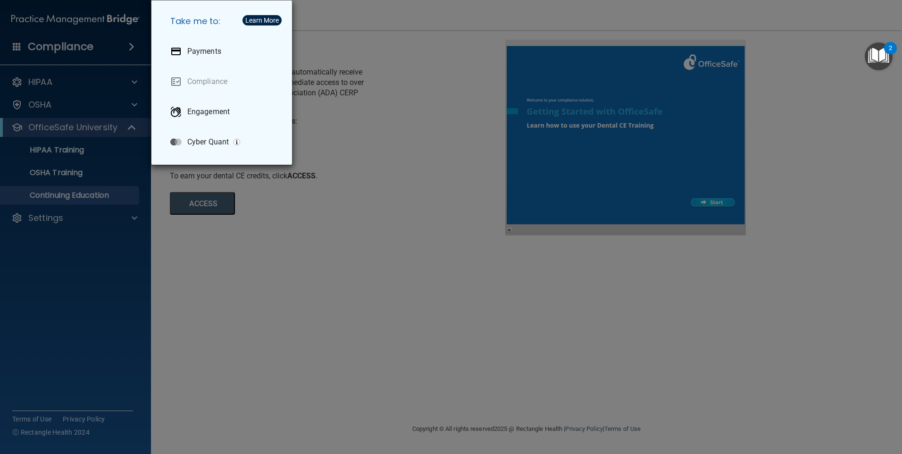
click at [475, 173] on div "Take me to: Payments Compliance Engagement Cyber Quant" at bounding box center [451, 227] width 902 height 454
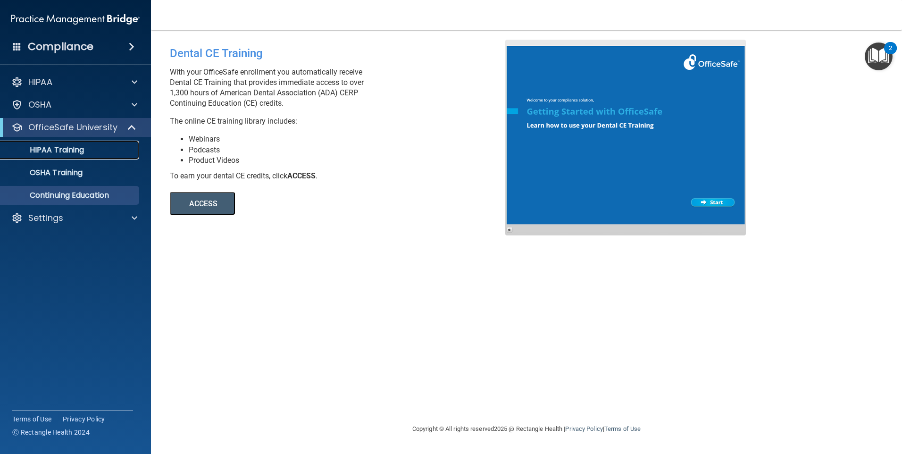
click at [54, 151] on p "HIPAA Training" at bounding box center [45, 149] width 78 height 9
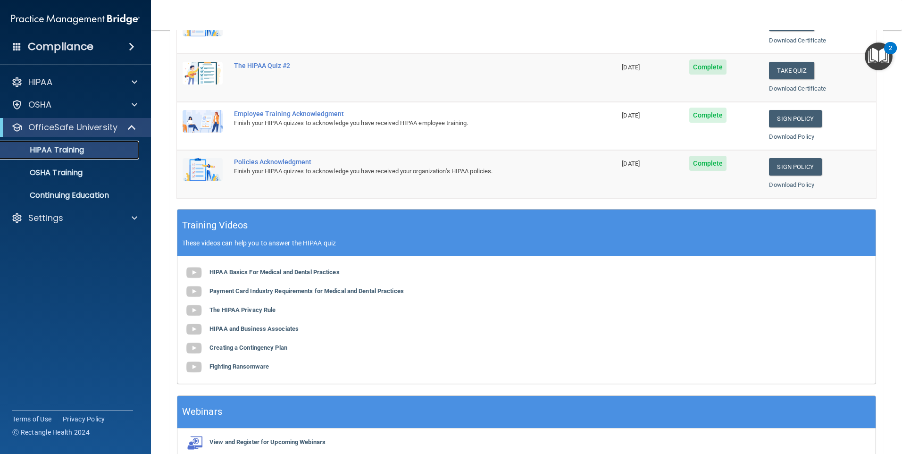
scroll to position [236, 0]
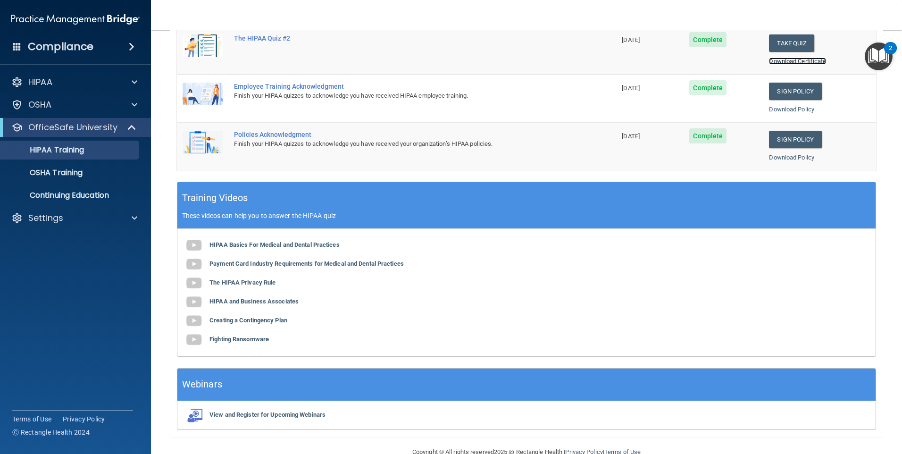
click at [785, 60] on link "Download Certificate" at bounding box center [797, 61] width 57 height 7
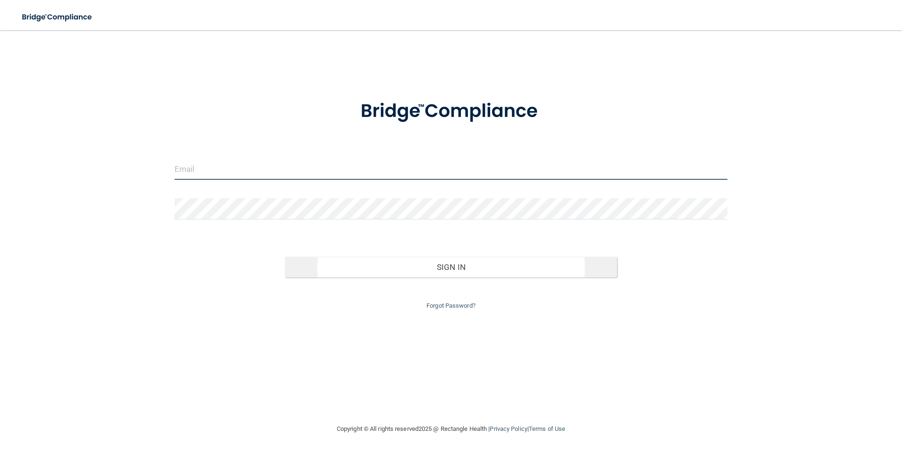
type input "[EMAIL_ADDRESS][DOMAIN_NAME]"
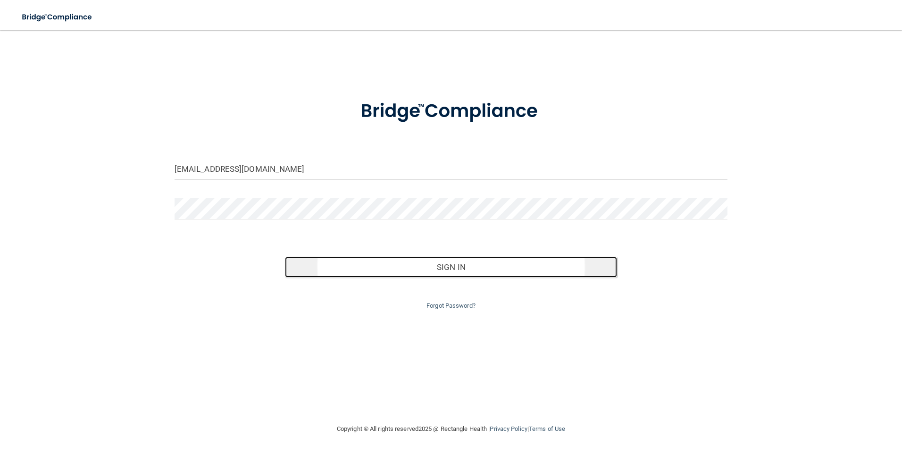
drag, startPoint x: 478, startPoint y: 268, endPoint x: 500, endPoint y: 262, distance: 22.5
click at [479, 267] on button "Sign In" at bounding box center [451, 267] width 332 height 21
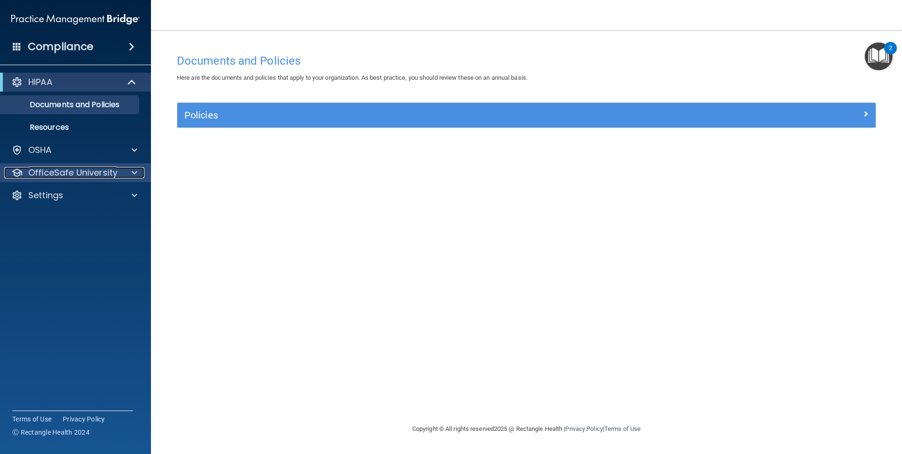
click at [84, 170] on p "OfficeSafe University" at bounding box center [72, 172] width 89 height 11
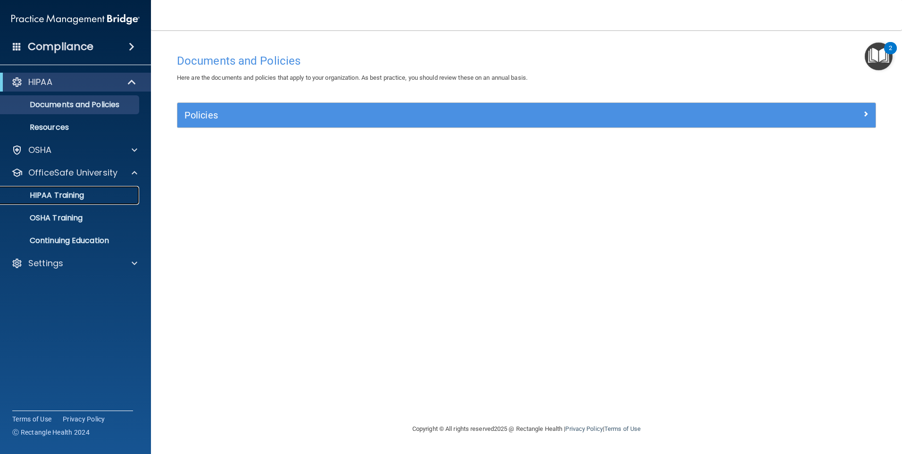
click at [119, 197] on div "HIPAA Training" at bounding box center [70, 195] width 129 height 9
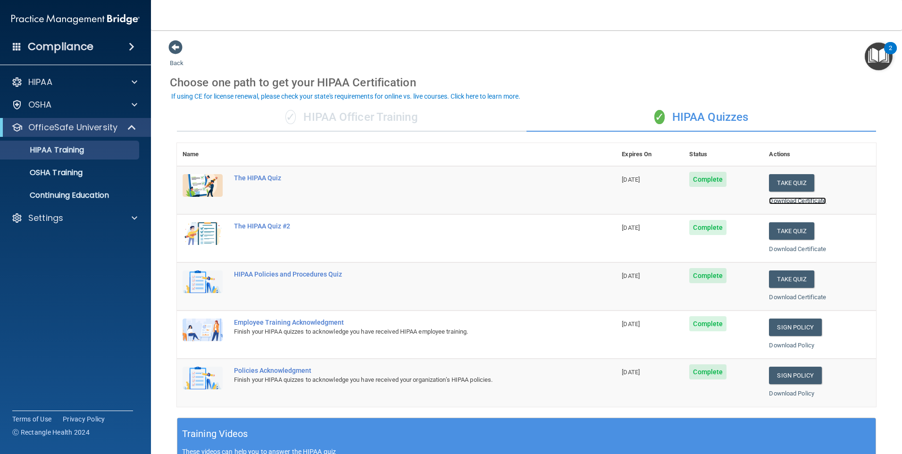
click at [800, 200] on link "Download Certificate" at bounding box center [797, 200] width 57 height 7
click at [786, 345] on link "Download Policy" at bounding box center [791, 344] width 45 height 7
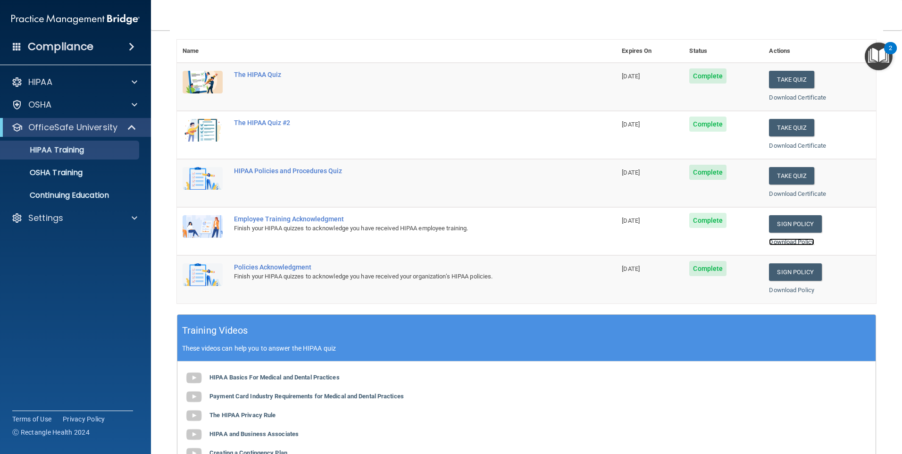
scroll to position [94, 0]
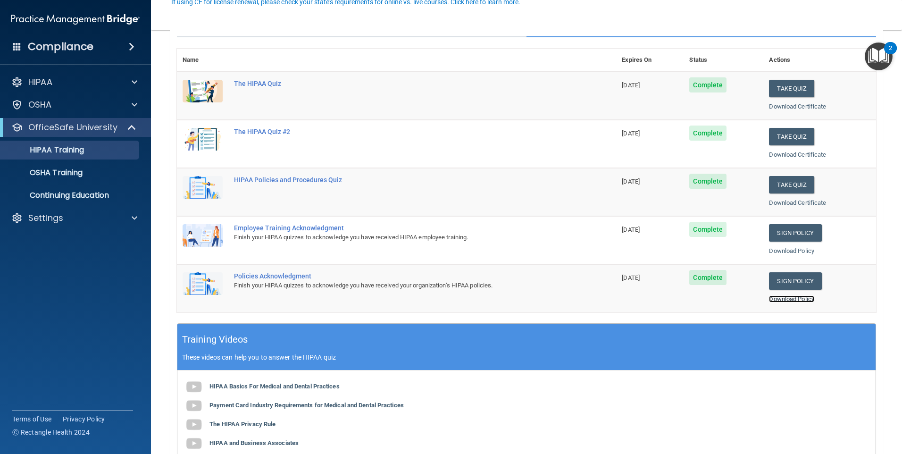
click at [782, 298] on link "Download Policy" at bounding box center [791, 298] width 45 height 7
click at [803, 278] on link "Sign Policy" at bounding box center [795, 280] width 52 height 17
click at [782, 233] on link "Sign Policy" at bounding box center [795, 232] width 52 height 17
click at [797, 231] on link "Sign Policy" at bounding box center [795, 232] width 52 height 17
click at [800, 231] on link "Sign Policy" at bounding box center [795, 232] width 52 height 17
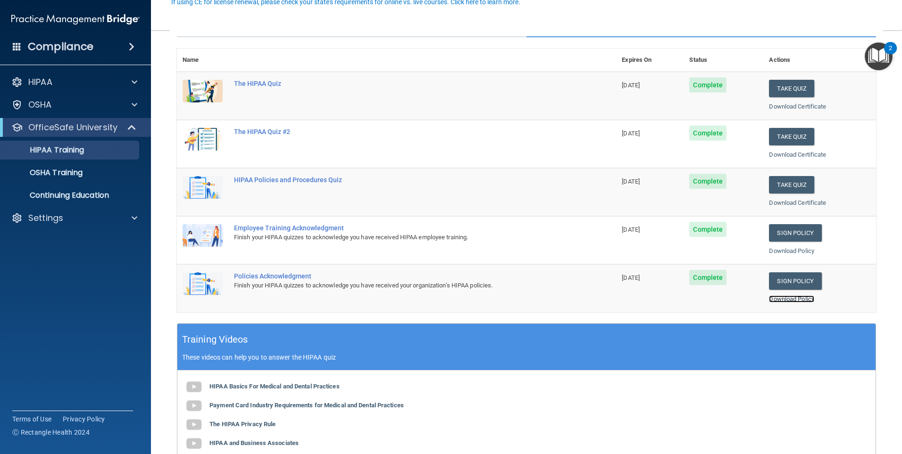
click at [785, 298] on link "Download Policy" at bounding box center [791, 298] width 45 height 7
click at [801, 250] on link "Download Policy" at bounding box center [791, 250] width 45 height 7
click at [73, 172] on p "OSHA Training" at bounding box center [44, 172] width 76 height 9
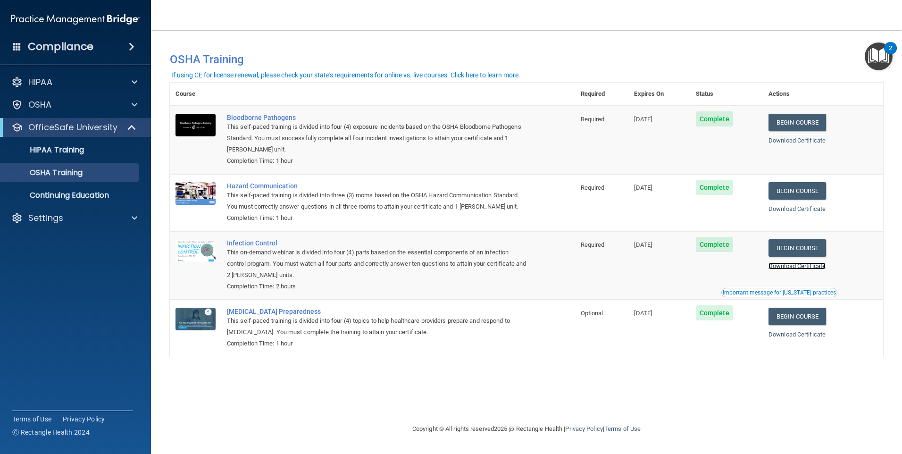
click at [805, 266] on link "Download Certificate" at bounding box center [796, 265] width 57 height 7
click at [781, 207] on link "Download Certificate" at bounding box center [796, 208] width 57 height 7
click at [817, 139] on link "Download Certificate" at bounding box center [796, 140] width 57 height 7
click at [818, 210] on link "Download Certificate" at bounding box center [796, 208] width 57 height 7
click at [815, 269] on link "Download Certificate" at bounding box center [796, 265] width 57 height 7
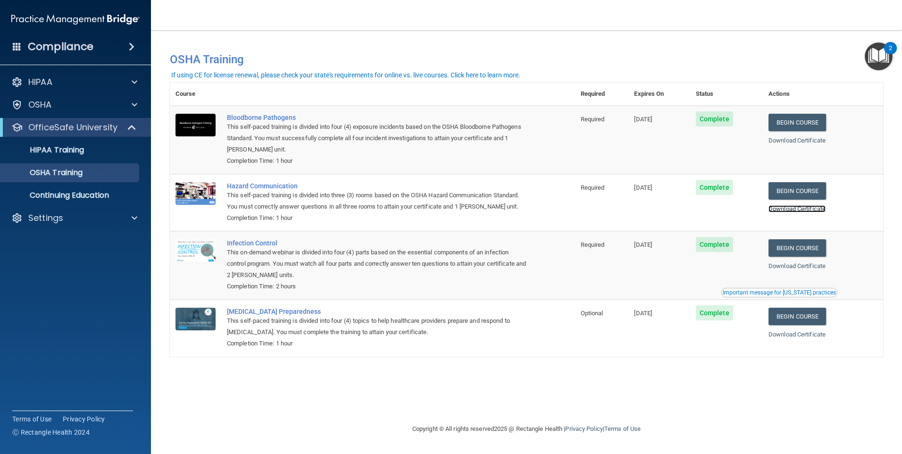
click at [789, 208] on link "Download Certificate" at bounding box center [796, 208] width 57 height 7
click at [799, 140] on link "Download Certificate" at bounding box center [796, 140] width 57 height 7
click at [812, 337] on link "Download Certificate" at bounding box center [796, 334] width 57 height 7
click at [76, 194] on p "Continuing Education" at bounding box center [70, 195] width 129 height 9
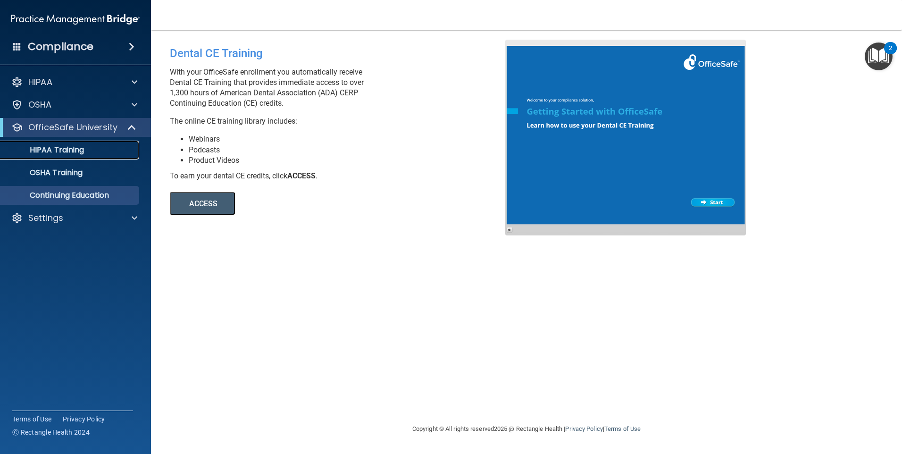
drag, startPoint x: 96, startPoint y: 149, endPoint x: 117, endPoint y: 154, distance: 21.4
click at [97, 149] on div "HIPAA Training" at bounding box center [70, 149] width 129 height 9
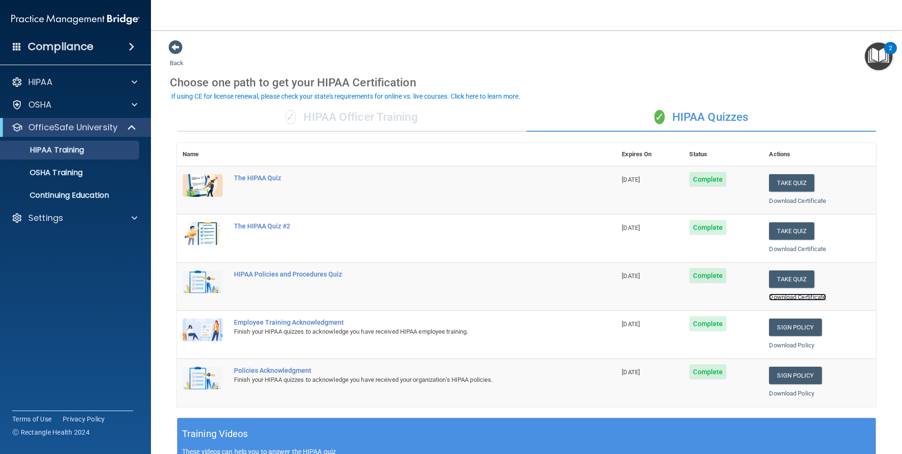
click at [783, 298] on link "Download Certificate" at bounding box center [797, 296] width 57 height 7
click at [784, 345] on link "Download Policy" at bounding box center [791, 344] width 45 height 7
click at [798, 395] on link "Download Policy" at bounding box center [791, 392] width 45 height 7
drag, startPoint x: 271, startPoint y: 317, endPoint x: 470, endPoint y: 279, distance: 202.6
click at [470, 279] on td "HIPAA Policies and Procedures Quiz" at bounding box center [422, 286] width 388 height 48
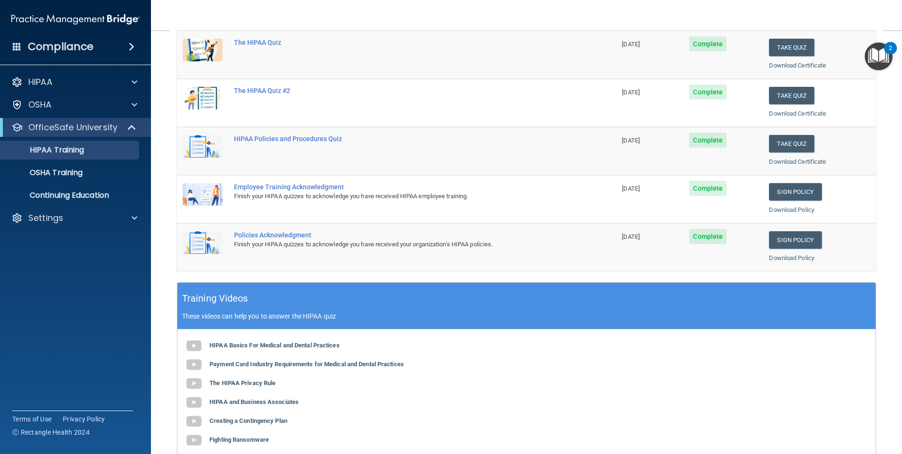
scroll to position [141, 0]
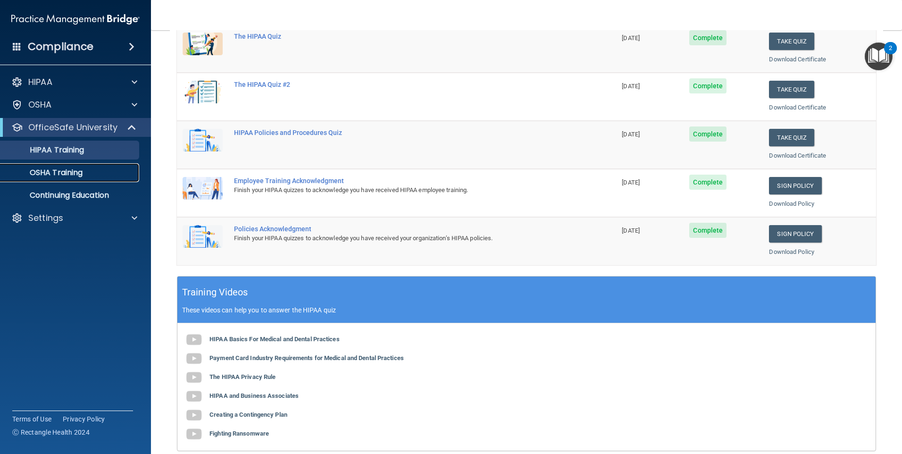
click at [65, 172] on p "OSHA Training" at bounding box center [44, 172] width 76 height 9
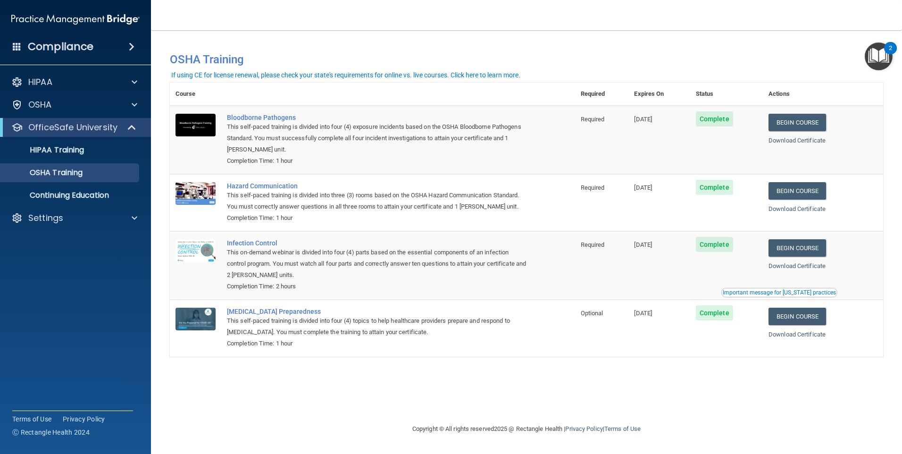
drag, startPoint x: 276, startPoint y: 271, endPoint x: 107, endPoint y: 322, distance: 176.8
click at [87, 317] on accordion "HIPAA Documents and Policies Report an Incident Business Associates Emergency P…" at bounding box center [75, 200] width 151 height 263
click at [132, 215] on span at bounding box center [135, 217] width 6 height 11
click at [82, 240] on p "My Account" at bounding box center [70, 240] width 129 height 9
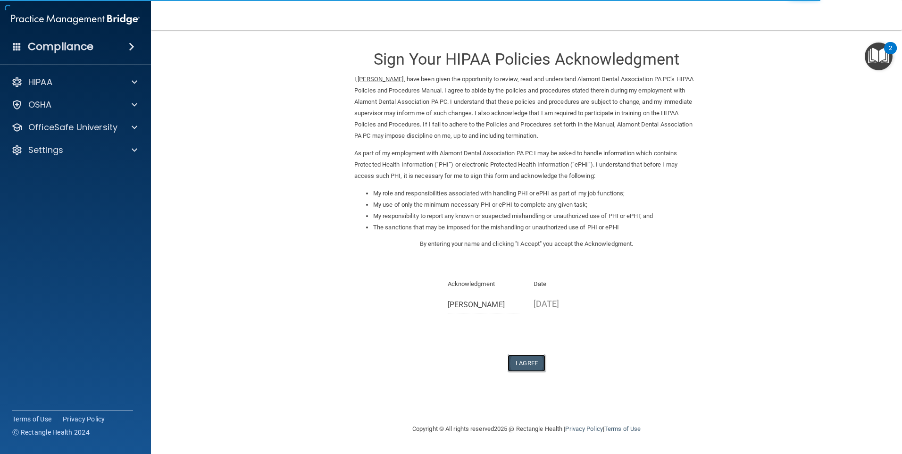
click at [527, 364] on button "I Agree" at bounding box center [526, 362] width 38 height 17
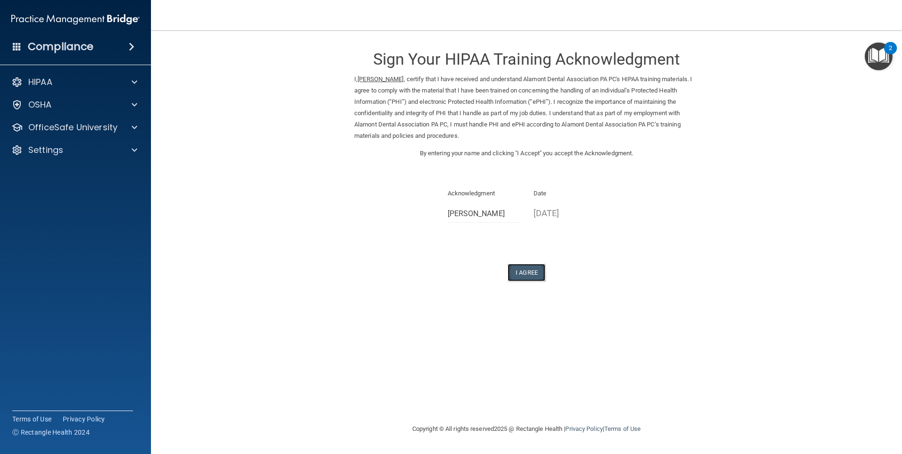
click at [527, 271] on button "I Agree" at bounding box center [526, 272] width 38 height 17
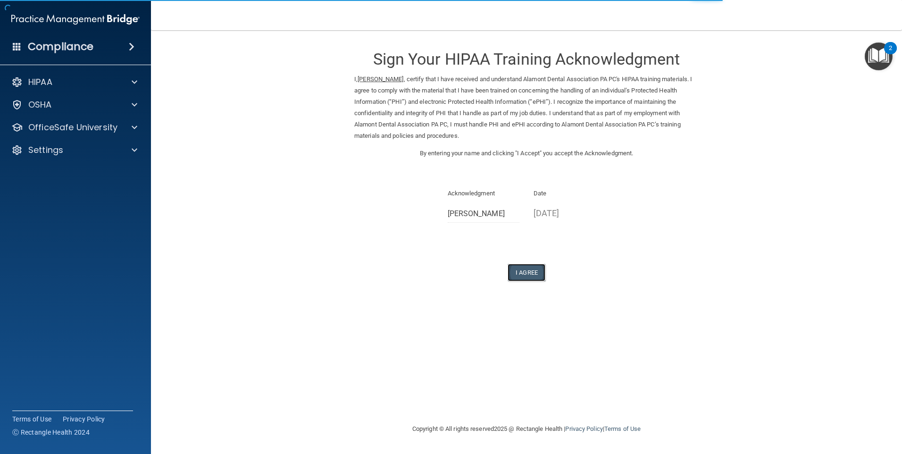
click at [532, 272] on button "I Agree" at bounding box center [526, 272] width 38 height 17
click at [526, 273] on button "I Agree" at bounding box center [526, 272] width 38 height 17
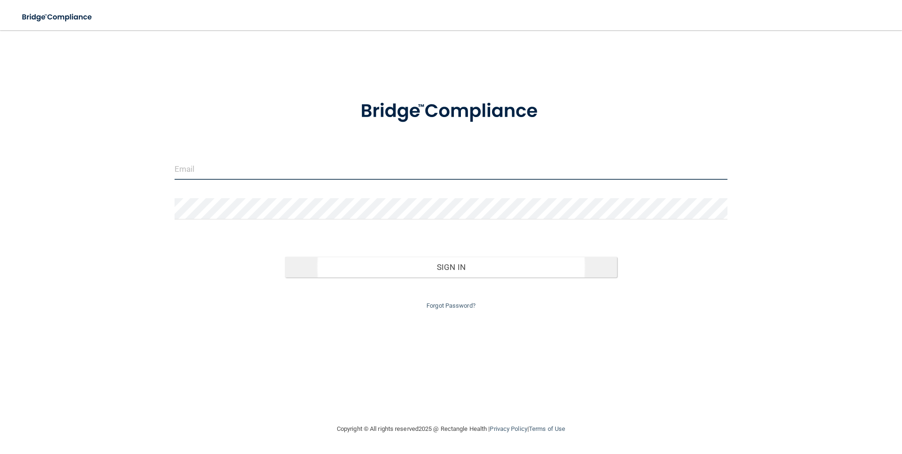
type input "[EMAIL_ADDRESS][DOMAIN_NAME]"
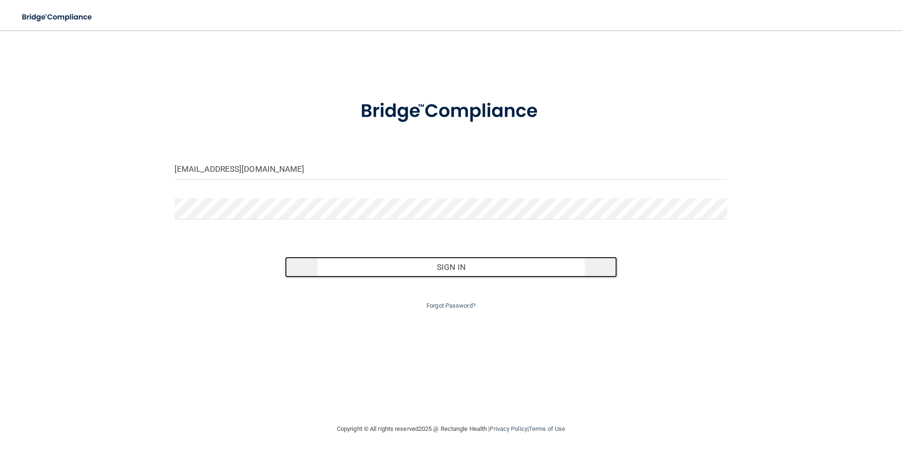
click at [483, 267] on button "Sign In" at bounding box center [451, 267] width 332 height 21
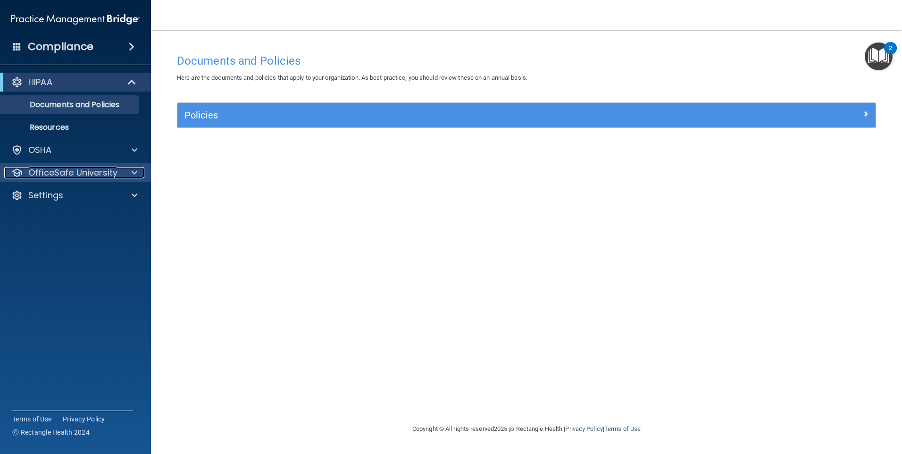
click at [135, 172] on span at bounding box center [135, 172] width 6 height 11
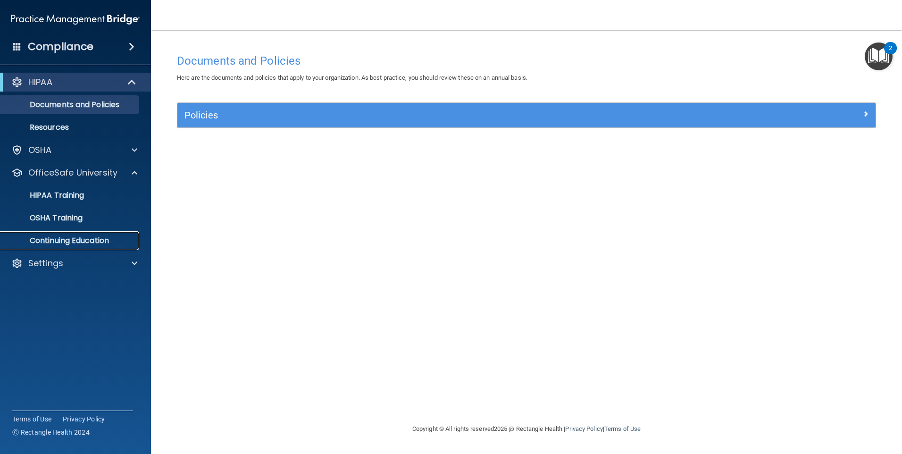
click at [104, 239] on p "Continuing Education" at bounding box center [70, 240] width 129 height 9
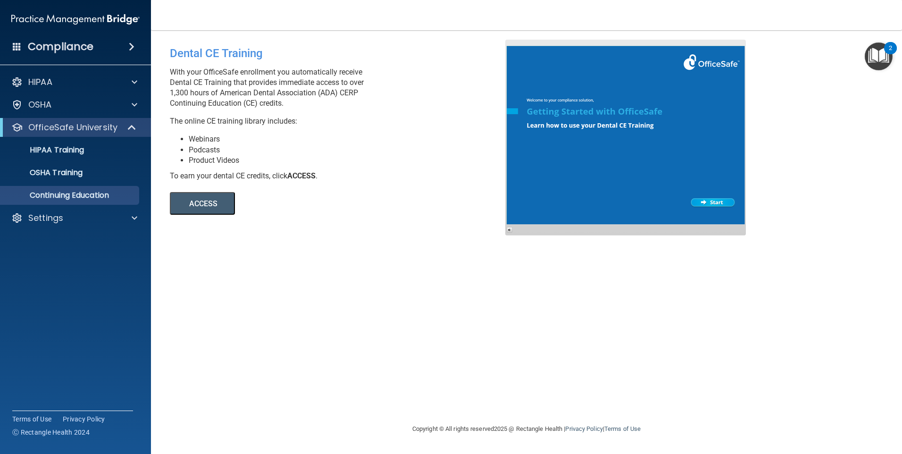
click at [198, 207] on button "ACCESS" at bounding box center [202, 203] width 65 height 23
click at [45, 198] on p "Continuing Education" at bounding box center [70, 195] width 129 height 9
click at [86, 172] on div "OSHA Training" at bounding box center [70, 172] width 129 height 9
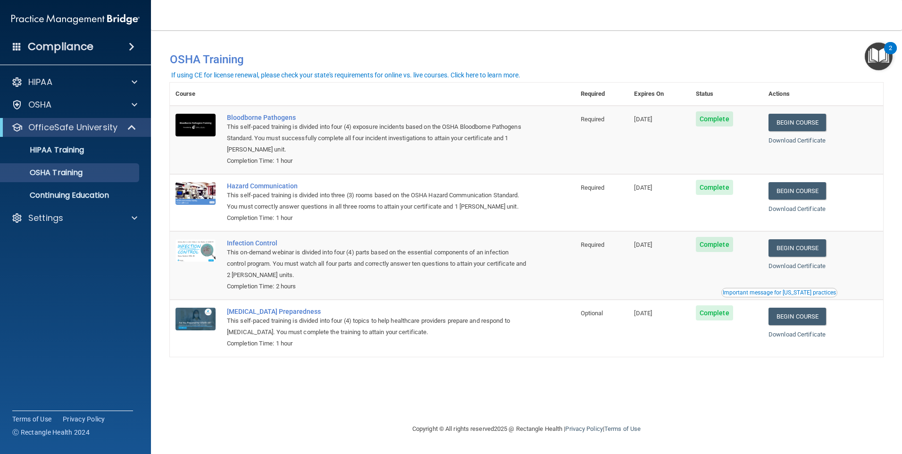
click at [721, 186] on span "Complete" at bounding box center [714, 187] width 37 height 15
click at [722, 192] on span "Complete" at bounding box center [714, 187] width 37 height 15
click at [809, 209] on link "Download Certificate" at bounding box center [796, 208] width 57 height 7
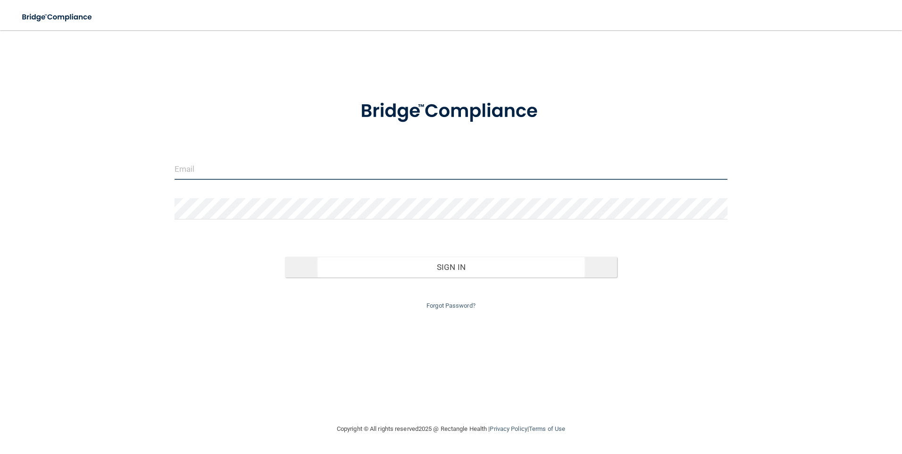
type input "[EMAIL_ADDRESS][DOMAIN_NAME]"
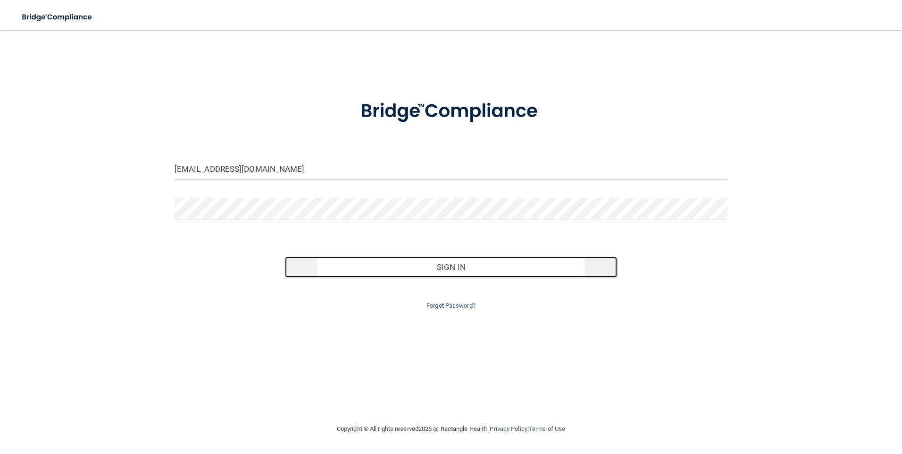
click at [457, 266] on button "Sign In" at bounding box center [451, 267] width 332 height 21
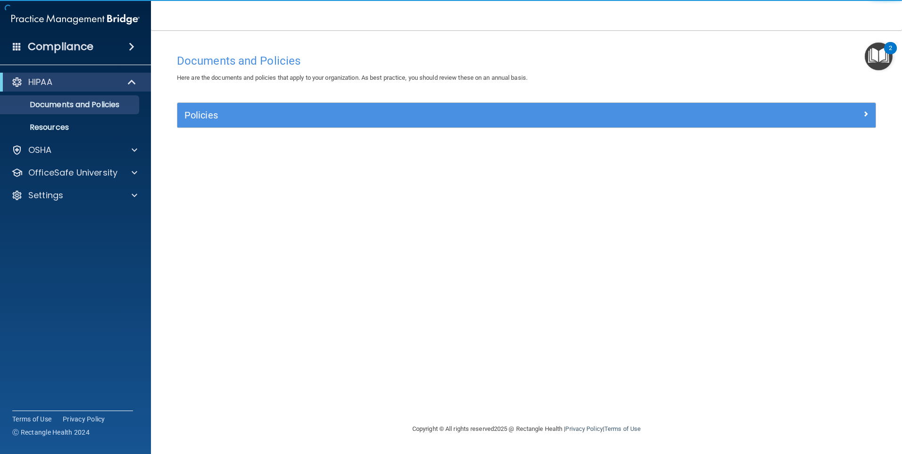
click at [129, 45] on span at bounding box center [132, 46] width 6 height 11
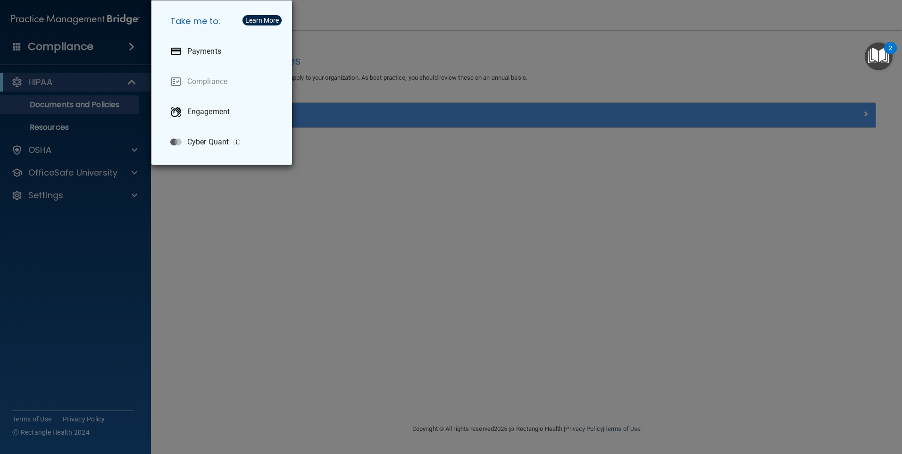
click at [224, 210] on div "Take me to: Payments Compliance Engagement Cyber Quant" at bounding box center [451, 227] width 902 height 454
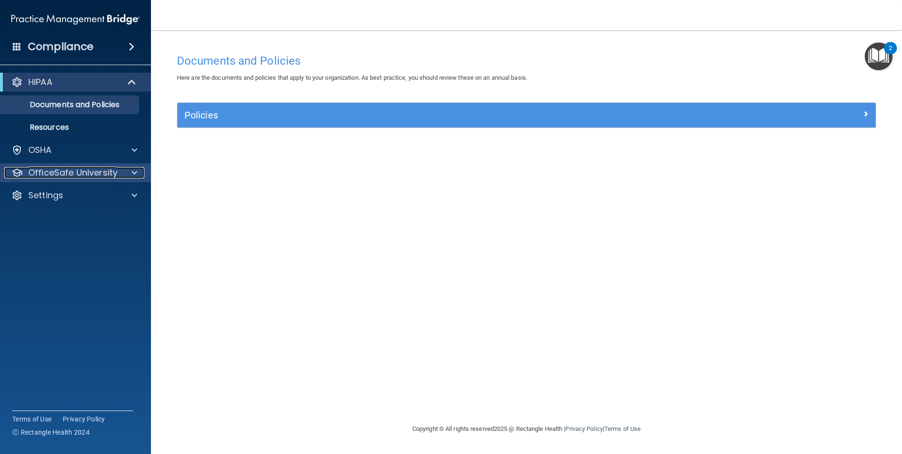
click at [56, 173] on p "OfficeSafe University" at bounding box center [72, 172] width 89 height 11
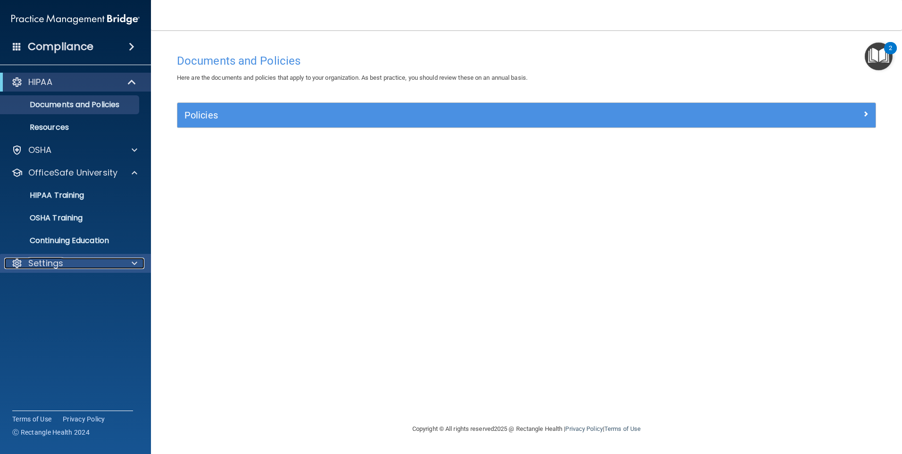
click at [133, 262] on span at bounding box center [135, 262] width 6 height 11
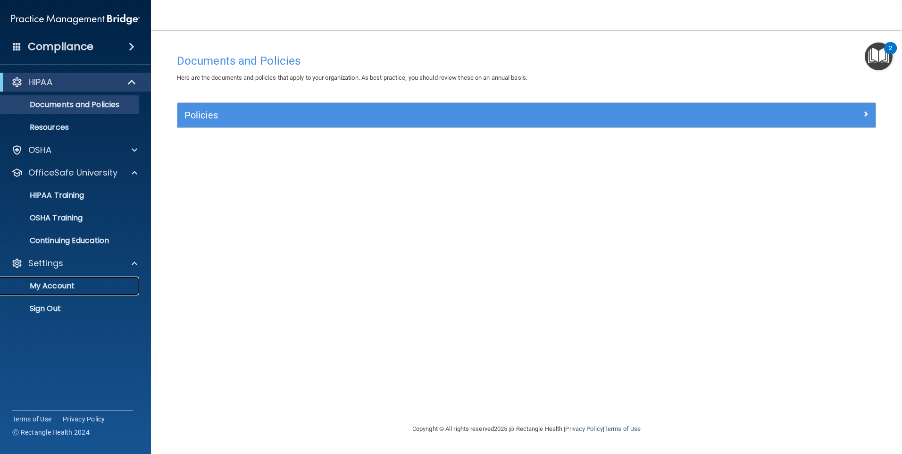
click at [96, 285] on p "My Account" at bounding box center [70, 285] width 129 height 9
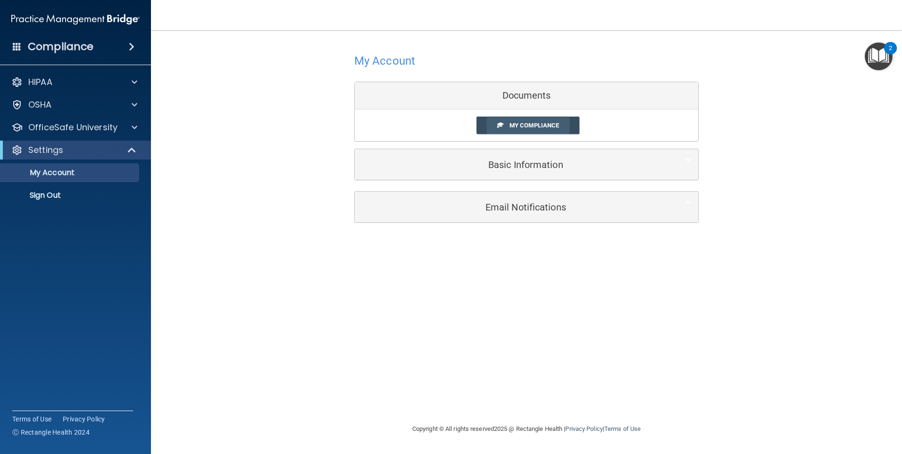
click at [518, 125] on span "My Compliance" at bounding box center [534, 125] width 50 height 7
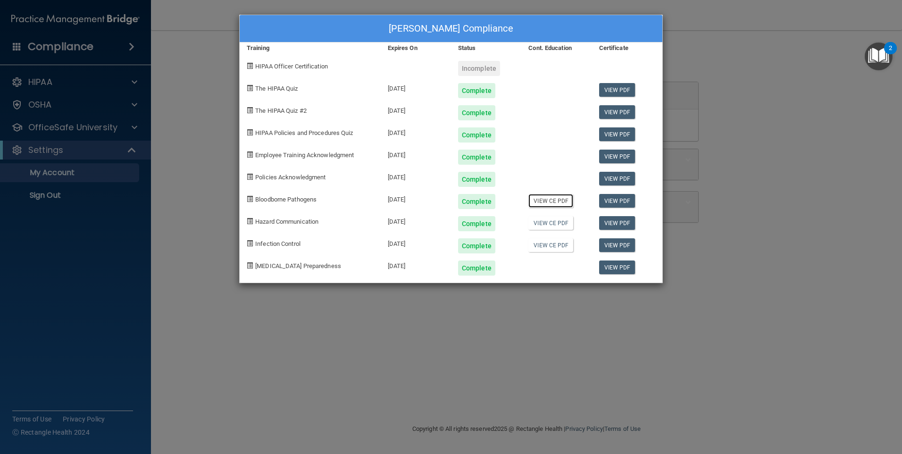
click at [546, 199] on link "View CE PDF" at bounding box center [550, 201] width 45 height 14
click at [74, 44] on div "Michelle Walker's Compliance Training Expires On Status Cont. Education Certifi…" at bounding box center [451, 227] width 902 height 454
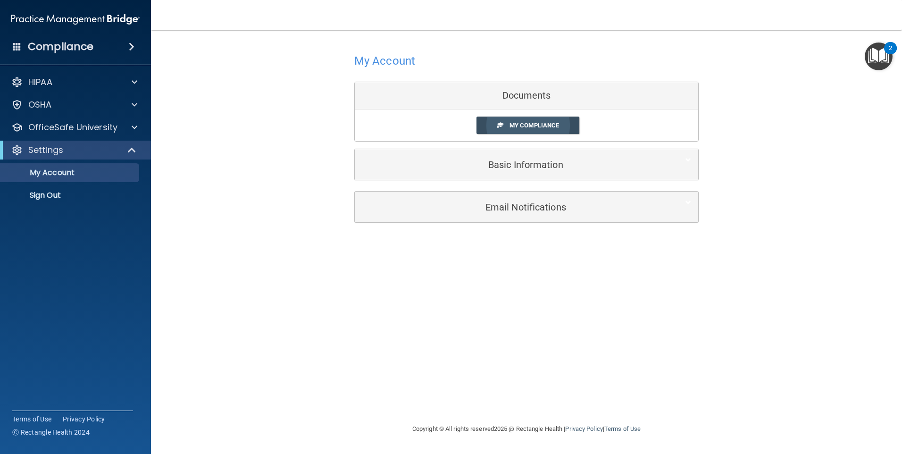
click at [551, 126] on span "My Compliance" at bounding box center [534, 125] width 50 height 7
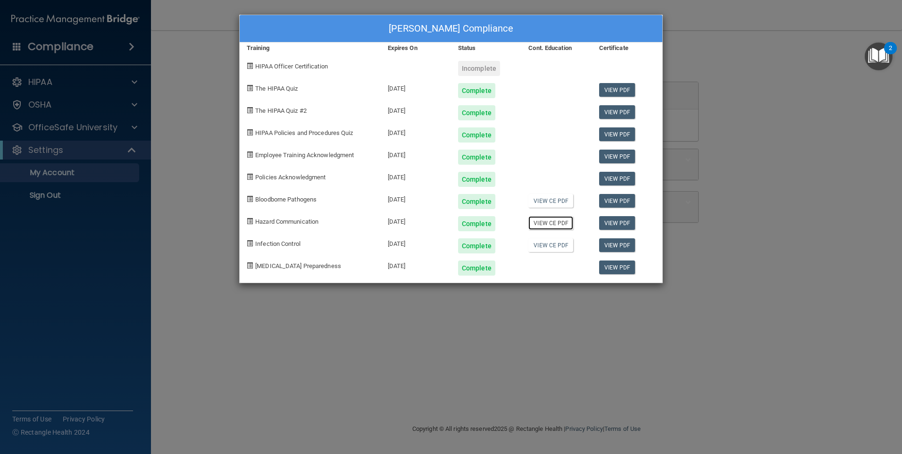
click at [562, 222] on link "View CE PDF" at bounding box center [550, 223] width 45 height 14
click at [555, 246] on link "View CE PDF" at bounding box center [550, 245] width 45 height 14
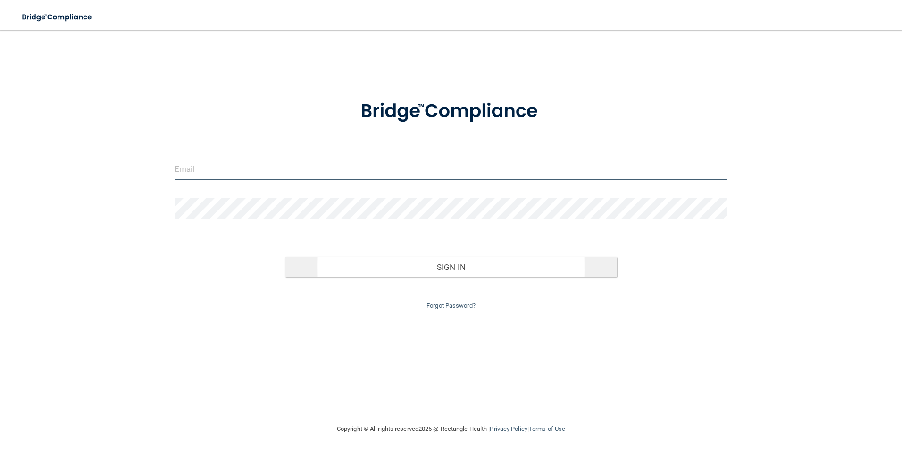
type input "[EMAIL_ADDRESS][DOMAIN_NAME]"
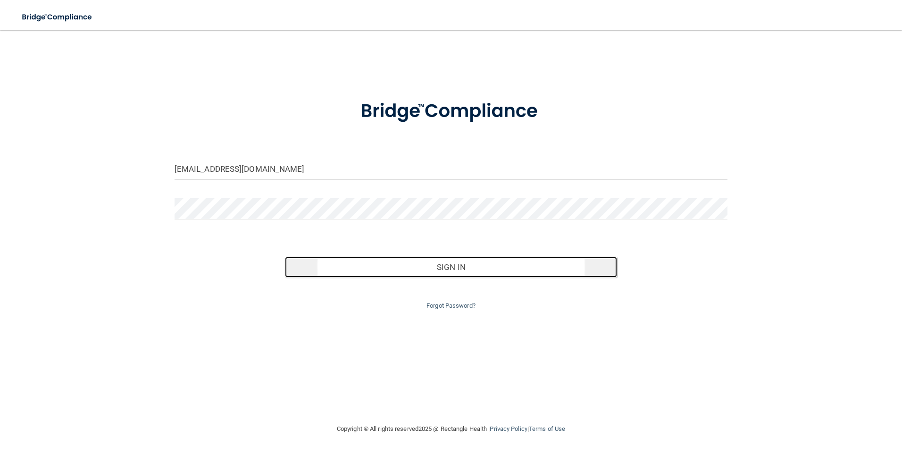
click at [465, 262] on button "Sign In" at bounding box center [451, 267] width 332 height 21
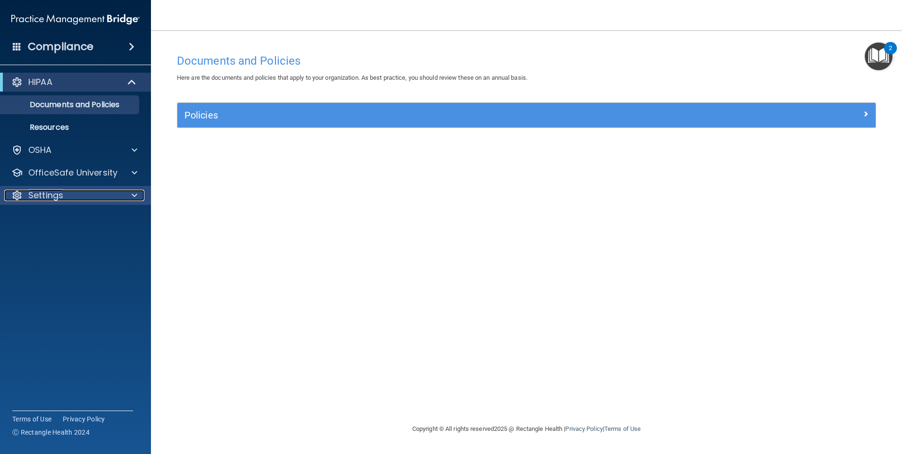
click at [129, 194] on div at bounding box center [133, 195] width 24 height 11
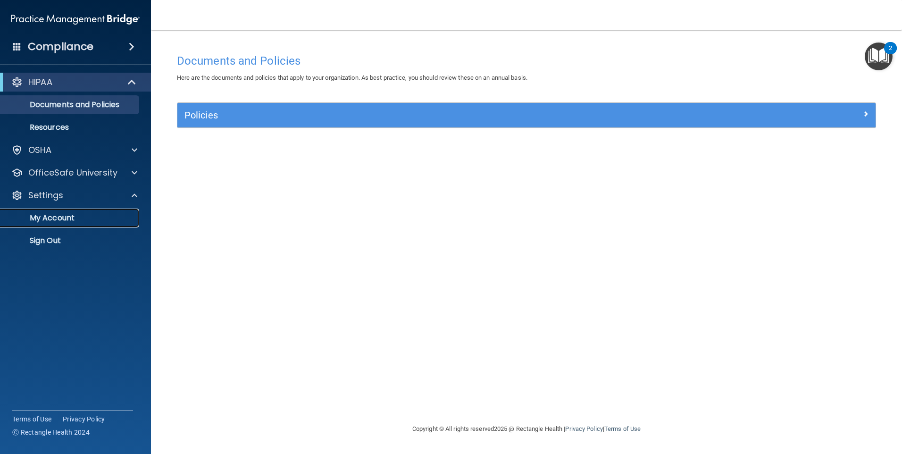
click at [79, 220] on p "My Account" at bounding box center [70, 217] width 129 height 9
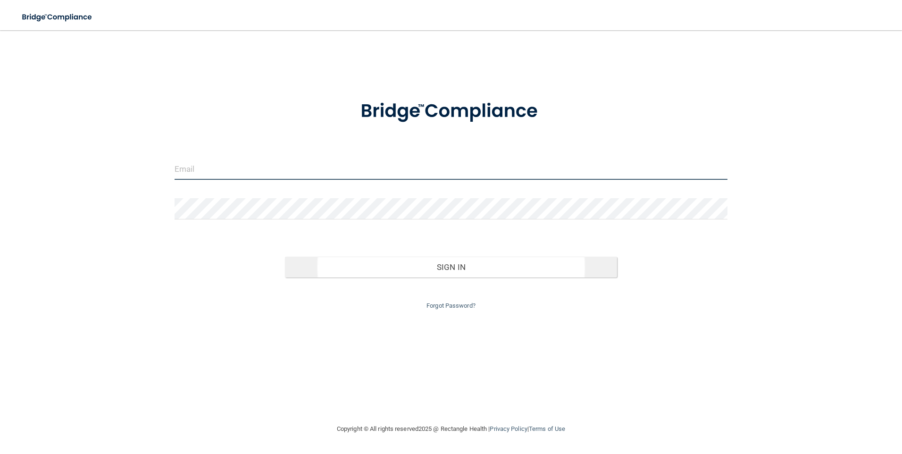
type input "[EMAIL_ADDRESS][DOMAIN_NAME]"
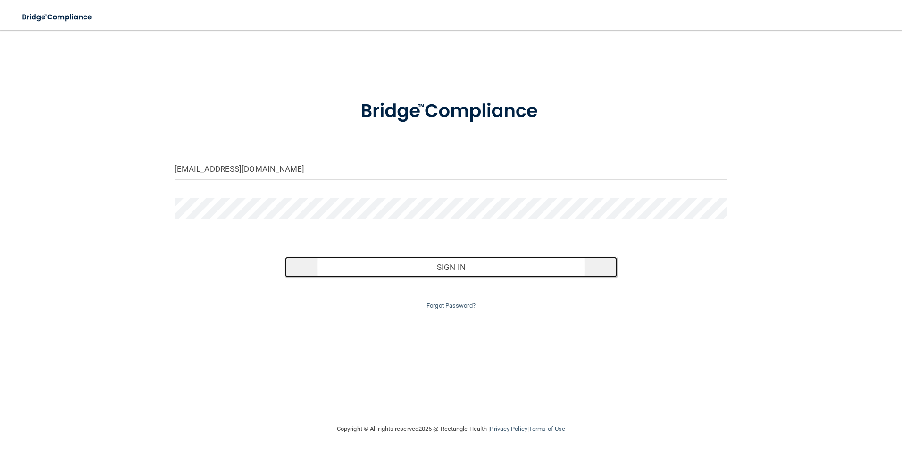
click at [455, 267] on button "Sign In" at bounding box center [451, 267] width 332 height 21
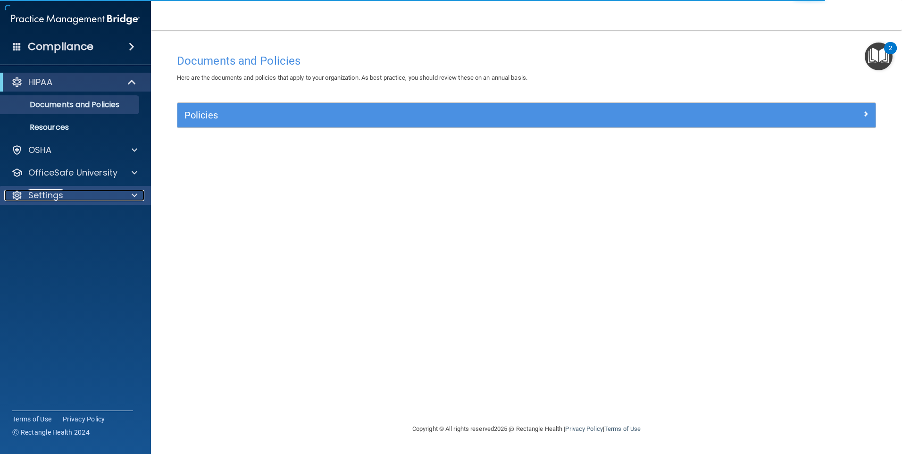
click at [30, 195] on p "Settings" at bounding box center [45, 195] width 35 height 11
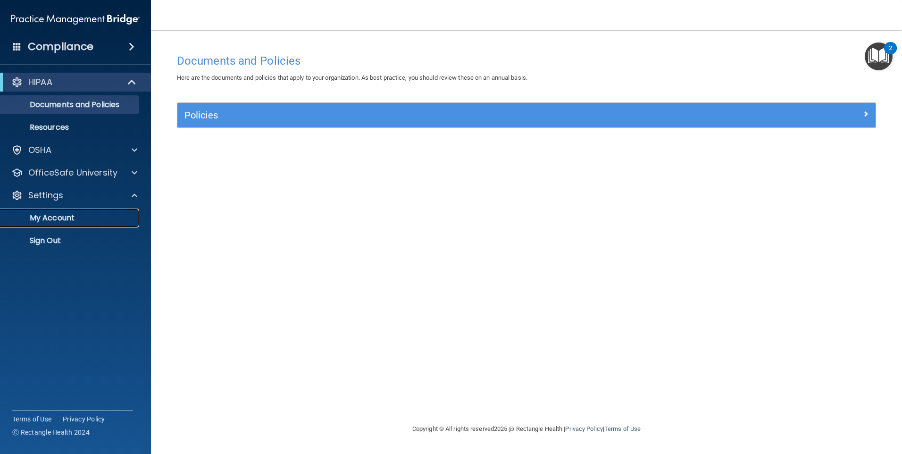
click at [41, 214] on p "My Account" at bounding box center [70, 217] width 129 height 9
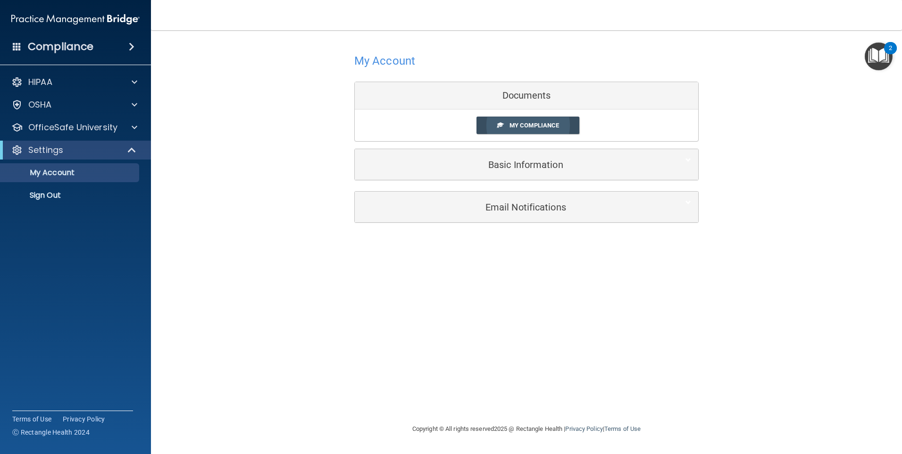
click at [525, 126] on span "My Compliance" at bounding box center [534, 125] width 50 height 7
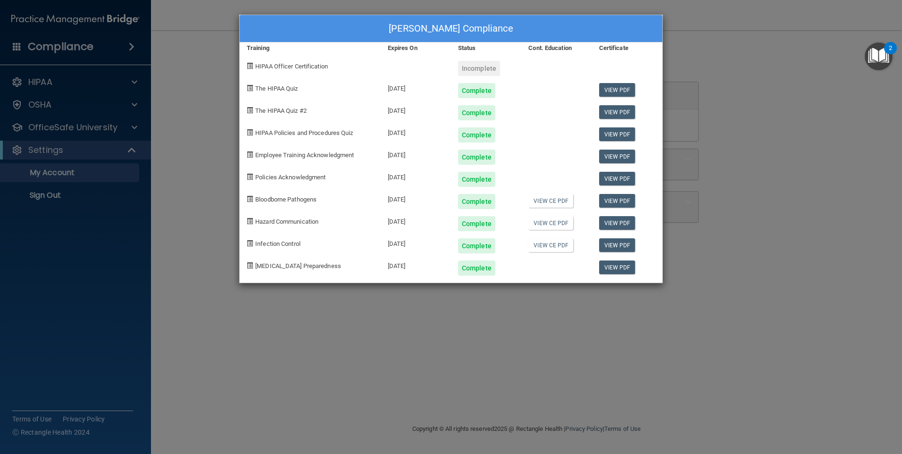
click at [768, 127] on div "[PERSON_NAME] Compliance Training Expires On Status Cont. Education Certificate…" at bounding box center [451, 227] width 902 height 454
